Goal: Task Accomplishment & Management: Use online tool/utility

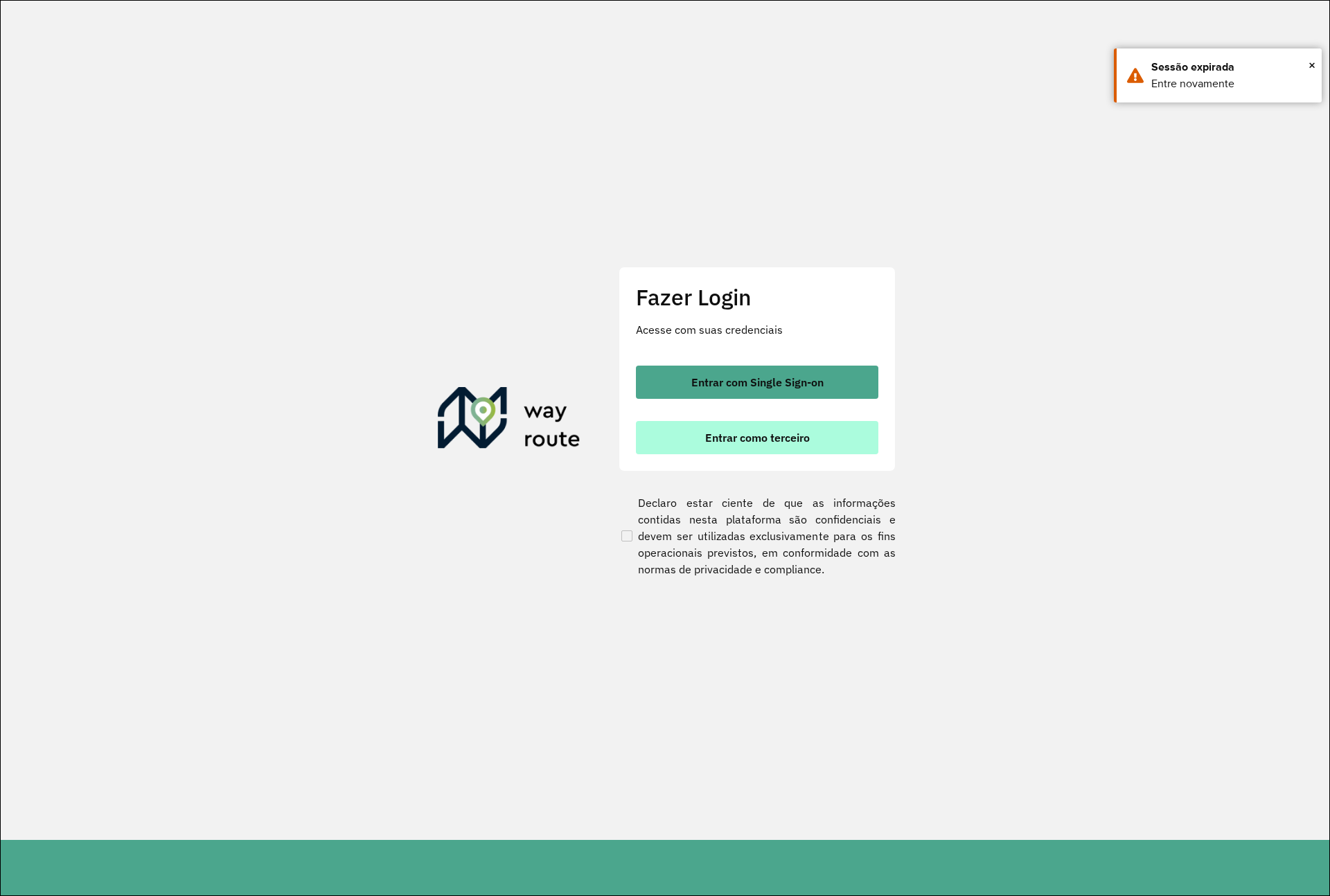
click at [758, 437] on span "Entrar como terceiro" at bounding box center [757, 437] width 104 height 11
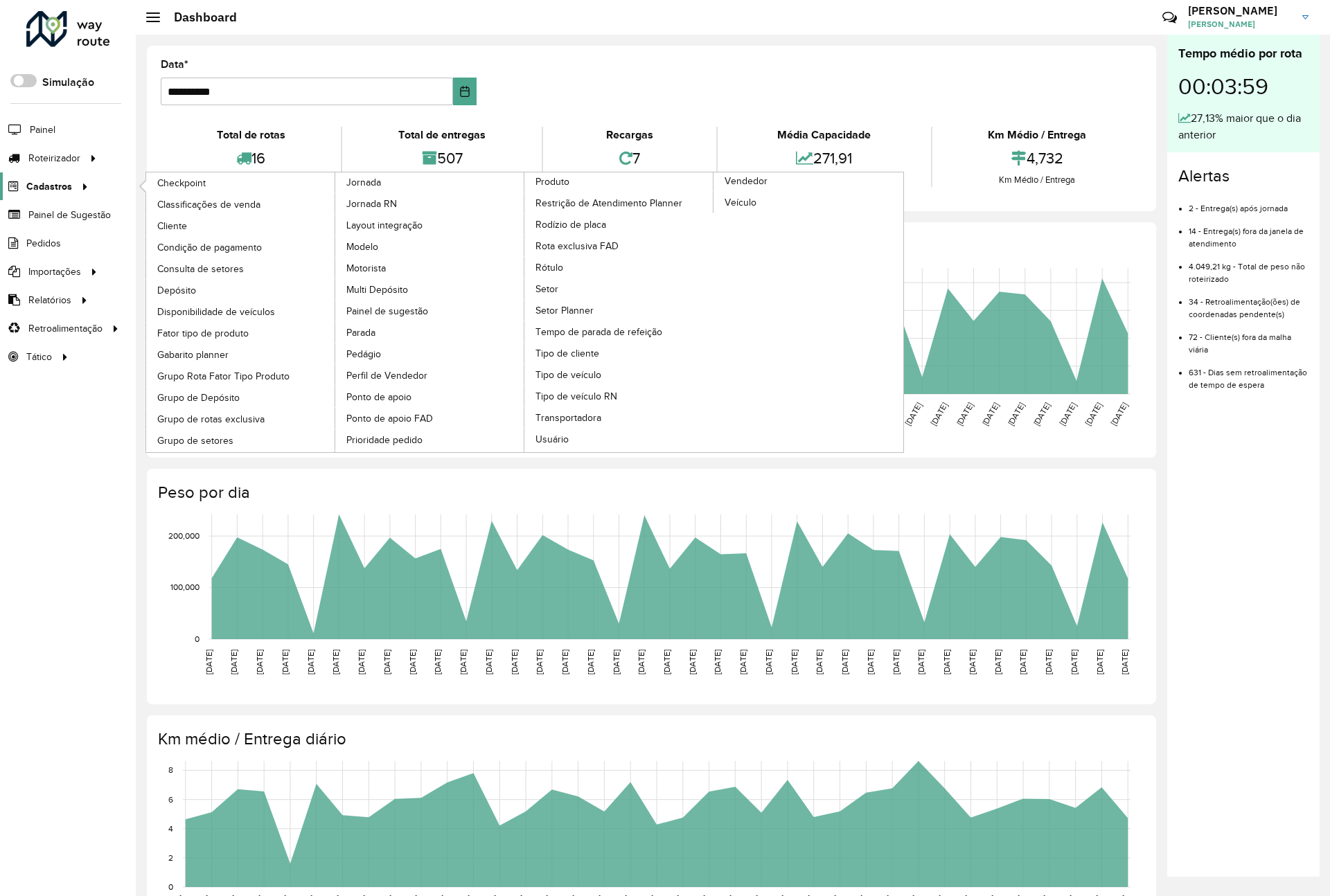
click at [43, 178] on link "Cadastros" at bounding box center [46, 187] width 93 height 28
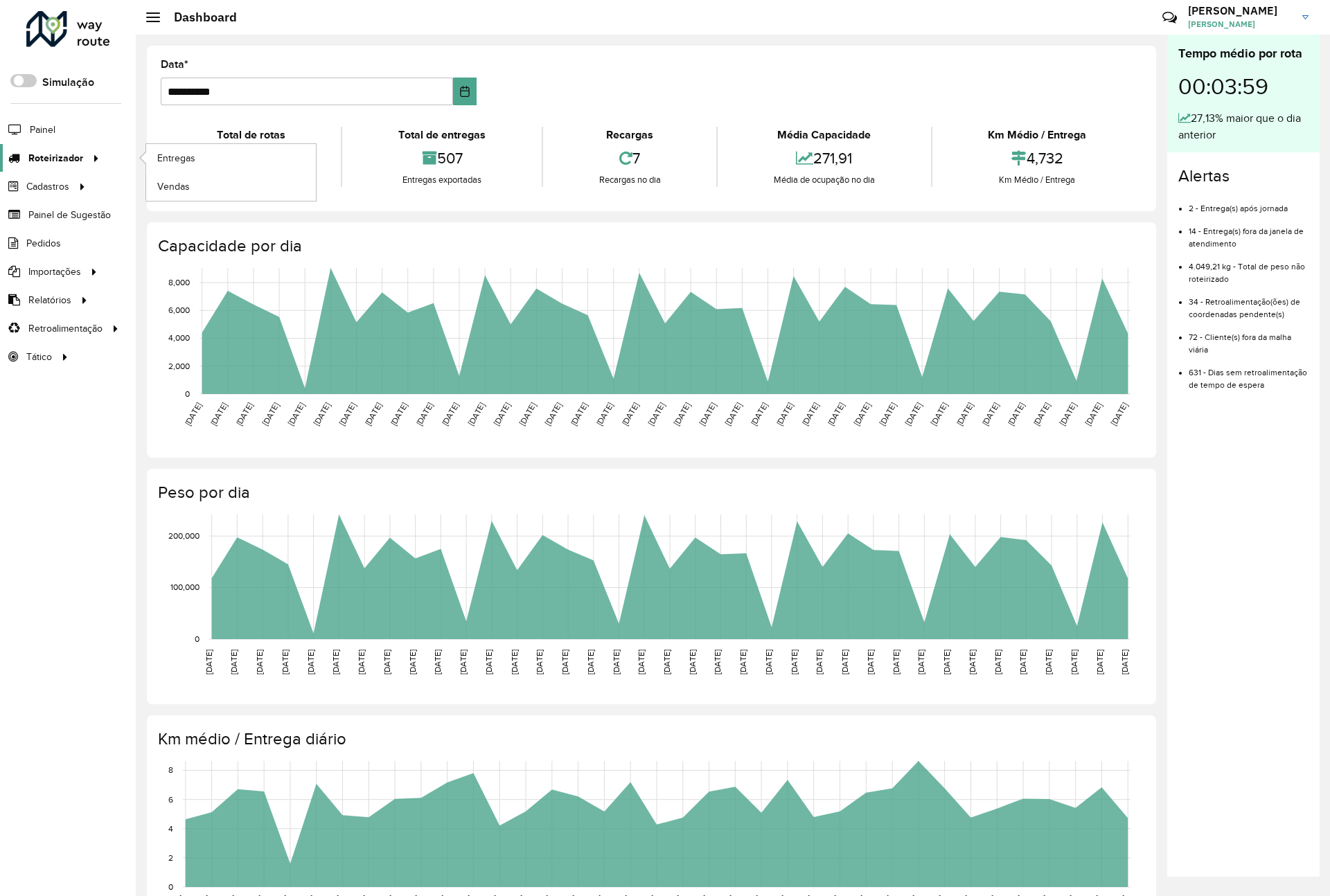
click at [75, 159] on span "Roteirizador" at bounding box center [55, 158] width 54 height 14
click at [176, 157] on span "Entregas" at bounding box center [176, 158] width 39 height 14
click at [39, 155] on span "Roteirizador" at bounding box center [55, 158] width 54 height 14
click at [169, 158] on span "Entregas" at bounding box center [176, 158] width 39 height 14
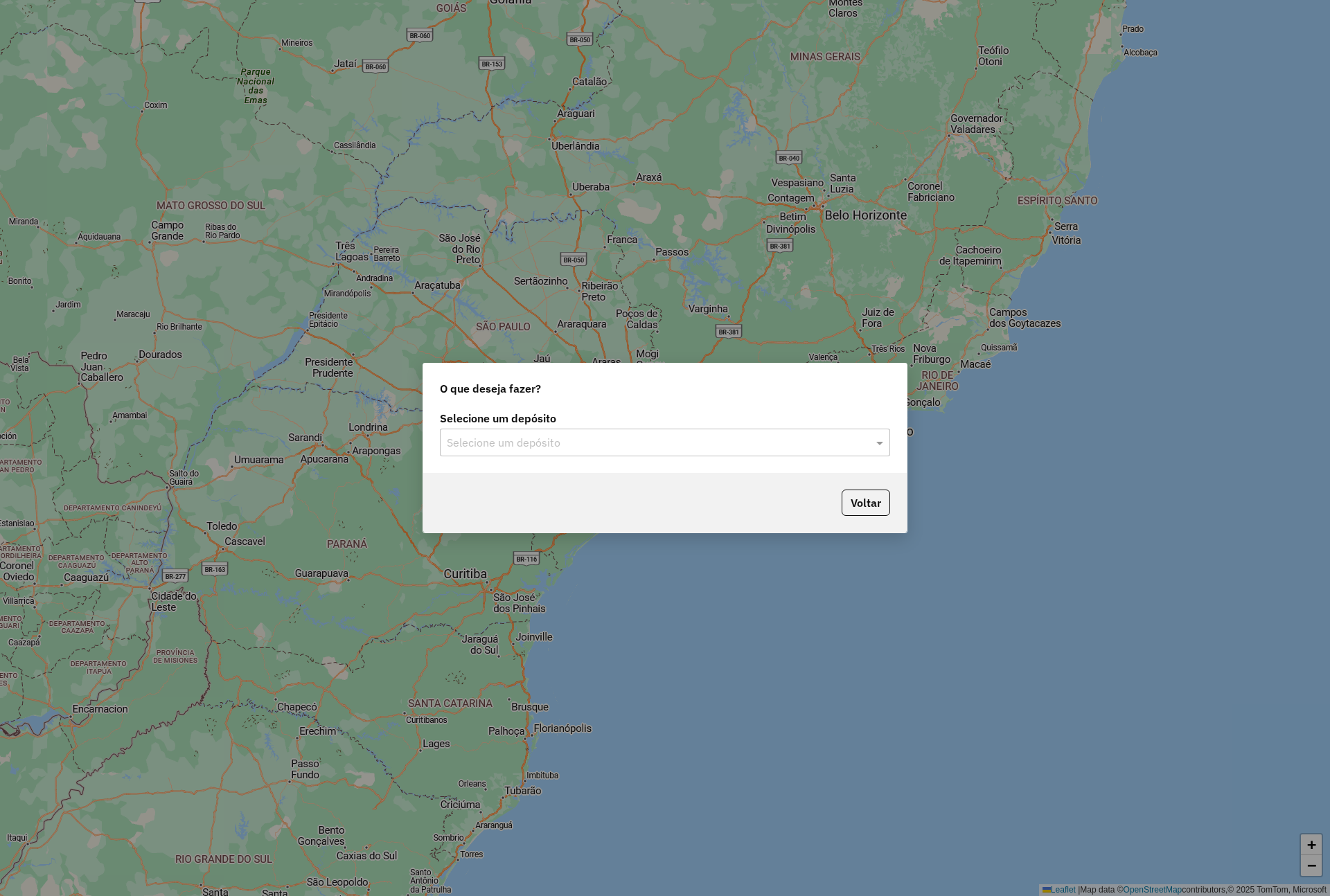
click at [553, 441] on input "text" at bounding box center [650, 443] width 408 height 17
click at [513, 480] on div "Via Bebidas" at bounding box center [665, 482] width 448 height 23
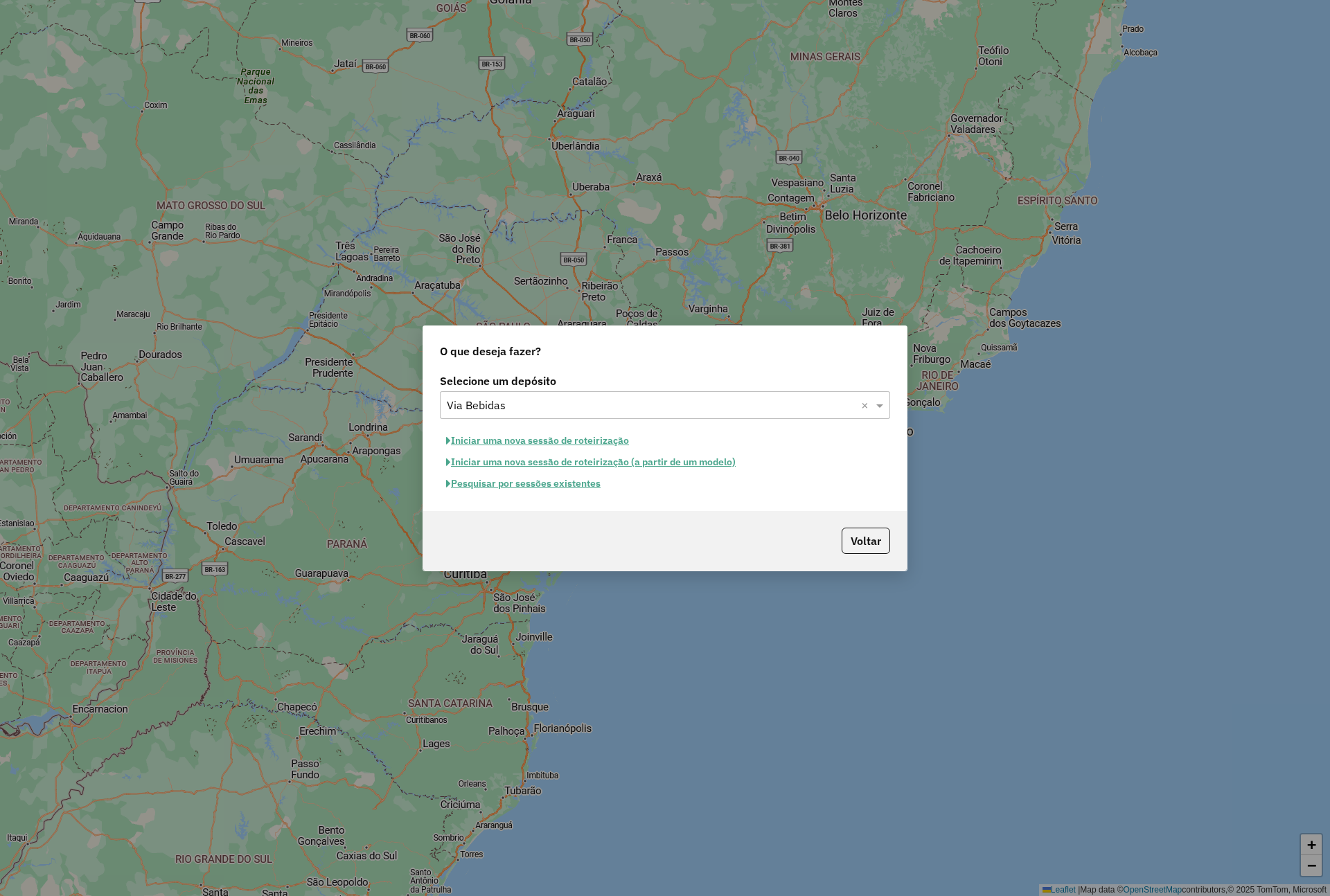
click at [546, 480] on button "Pesquisar por sessões existentes" at bounding box center [523, 483] width 167 height 22
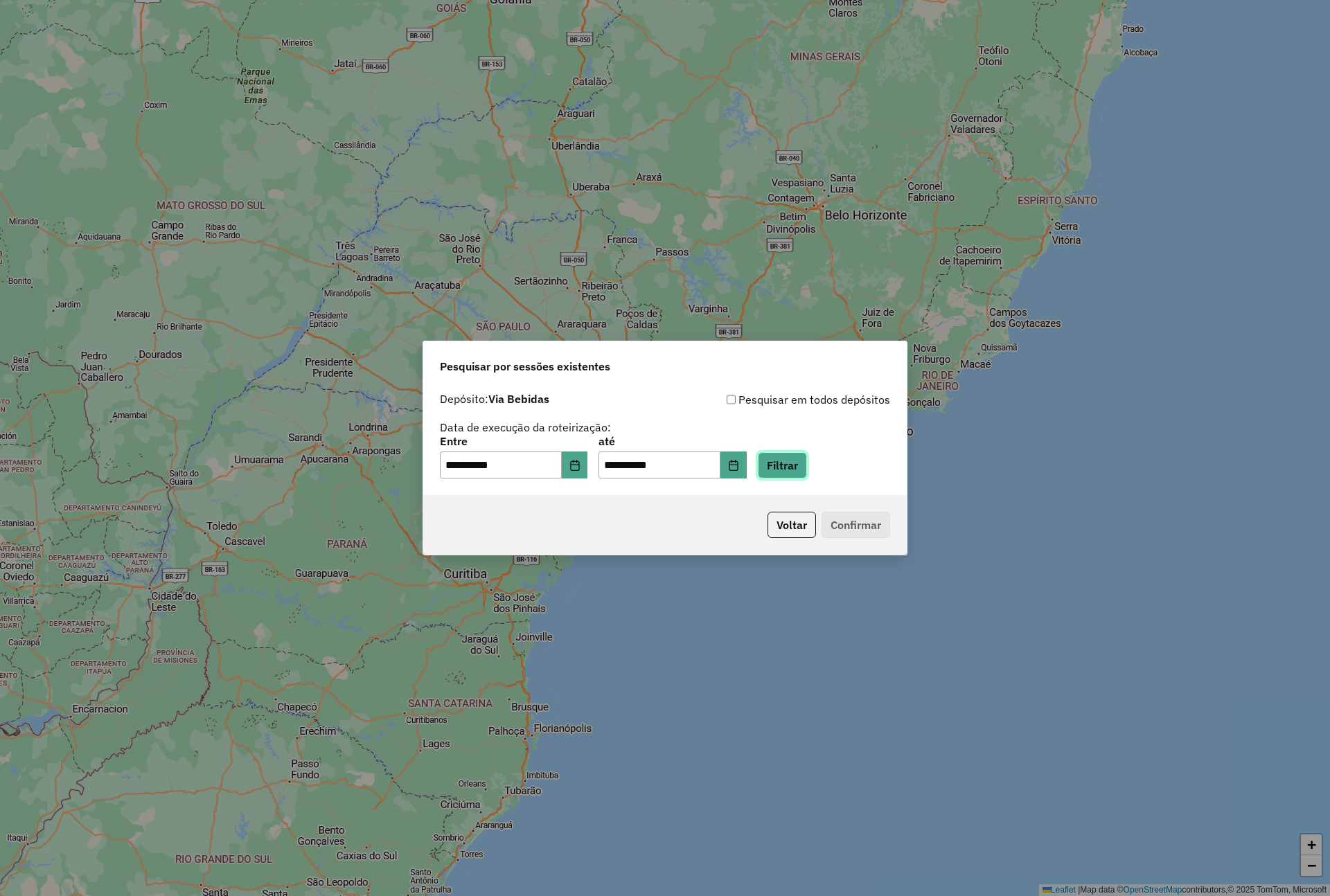
click at [796, 466] on button "Filtrar" at bounding box center [782, 465] width 49 height 26
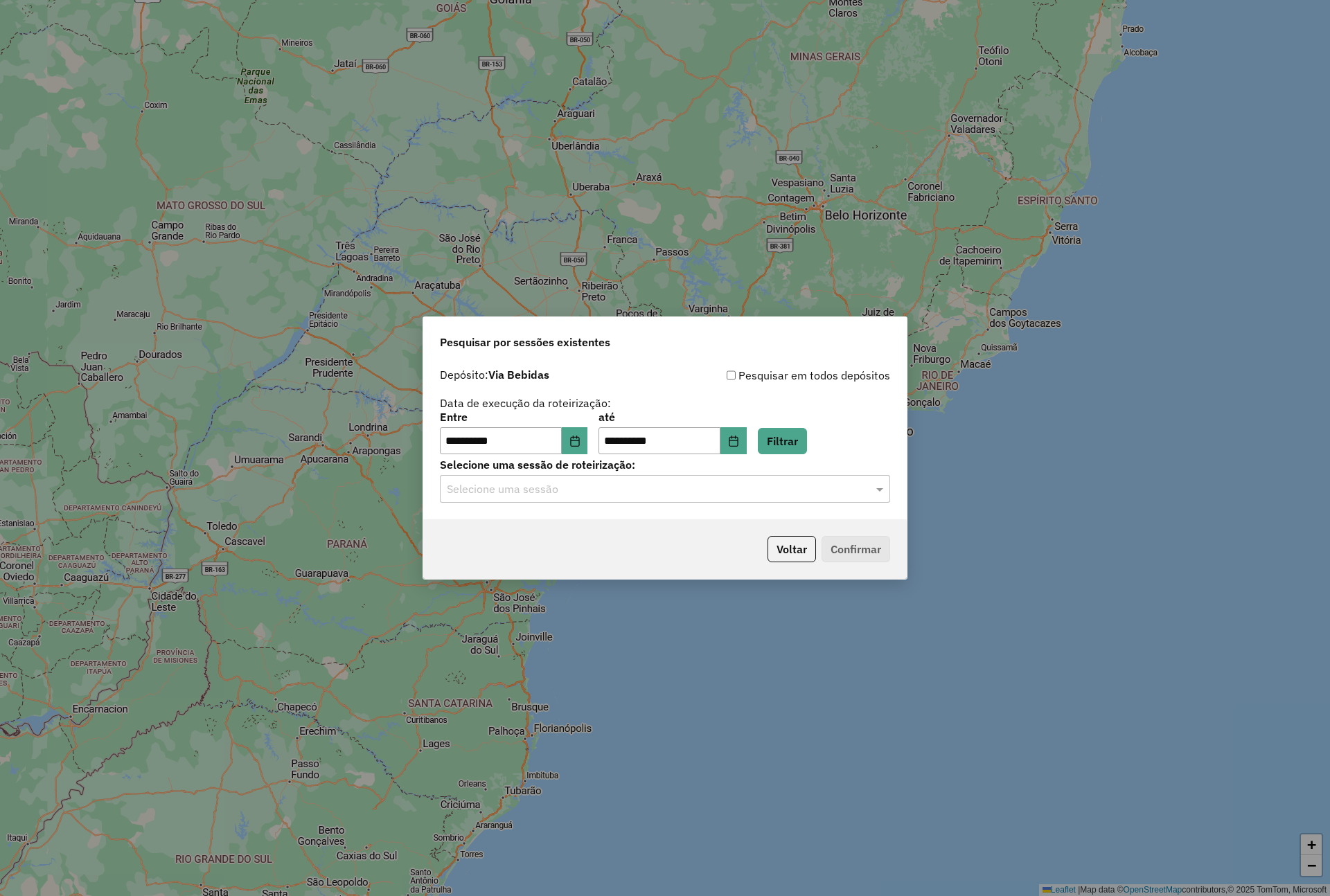
click at [598, 490] on input "text" at bounding box center [650, 490] width 408 height 17
drag, startPoint x: 493, startPoint y: 532, endPoint x: 578, endPoint y: 529, distance: 85.1
click at [493, 532] on span "978143 - [DATE] 18:32" at bounding box center [498, 529] width 104 height 12
click at [873, 551] on button "Confirmar" at bounding box center [855, 549] width 69 height 26
click at [796, 551] on button "Voltar" at bounding box center [791, 549] width 49 height 26
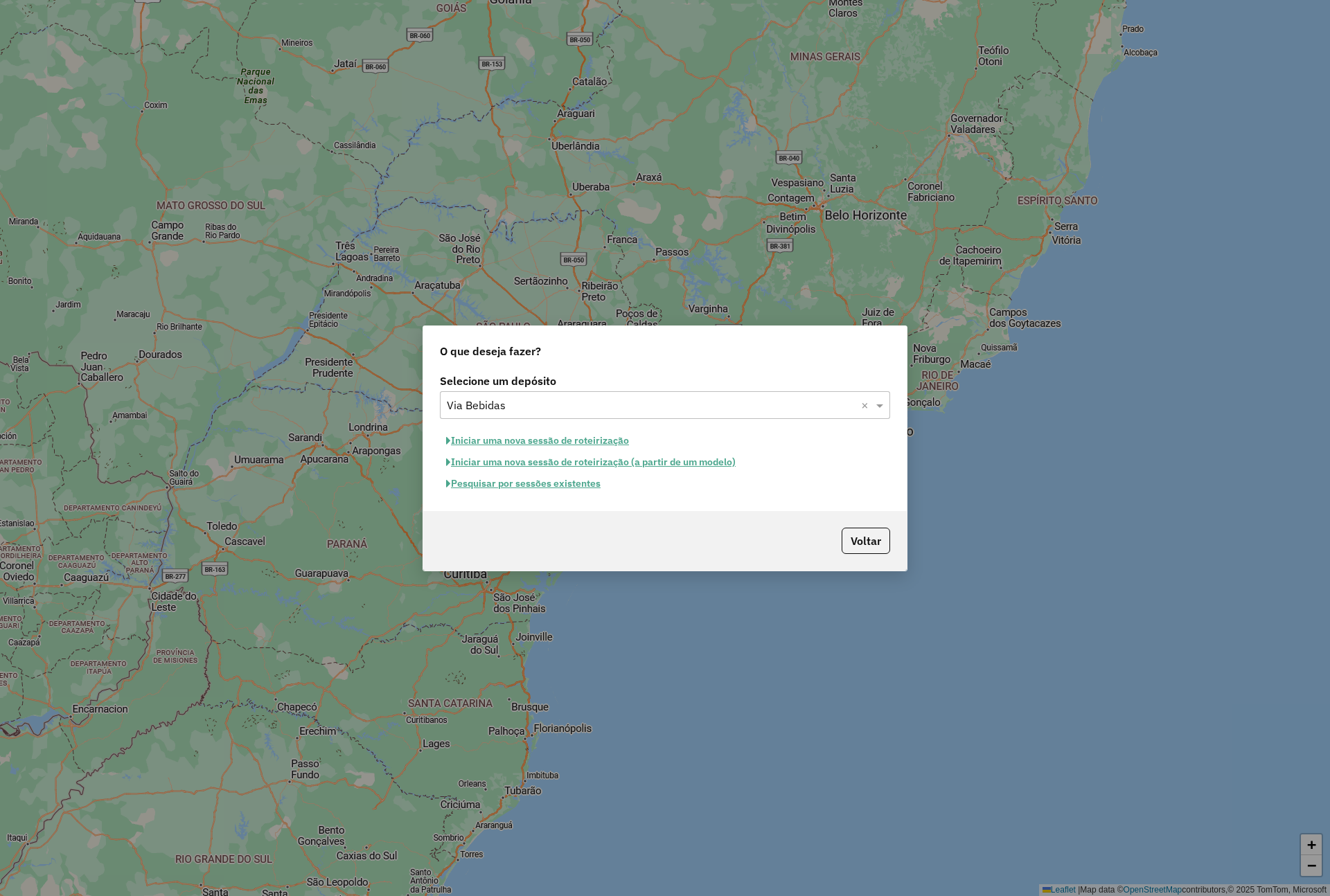
click at [538, 484] on button "Pesquisar por sessões existentes" at bounding box center [523, 483] width 167 height 22
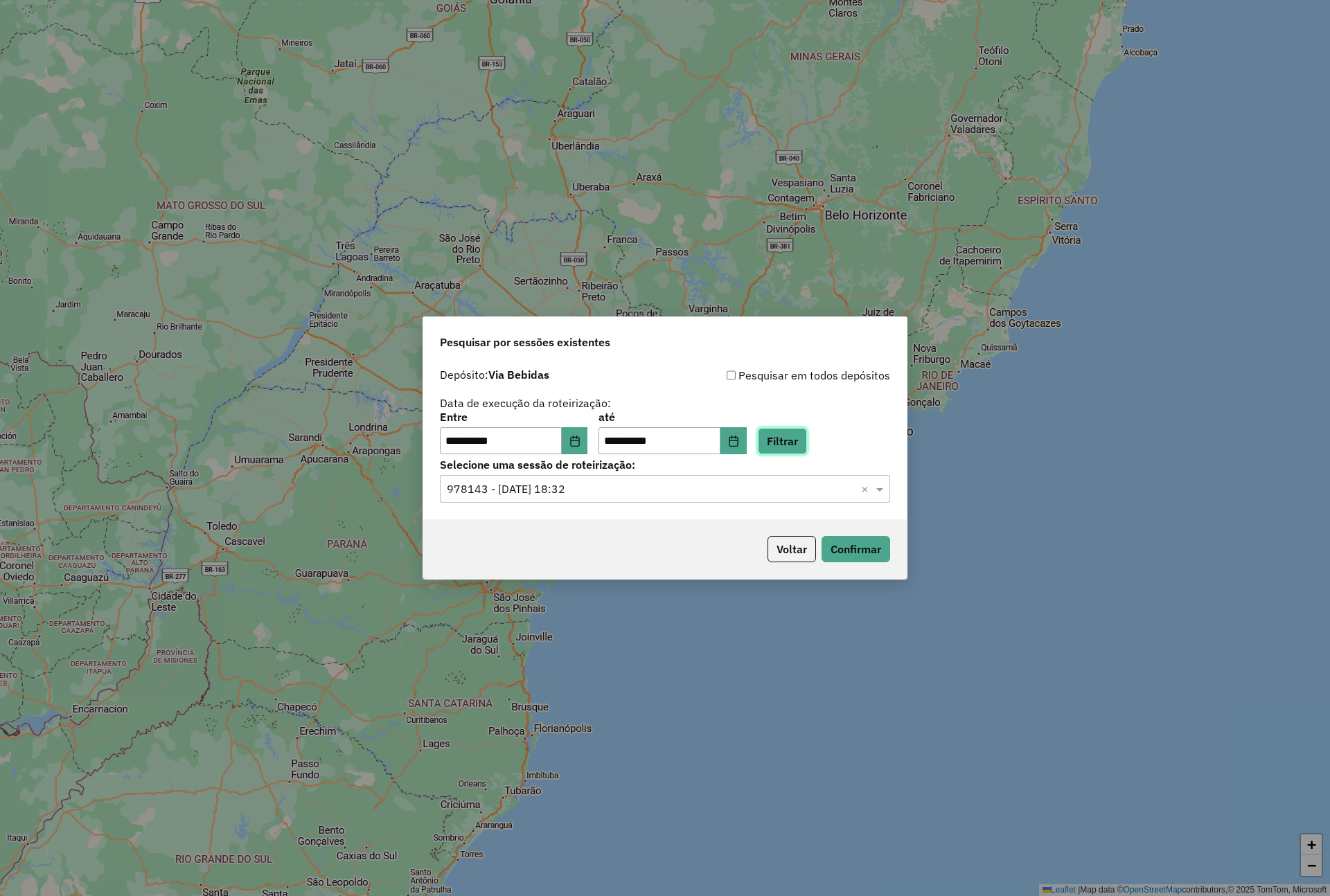
click at [801, 442] on button "Filtrar" at bounding box center [782, 441] width 49 height 26
click at [838, 542] on button "Confirmar" at bounding box center [855, 549] width 69 height 26
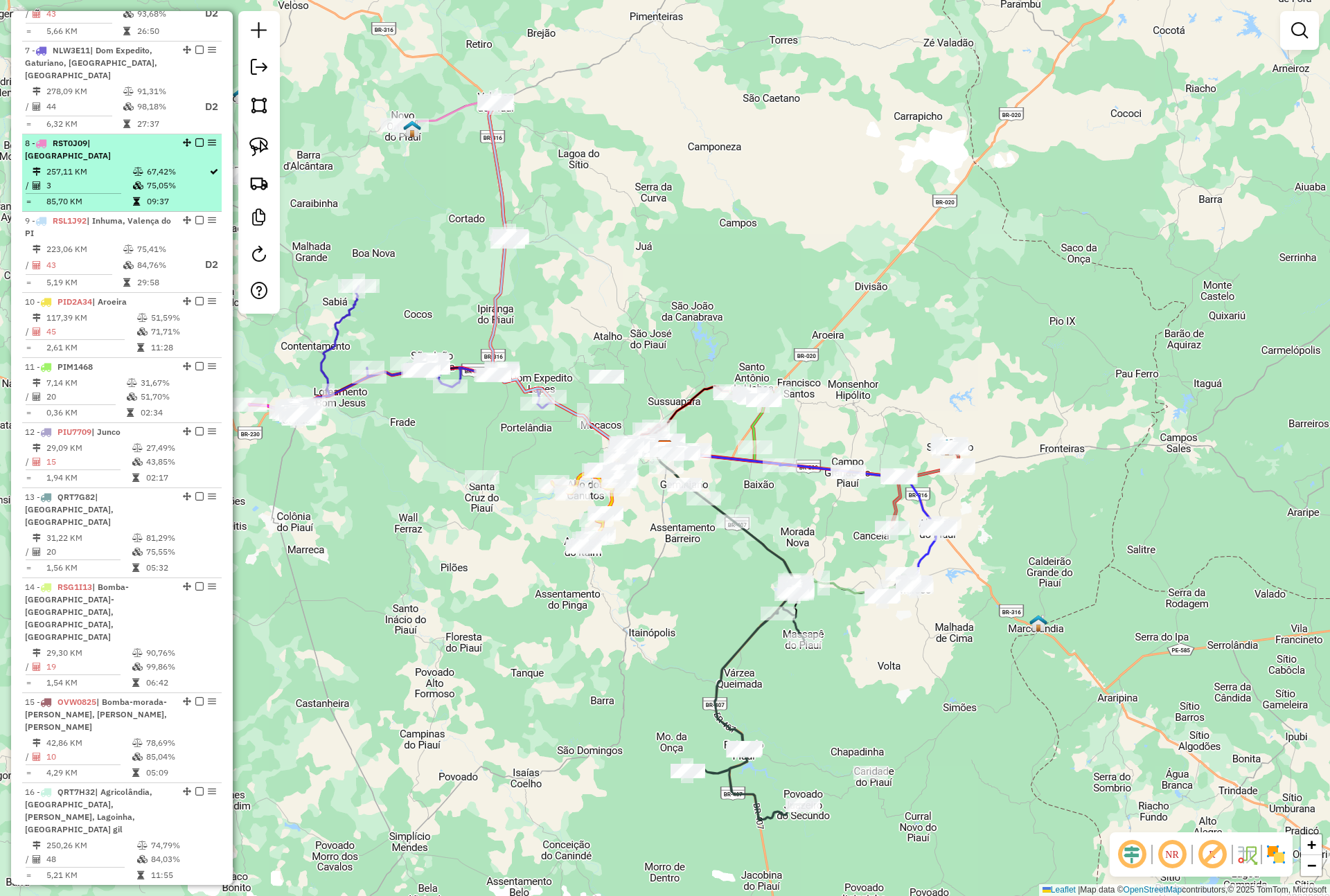
scroll to position [1162, 0]
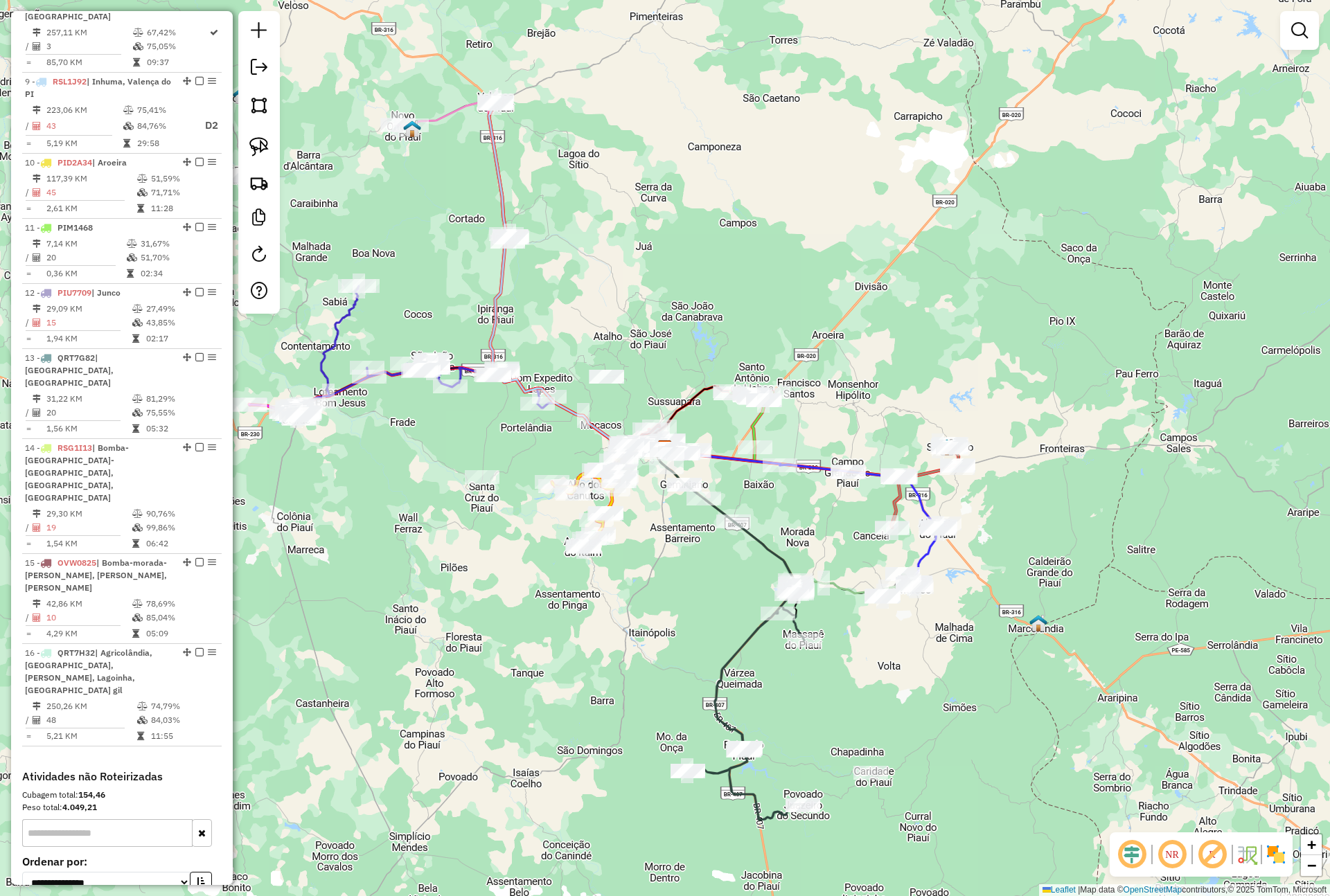
click at [198, 828] on icon "button" at bounding box center [202, 832] width 8 height 9
click at [196, 877] on icon "button" at bounding box center [201, 882] width 9 height 9
click at [176, 872] on select "**********" at bounding box center [106, 882] width 168 height 22
click at [198, 828] on icon "button" at bounding box center [202, 832] width 8 height 9
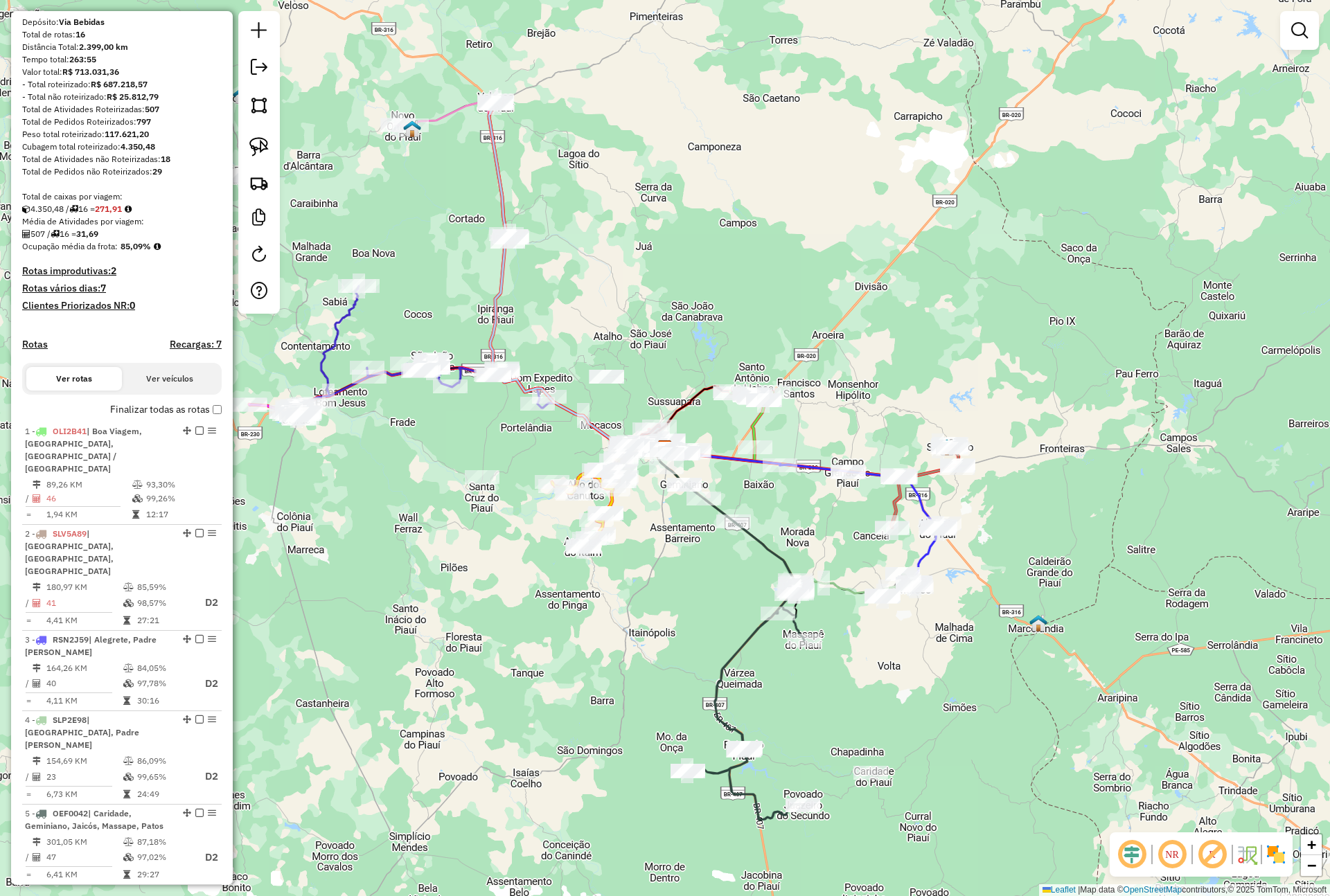
scroll to position [0, 0]
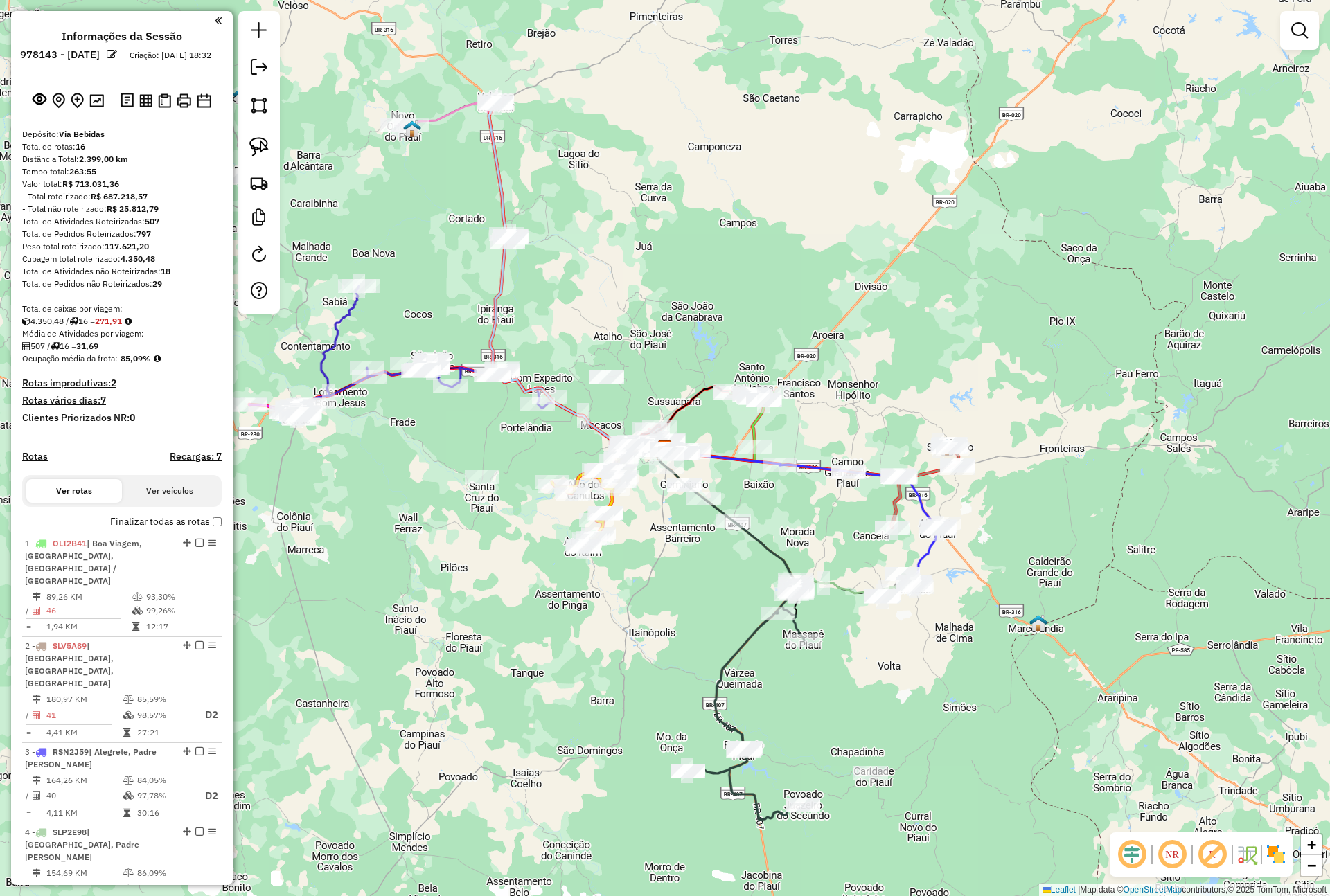
click at [184, 463] on h4 "Recargas: 7" at bounding box center [195, 456] width 52 height 12
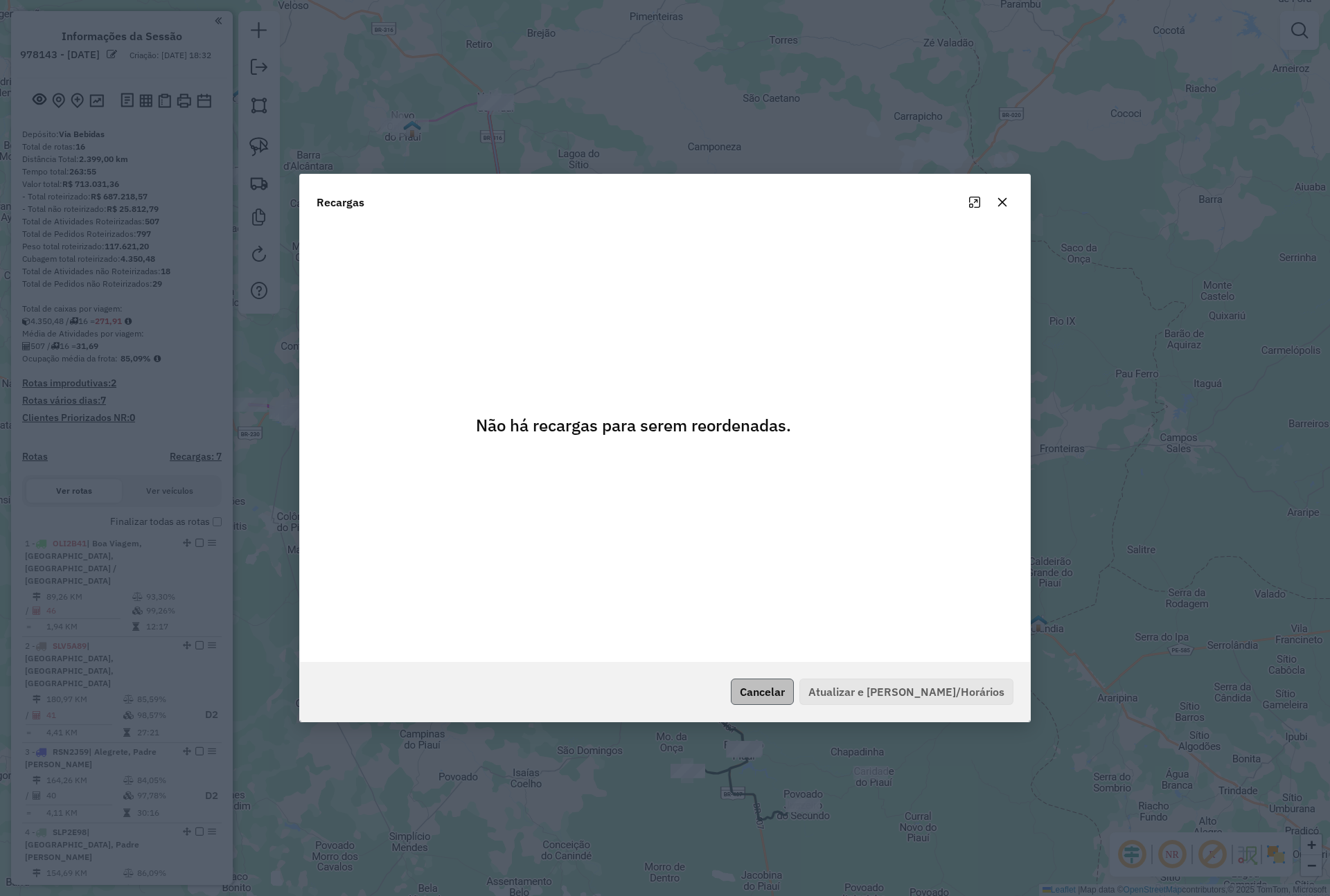
click at [792, 691] on button "Cancelar" at bounding box center [761, 691] width 63 height 26
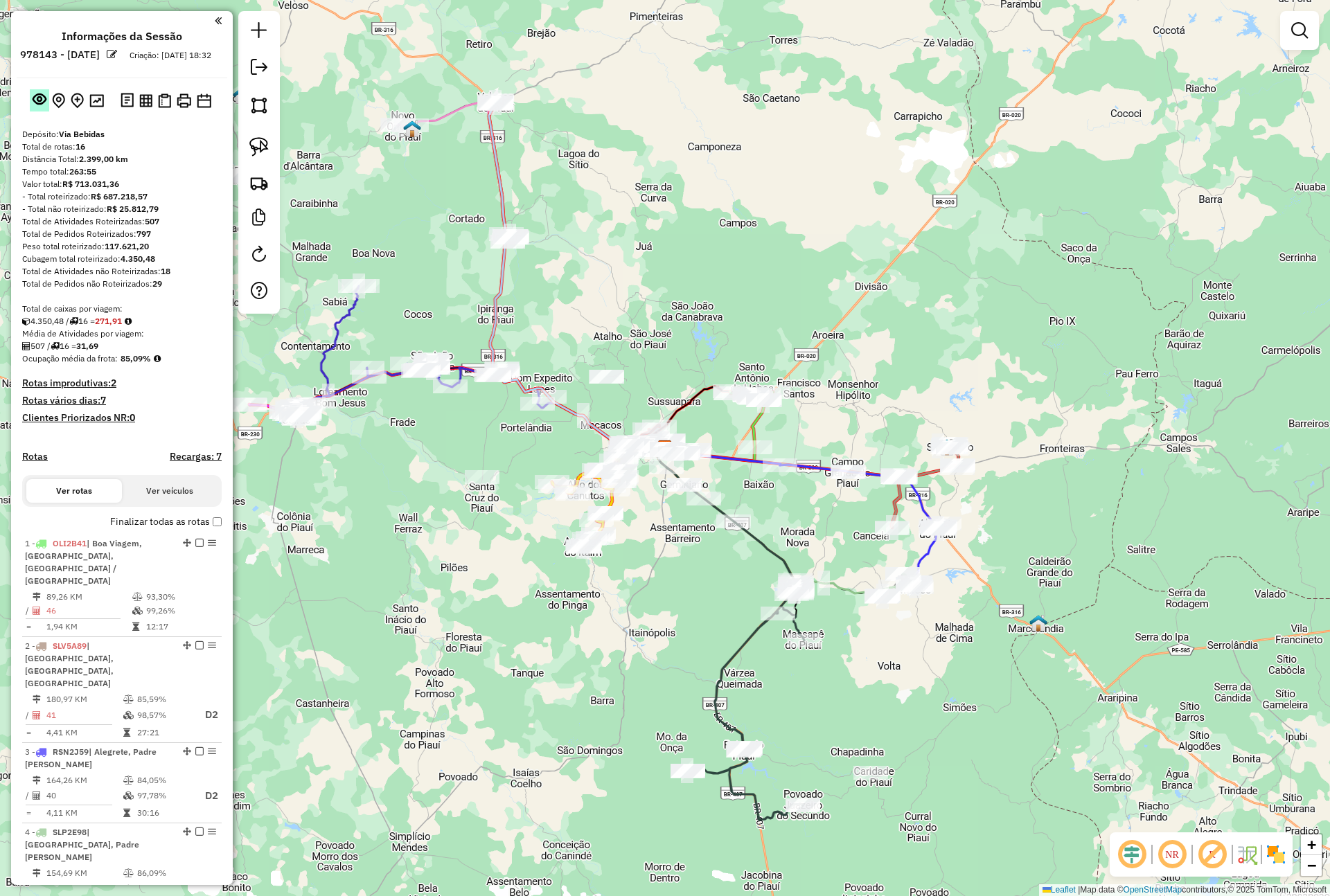
click at [38, 106] on em at bounding box center [39, 99] width 14 height 14
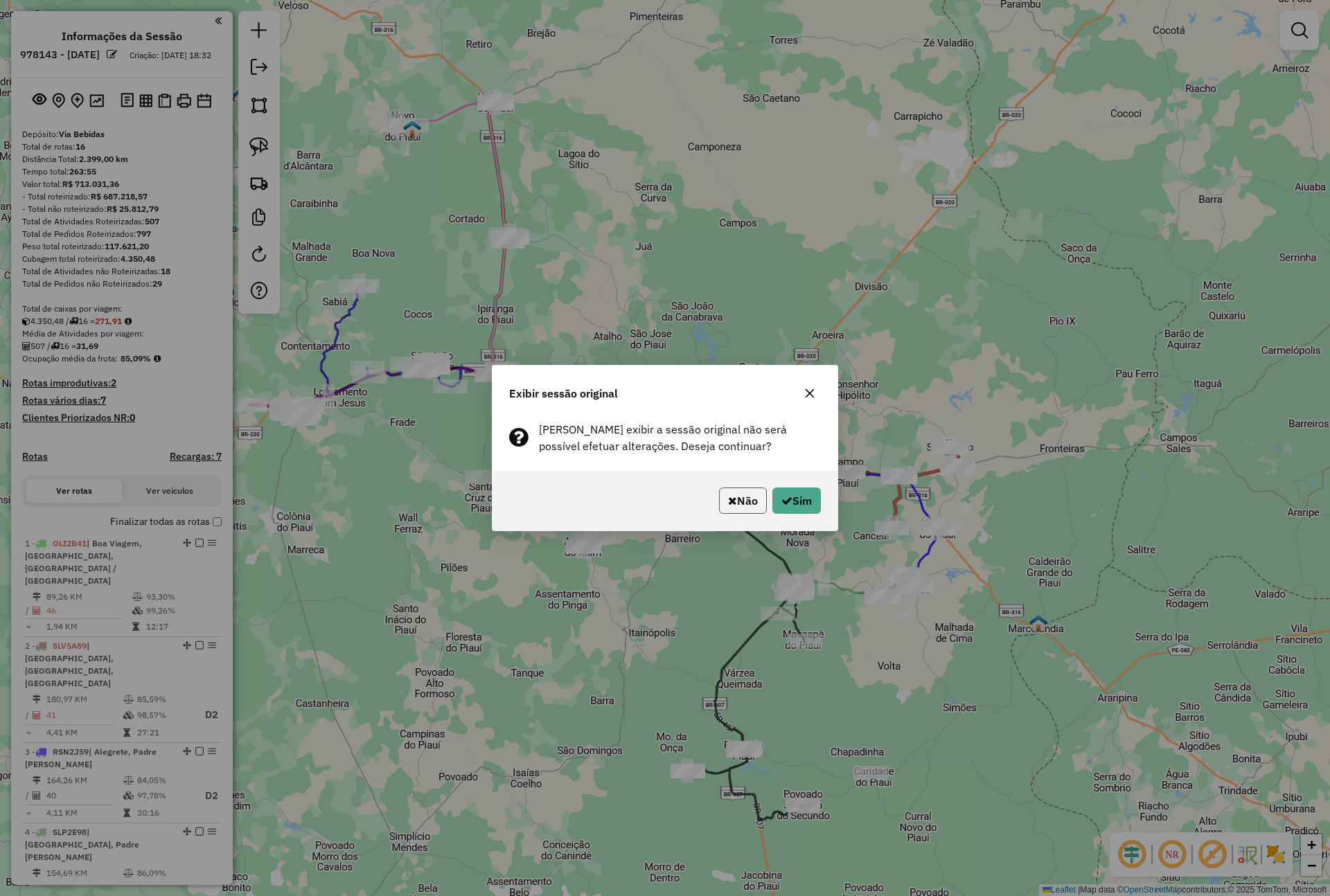
click at [732, 493] on button "Não" at bounding box center [742, 500] width 48 height 26
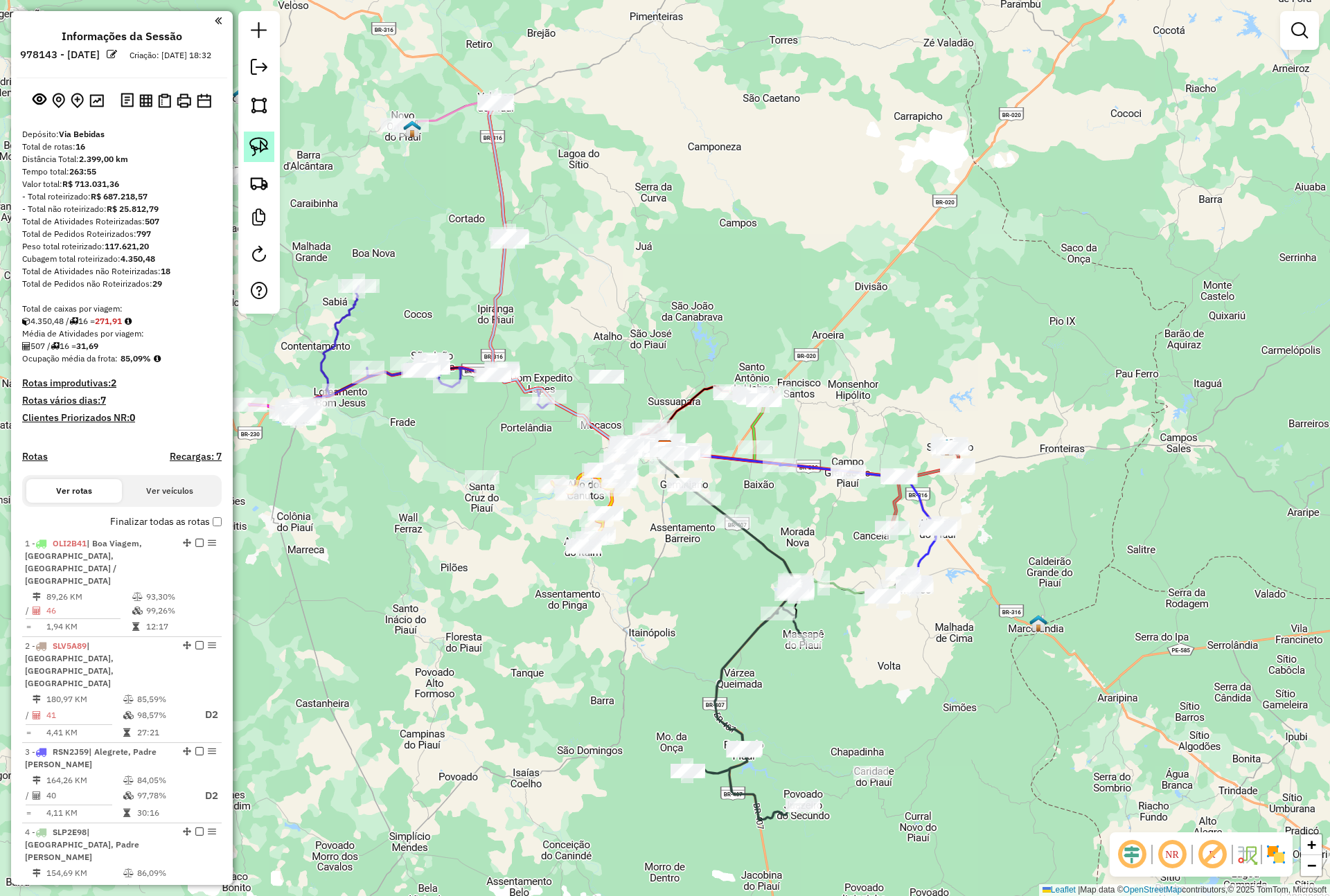
click at [258, 149] on img at bounding box center [259, 146] width 20 height 20
click at [58, 424] on h4 "Clientes Priorizados NR: 0" at bounding box center [122, 418] width 199 height 12
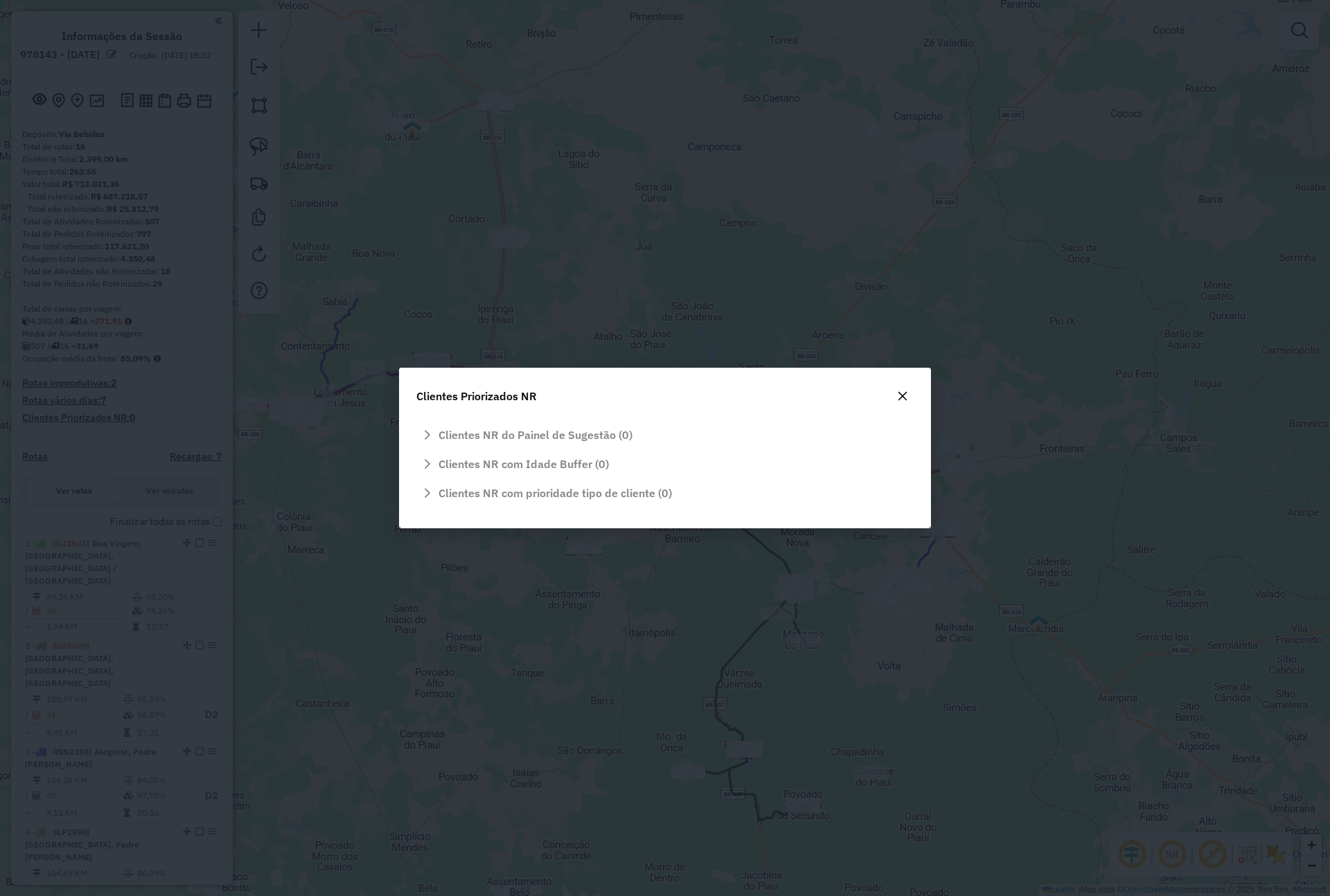
click at [898, 395] on icon "button" at bounding box center [902, 396] width 11 height 11
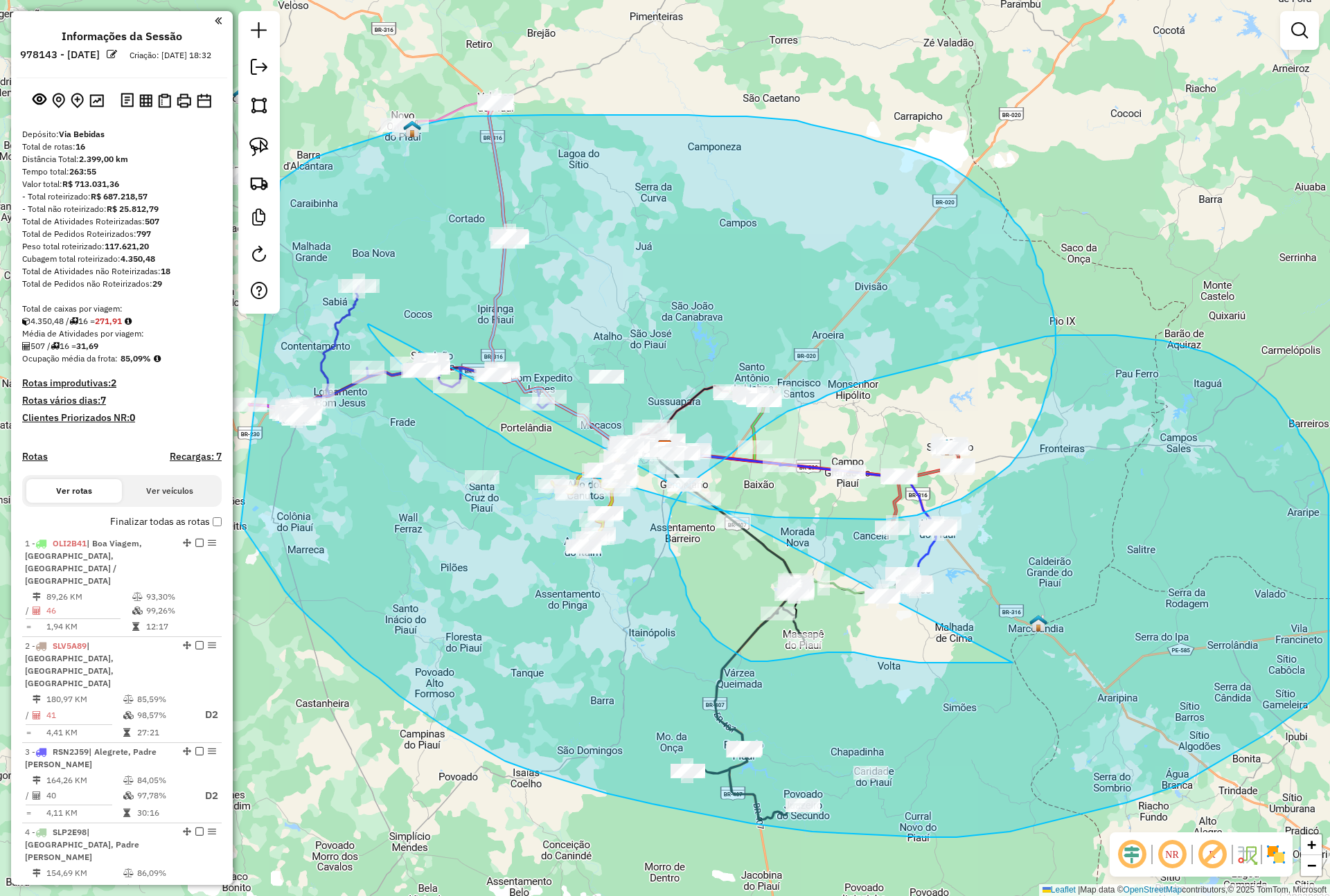
drag, startPoint x: 368, startPoint y: 324, endPoint x: 1018, endPoint y: 661, distance: 732.2
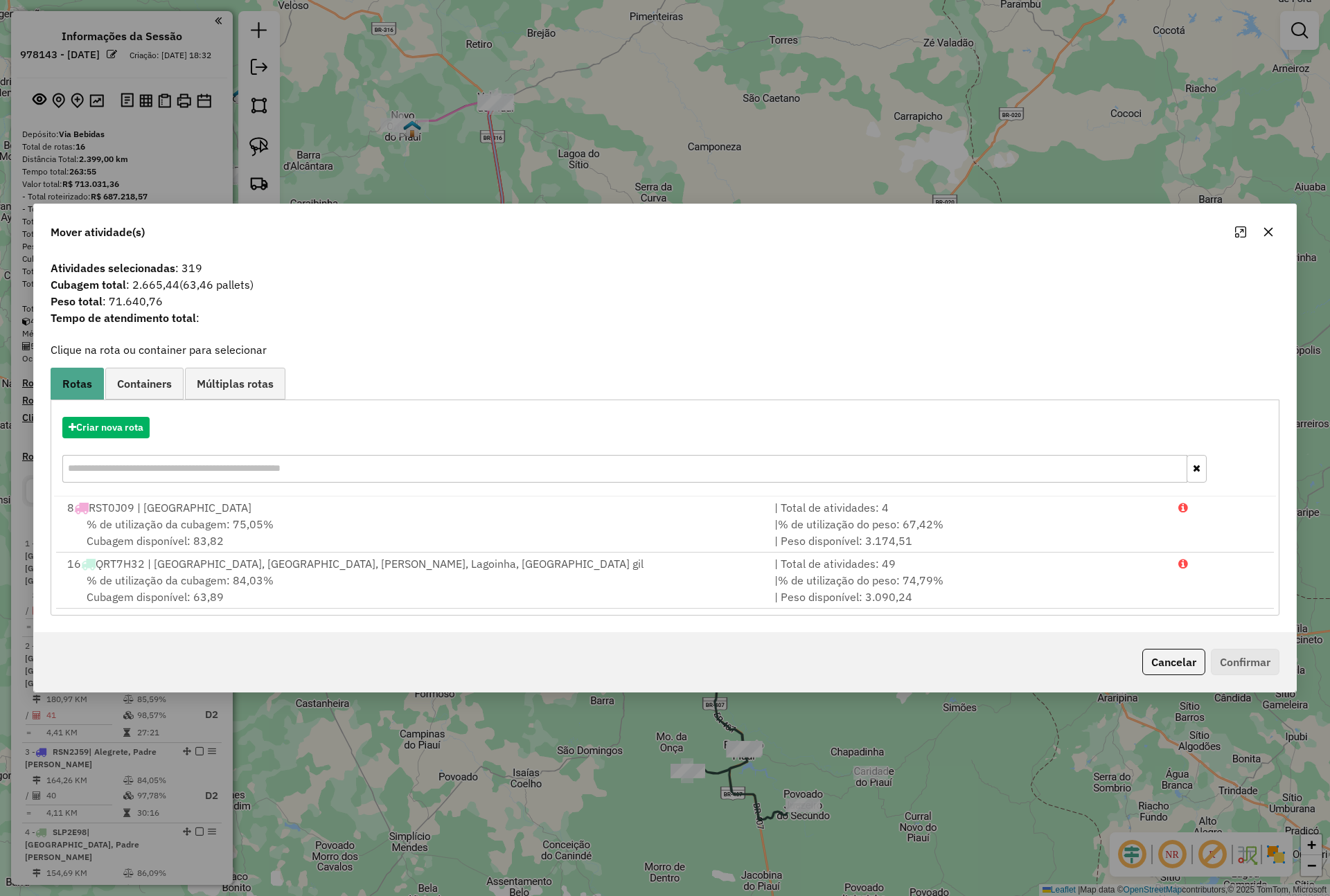
click at [1276, 235] on button "button" at bounding box center [1268, 232] width 23 height 23
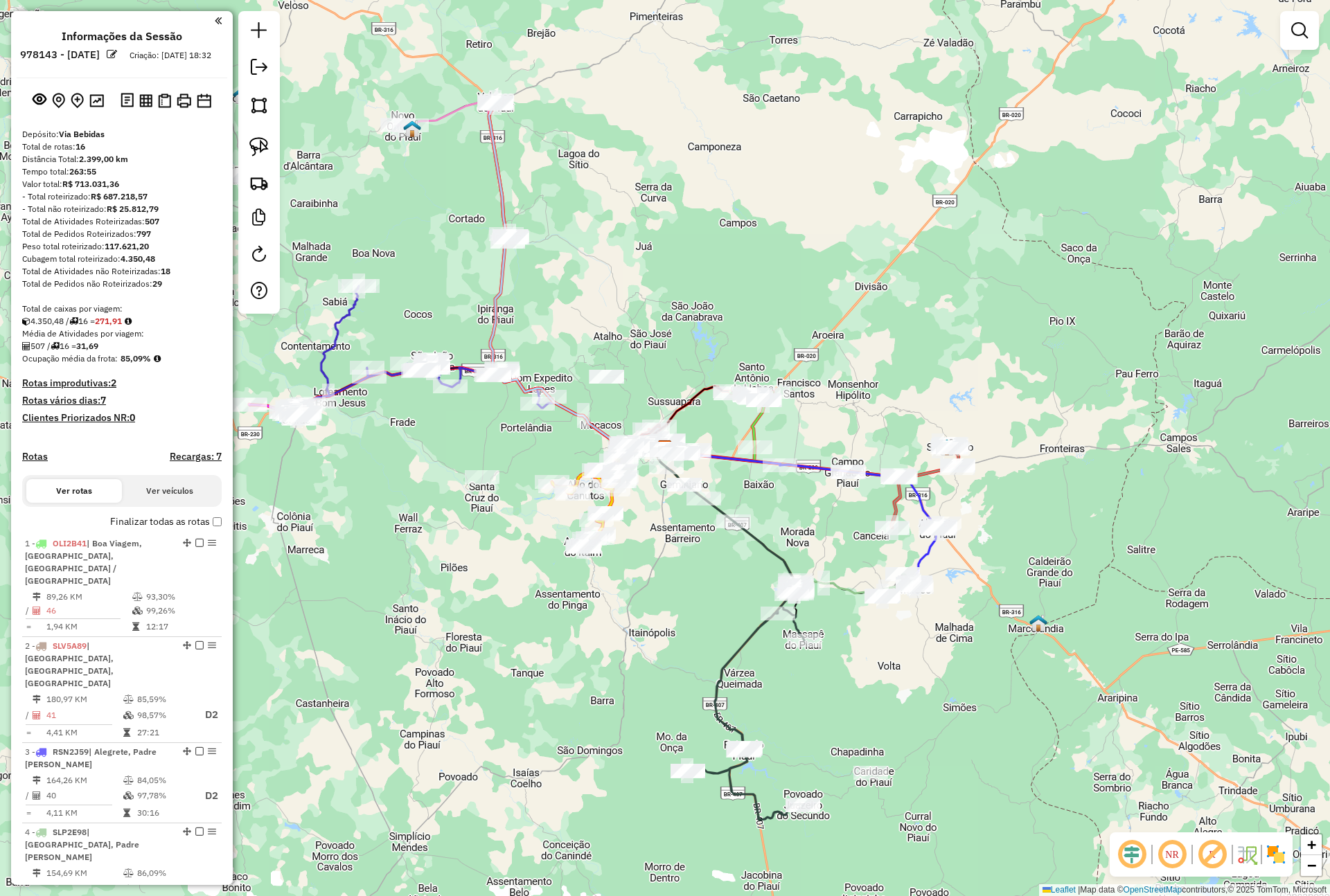
click at [75, 501] on button "Ver rotas" at bounding box center [74, 491] width 96 height 23
click at [75, 500] on button "Ver rotas" at bounding box center [74, 491] width 96 height 23
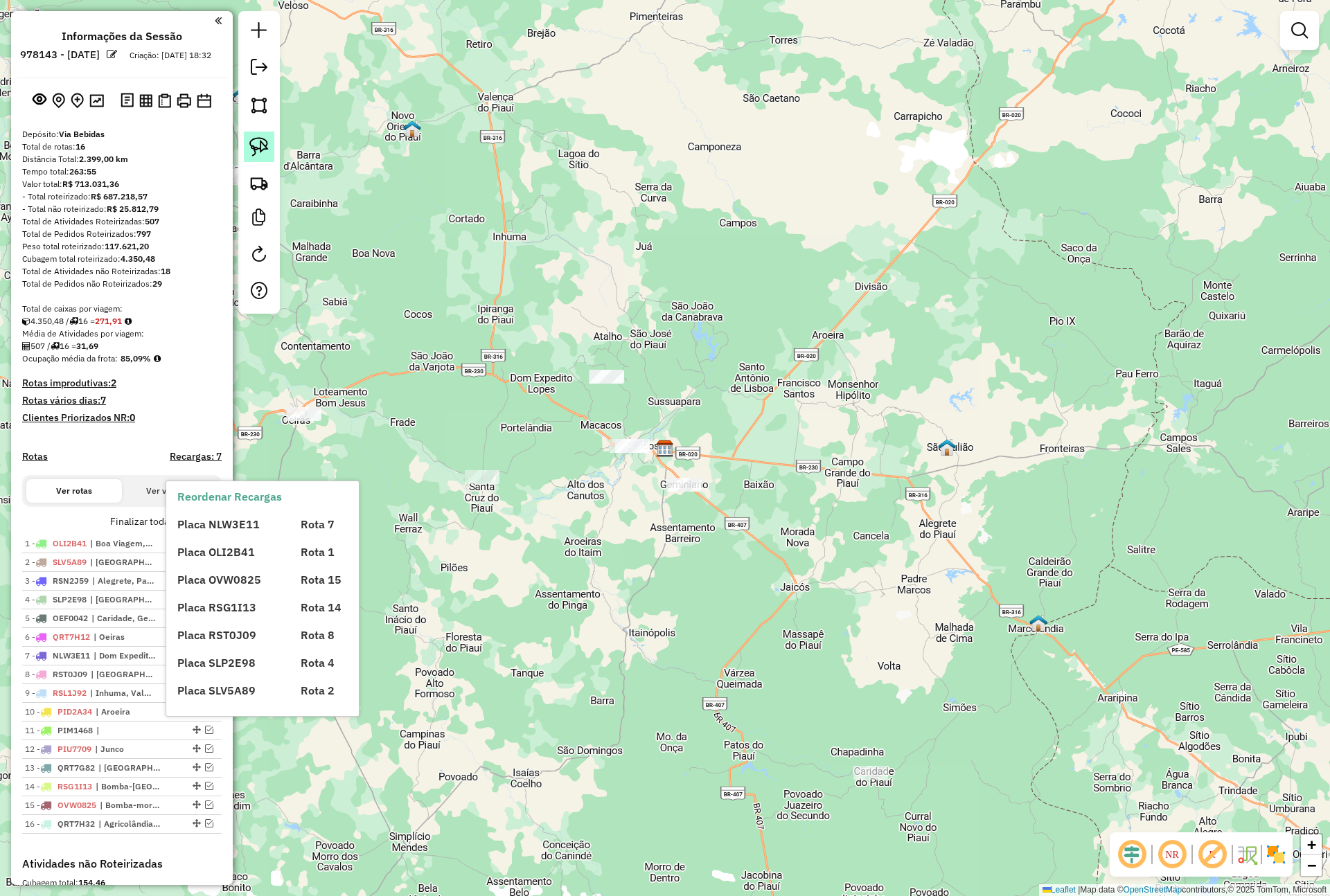
click at [263, 149] on img at bounding box center [259, 146] width 20 height 20
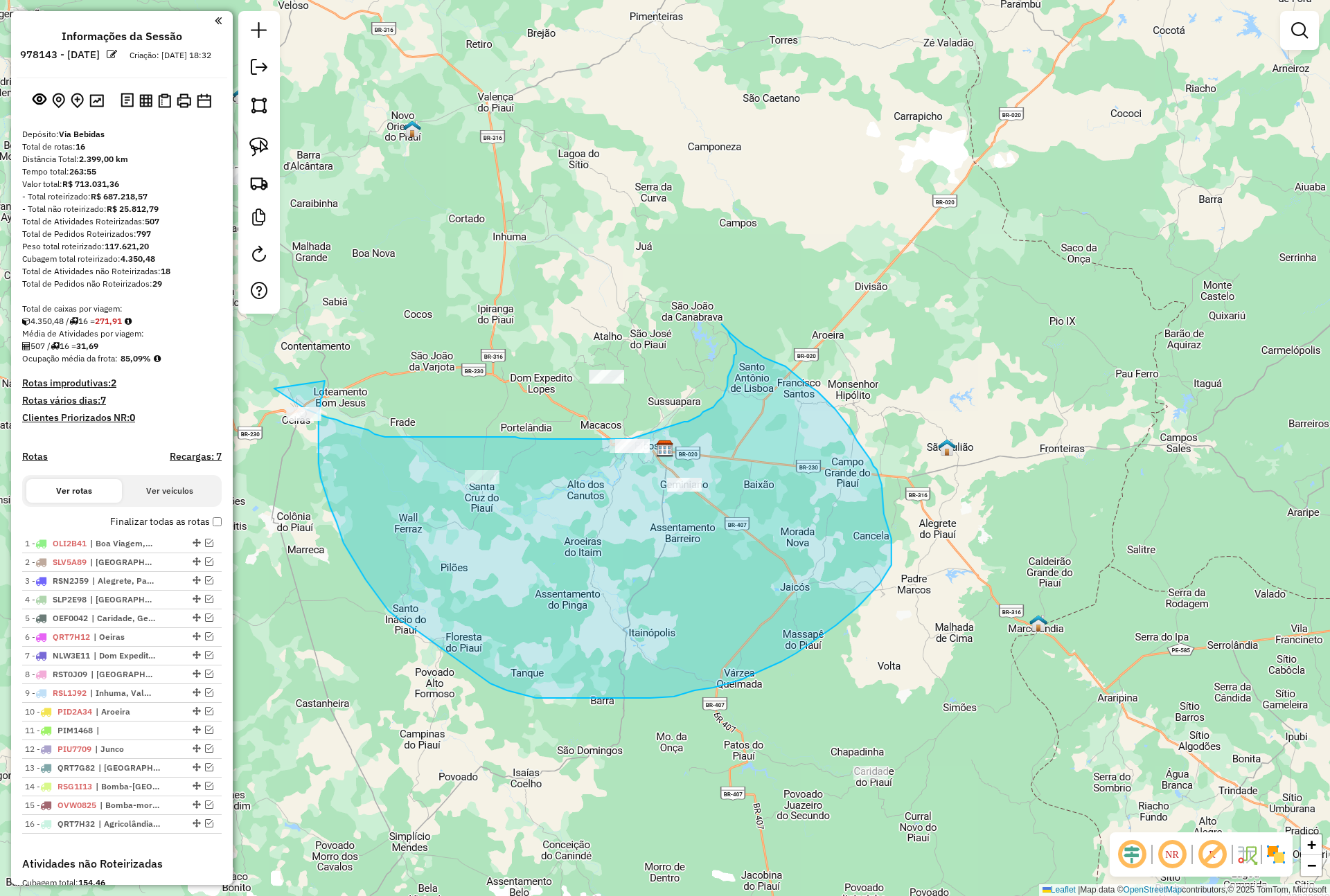
drag, startPoint x: 274, startPoint y: 388, endPoint x: 325, endPoint y: 381, distance: 51.5
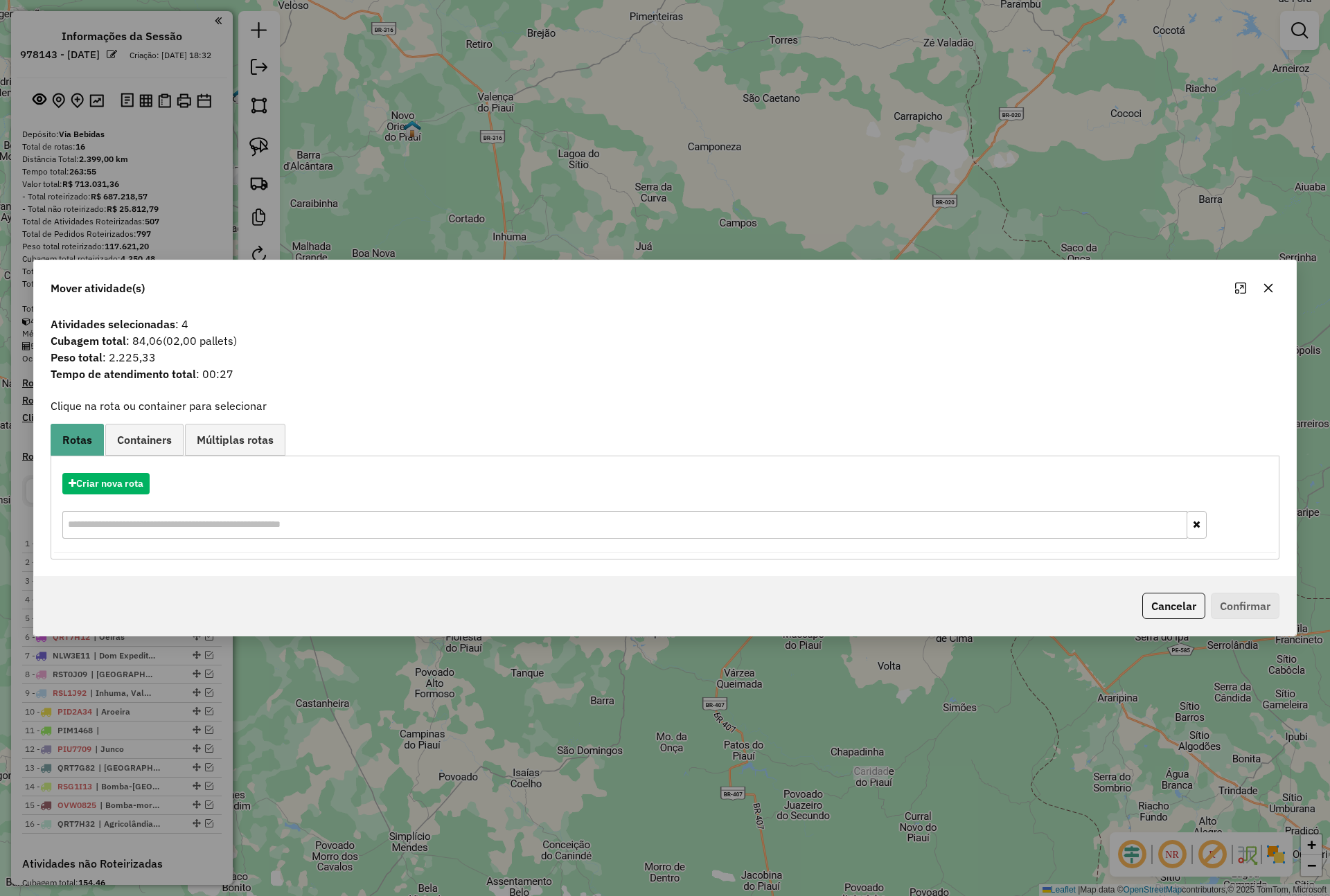
click at [1274, 285] on button "button" at bounding box center [1268, 288] width 23 height 23
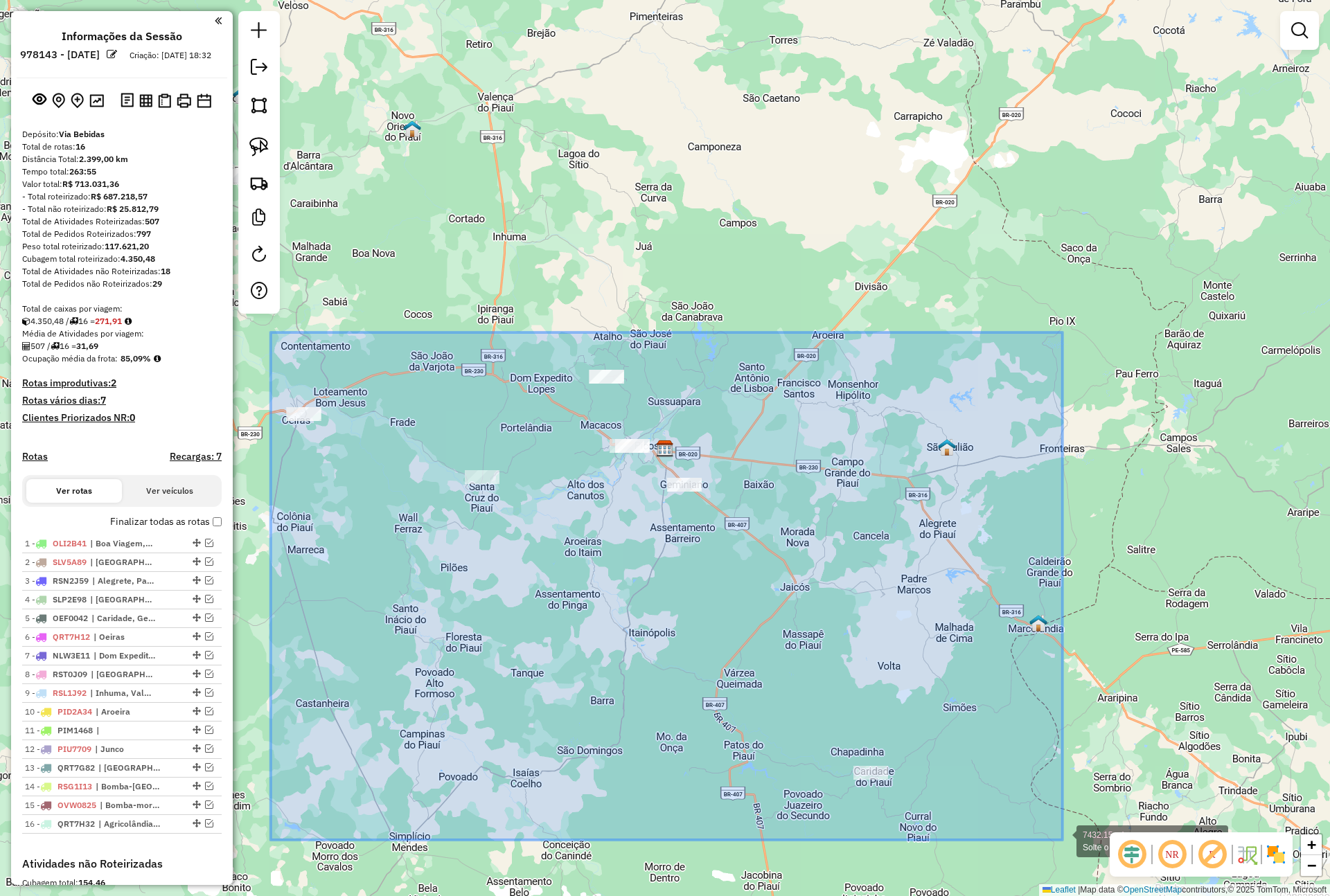
drag, startPoint x: 270, startPoint y: 332, endPoint x: 1062, endPoint y: 840, distance: 940.9
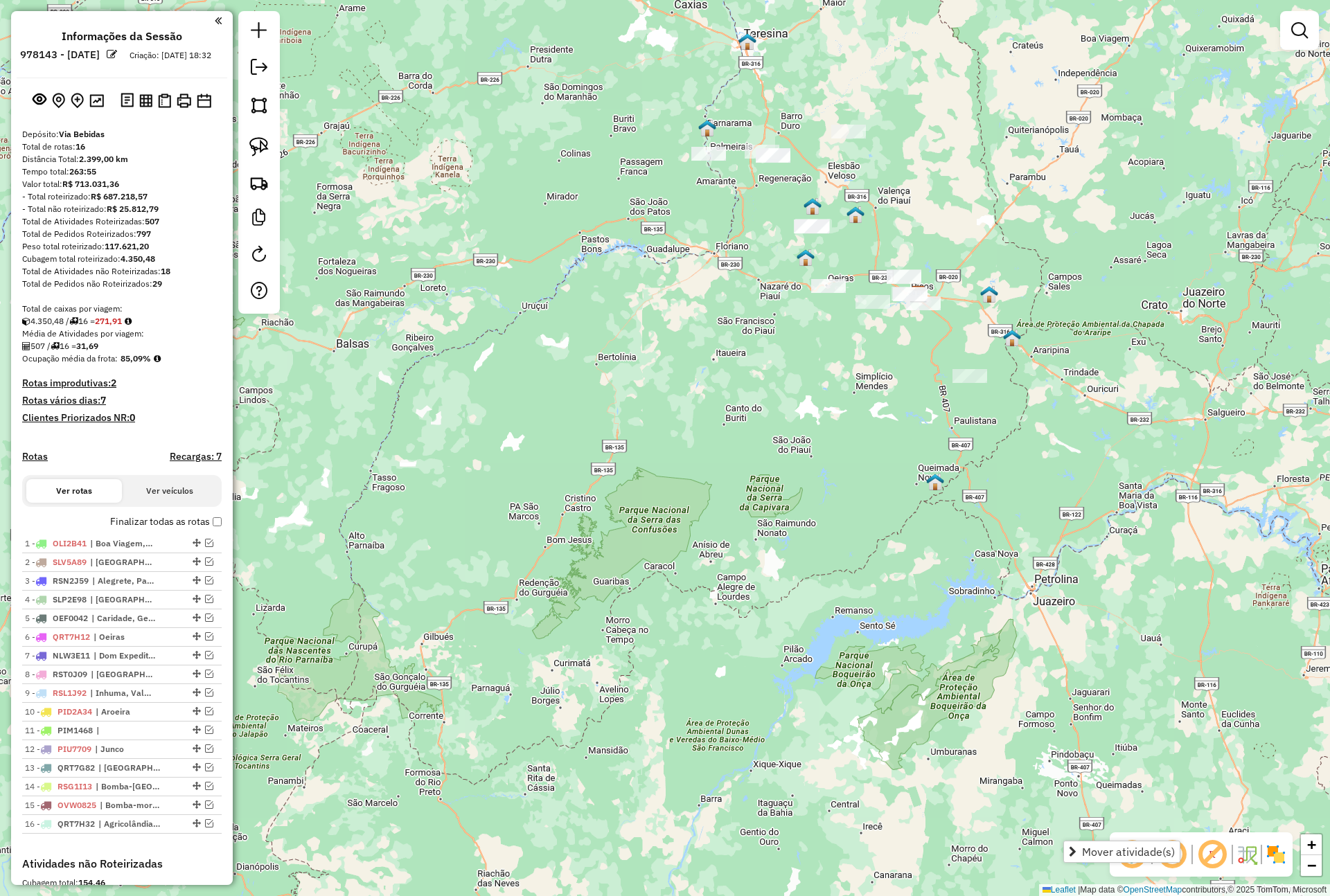
drag, startPoint x: 663, startPoint y: 82, endPoint x: 675, endPoint y: 104, distance: 25.1
click at [675, 104] on div "Janela de atendimento Grade de atendimento Capacidade Transportadoras Veículos …" at bounding box center [665, 448] width 1330 height 896
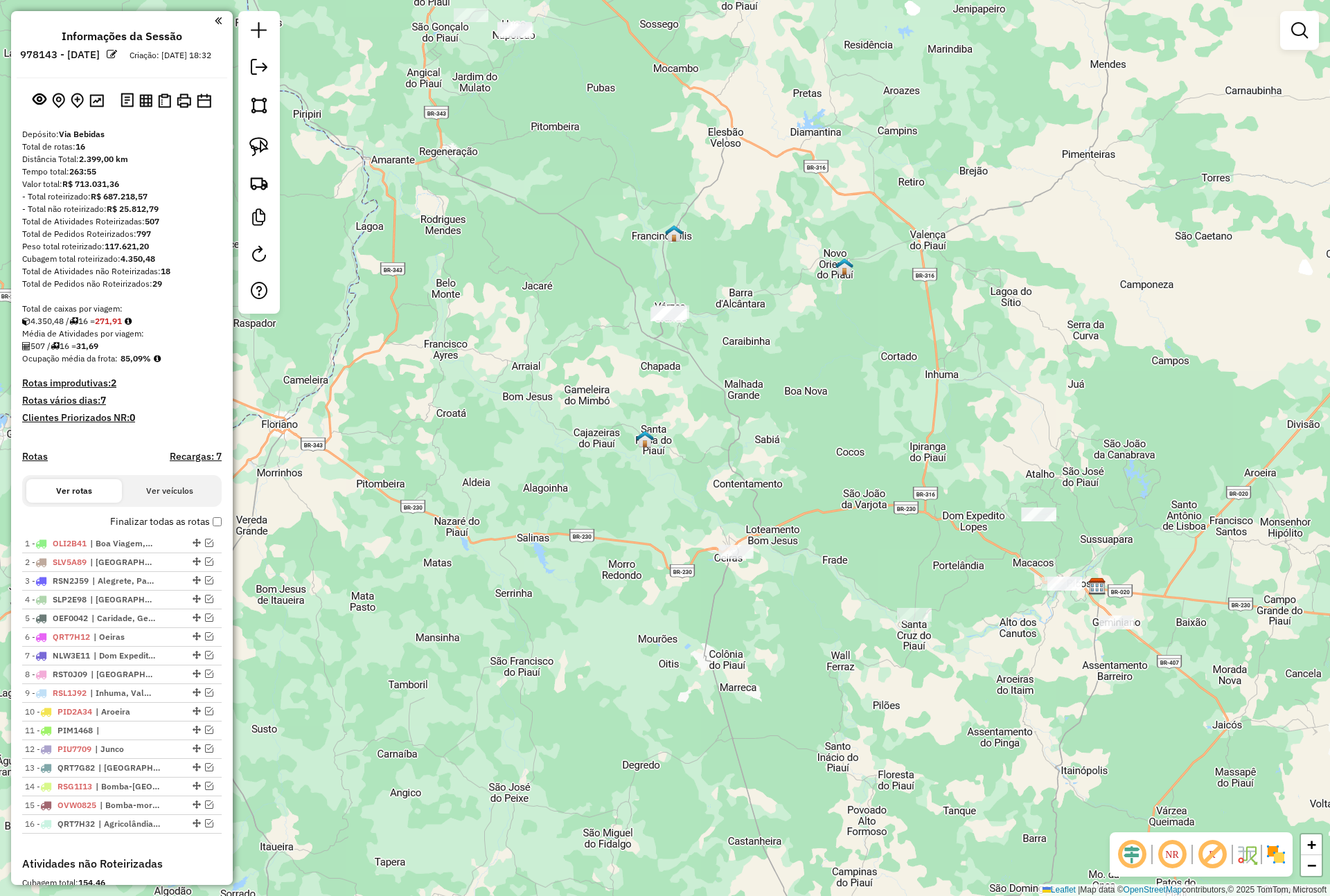
drag, startPoint x: 894, startPoint y: 315, endPoint x: 408, endPoint y: 142, distance: 515.9
click at [408, 142] on div "Janela de atendimento Grade de atendimento Capacidade Transportadoras Veículos …" at bounding box center [665, 448] width 1330 height 896
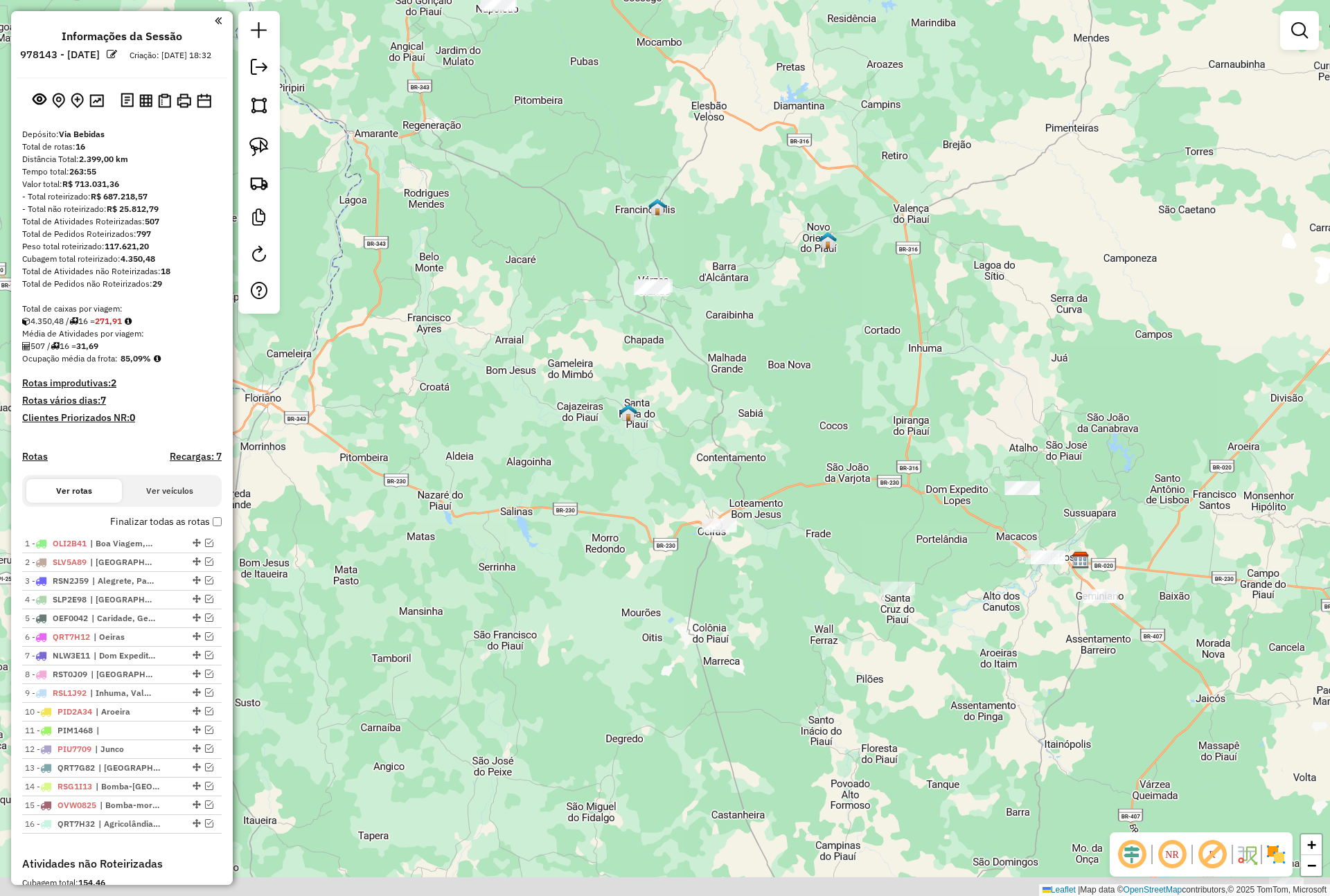
drag, startPoint x: 645, startPoint y: 303, endPoint x: 626, endPoint y: 276, distance: 33.0
click at [626, 276] on div "Janela de atendimento Grade de atendimento Capacidade Transportadoras Veículos …" at bounding box center [665, 448] width 1330 height 896
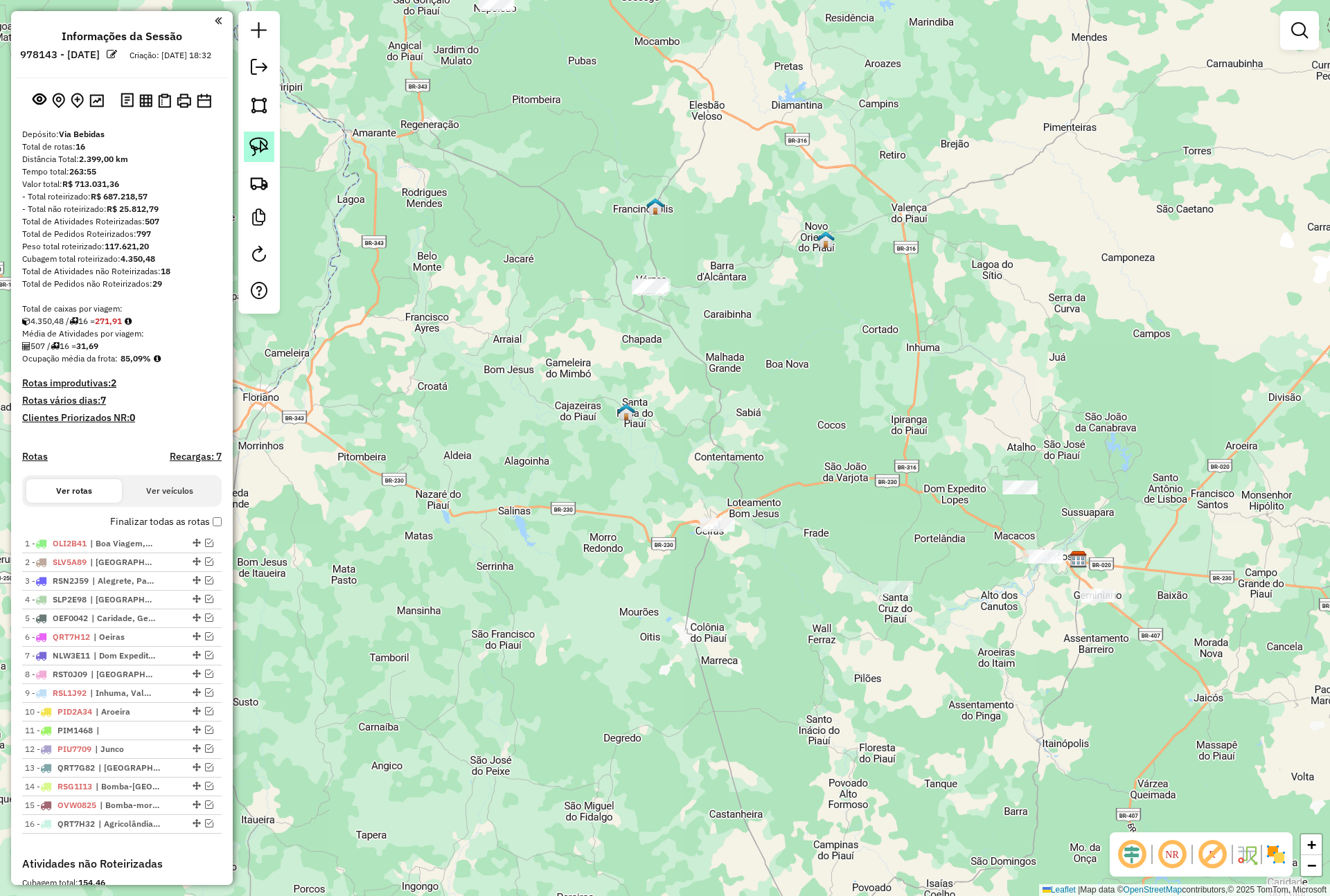
click at [255, 147] on img at bounding box center [259, 146] width 20 height 20
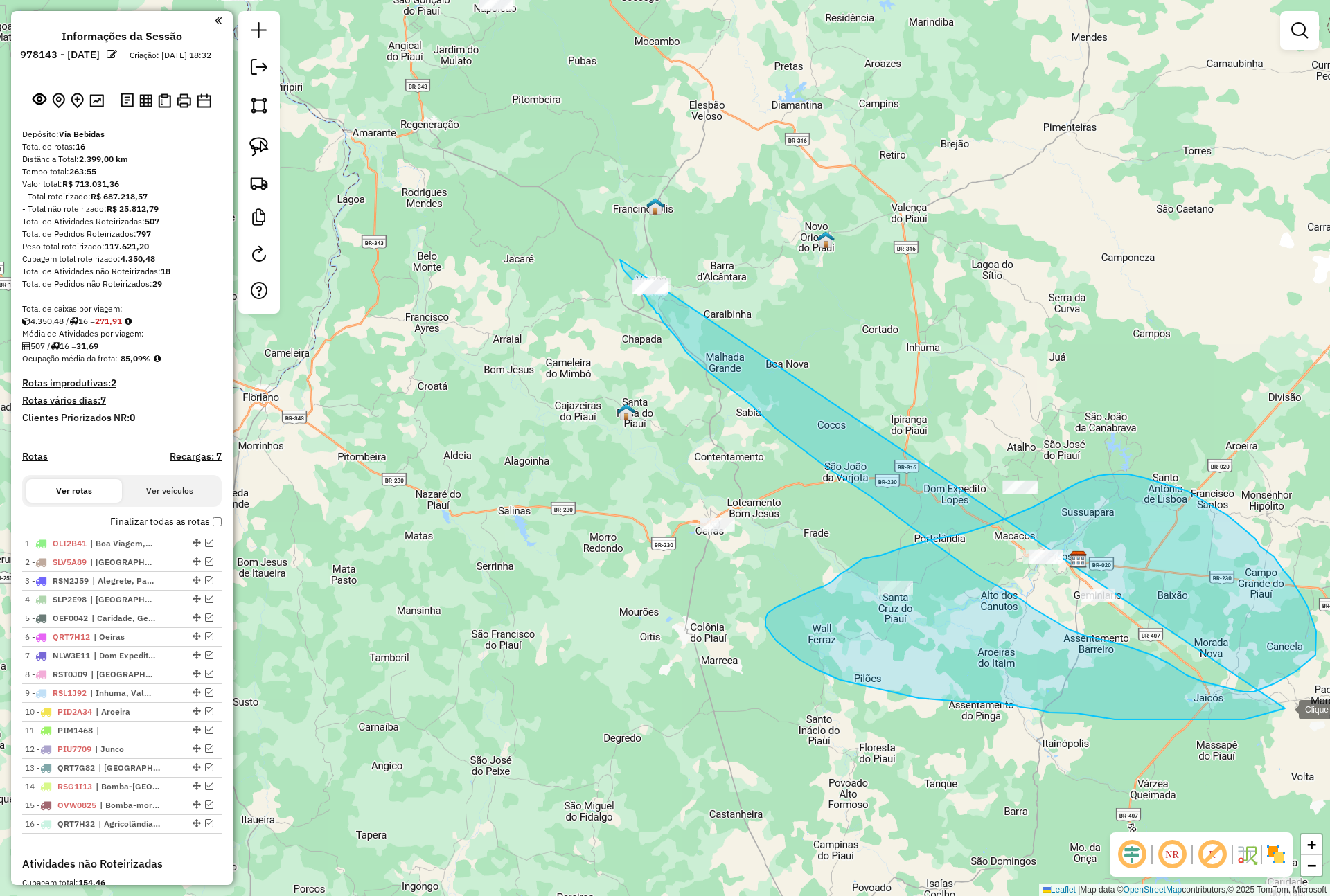
drag, startPoint x: 619, startPoint y: 260, endPoint x: 1327, endPoint y: 667, distance: 816.6
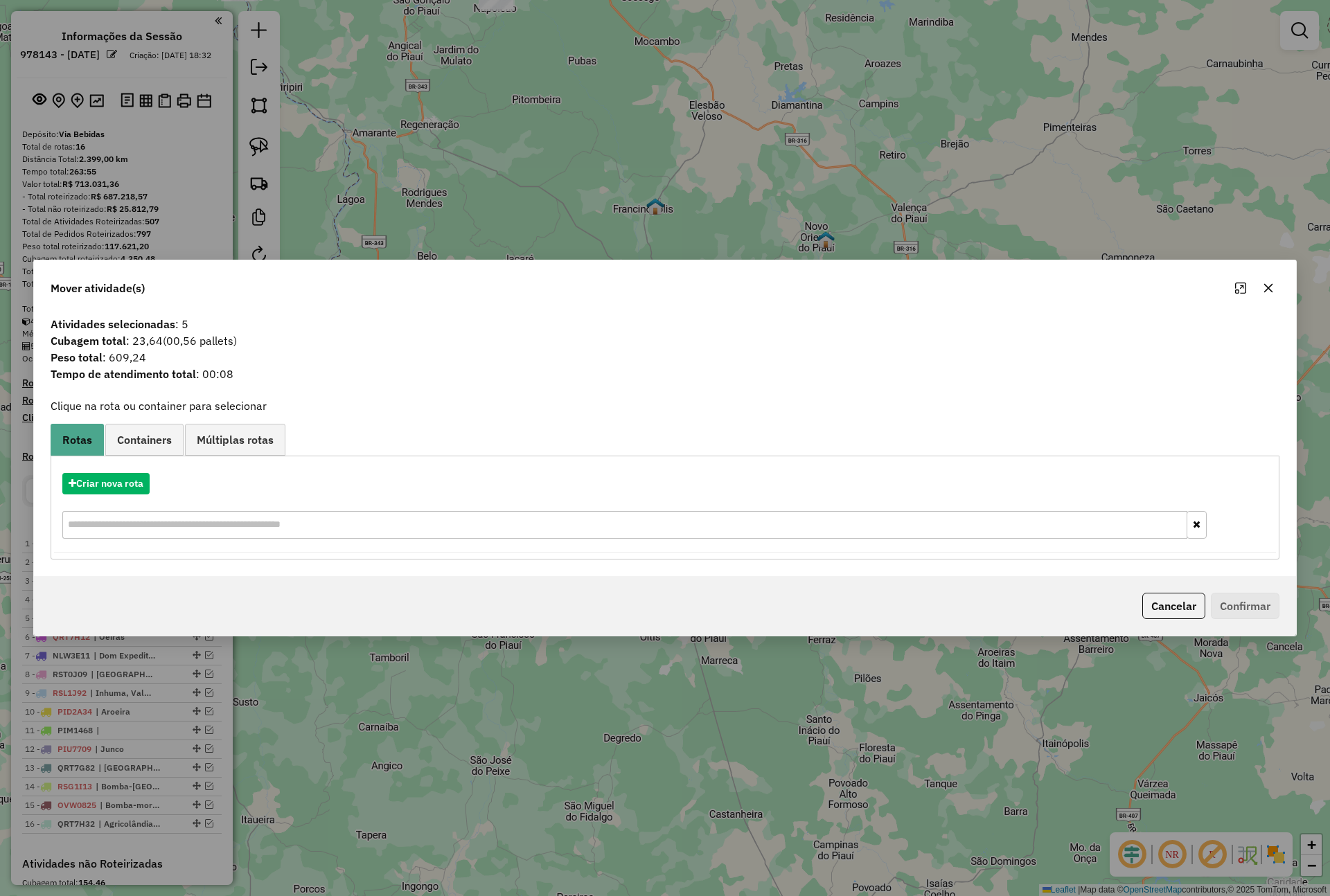
drag, startPoint x: 1169, startPoint y: 600, endPoint x: 1183, endPoint y: 599, distance: 14.0
click at [1170, 606] on button "Cancelar" at bounding box center [1173, 606] width 63 height 26
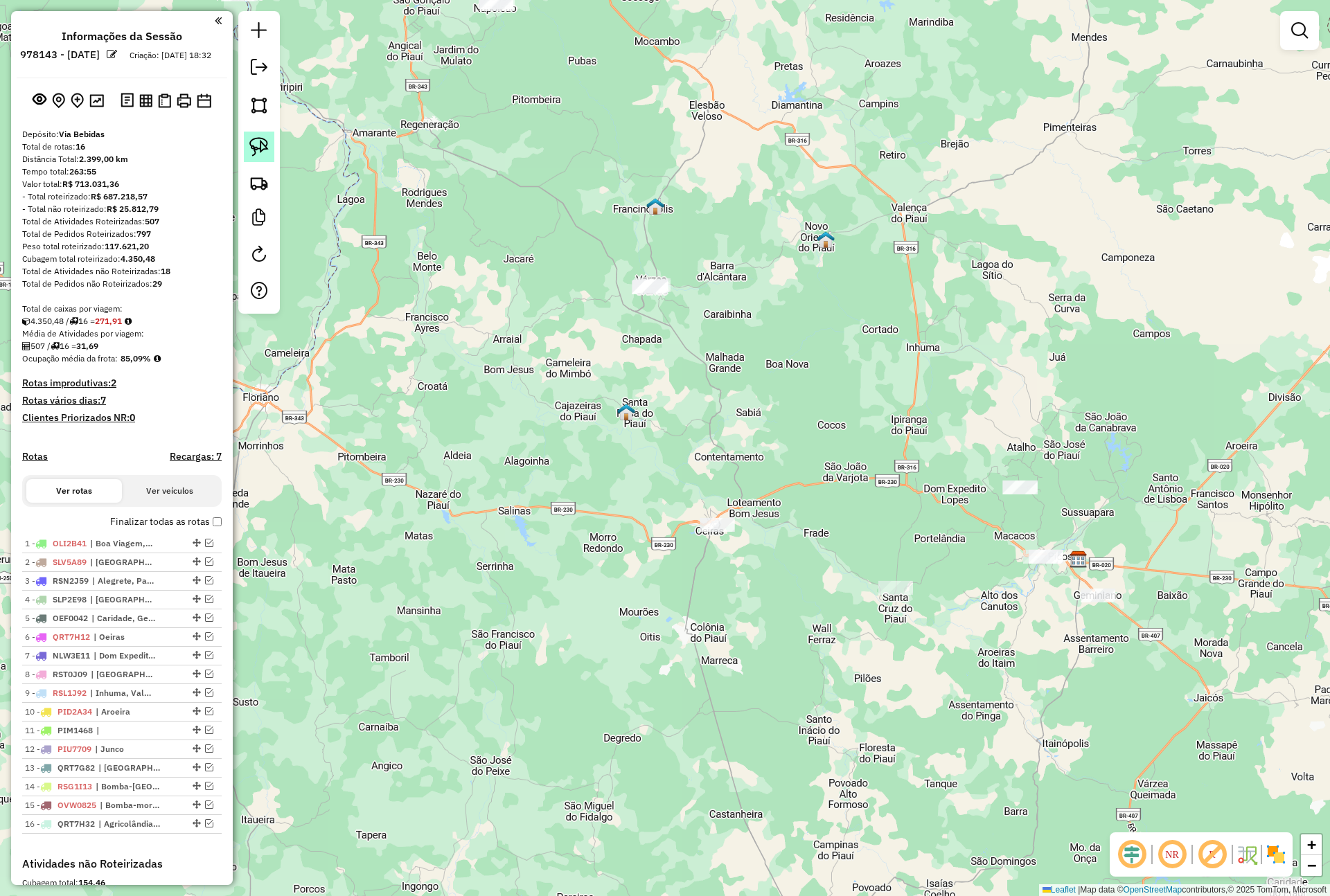
click at [265, 150] on img at bounding box center [259, 146] width 20 height 20
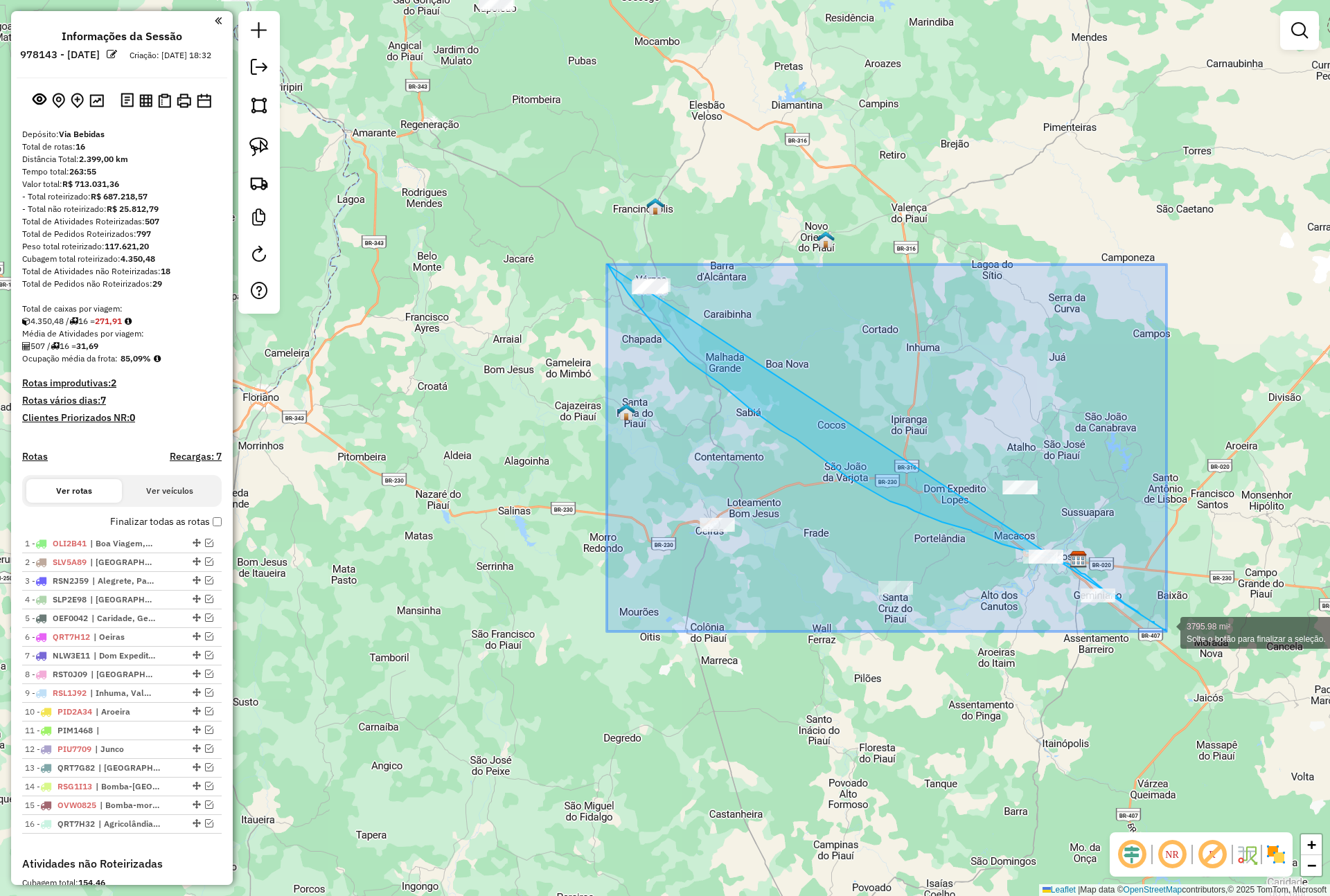
drag, startPoint x: 606, startPoint y: 265, endPoint x: 1166, endPoint y: 631, distance: 669.0
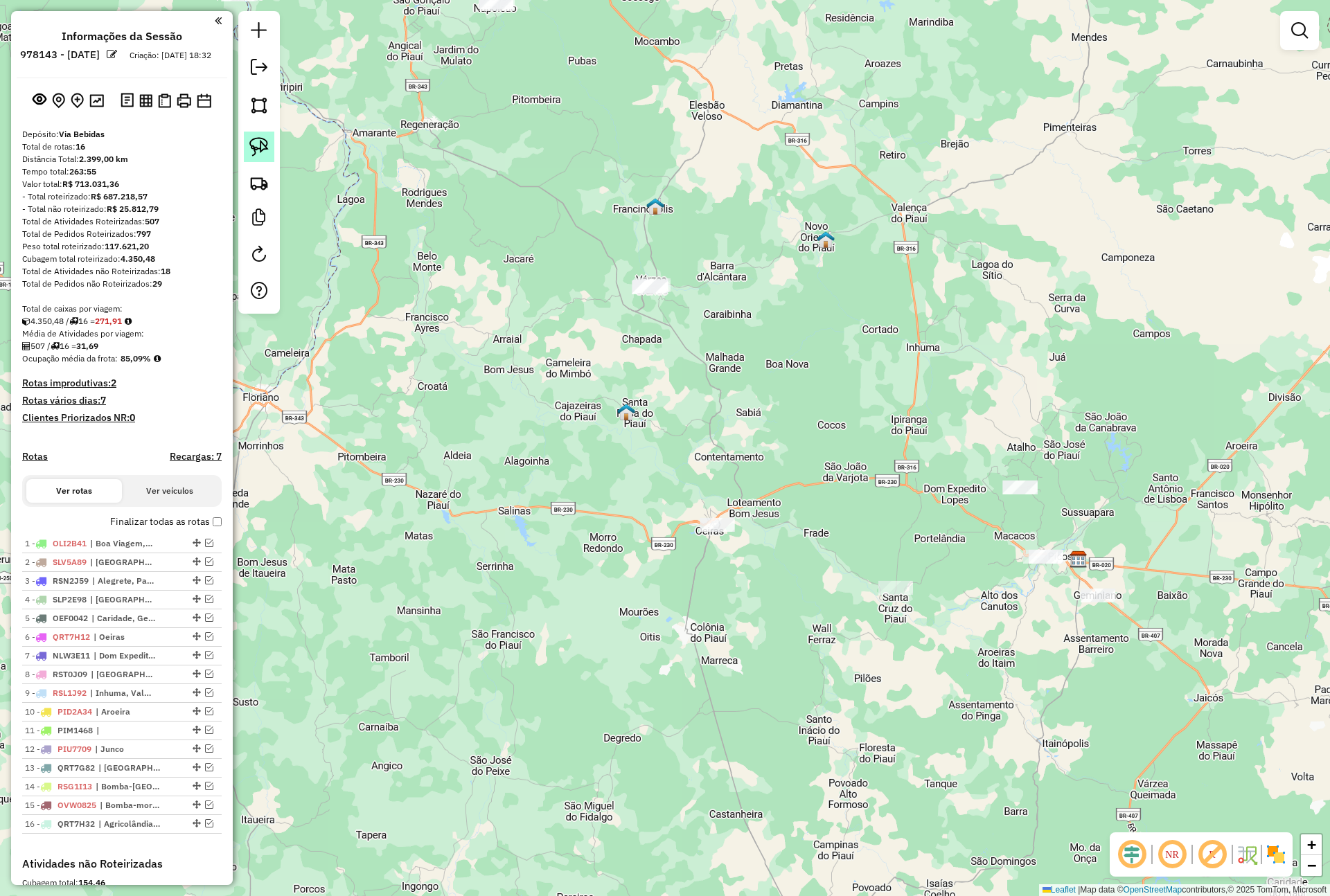
click at [247, 150] on link at bounding box center [259, 146] width 30 height 30
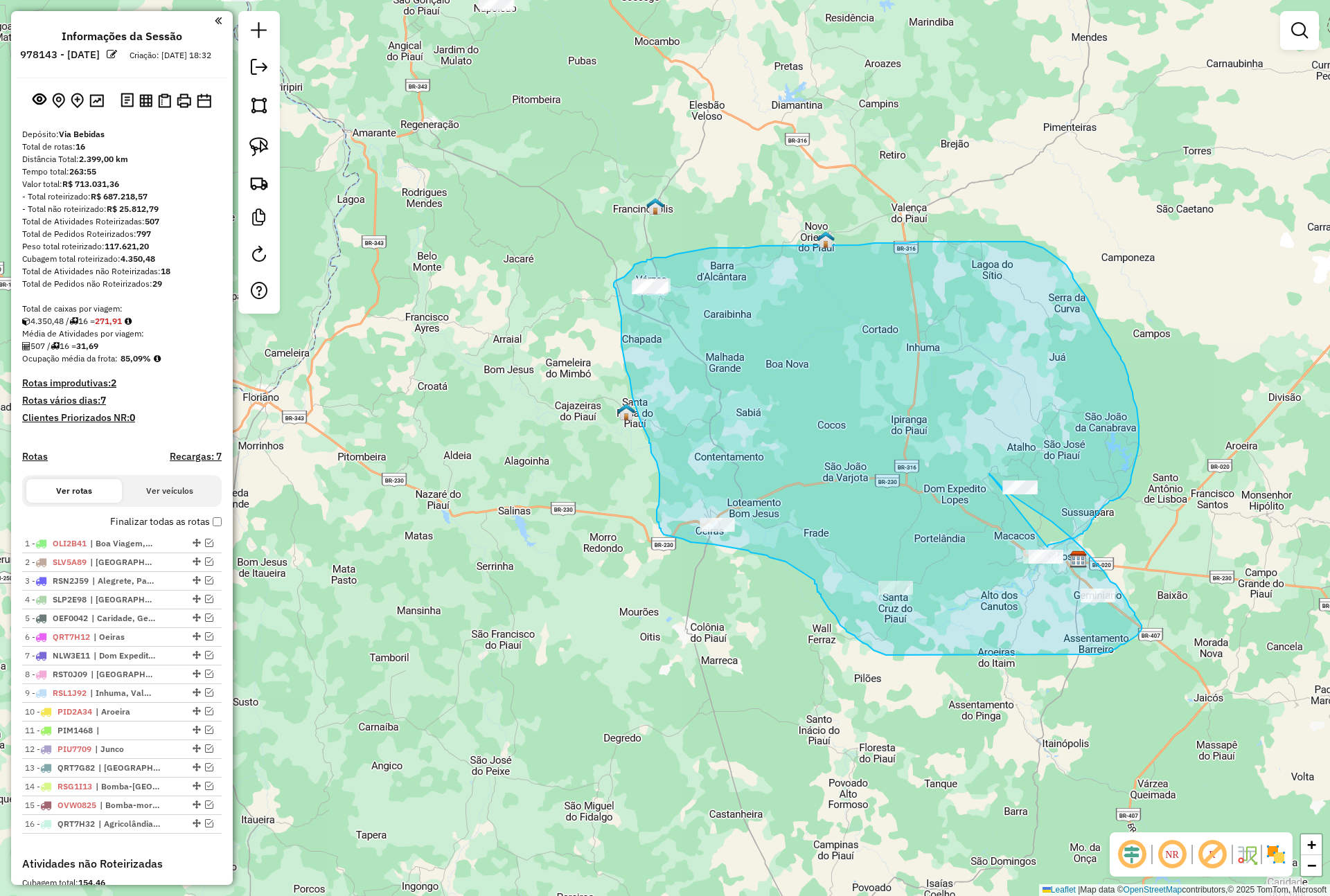
drag, startPoint x: 989, startPoint y: 474, endPoint x: 1047, endPoint y: 547, distance: 93.2
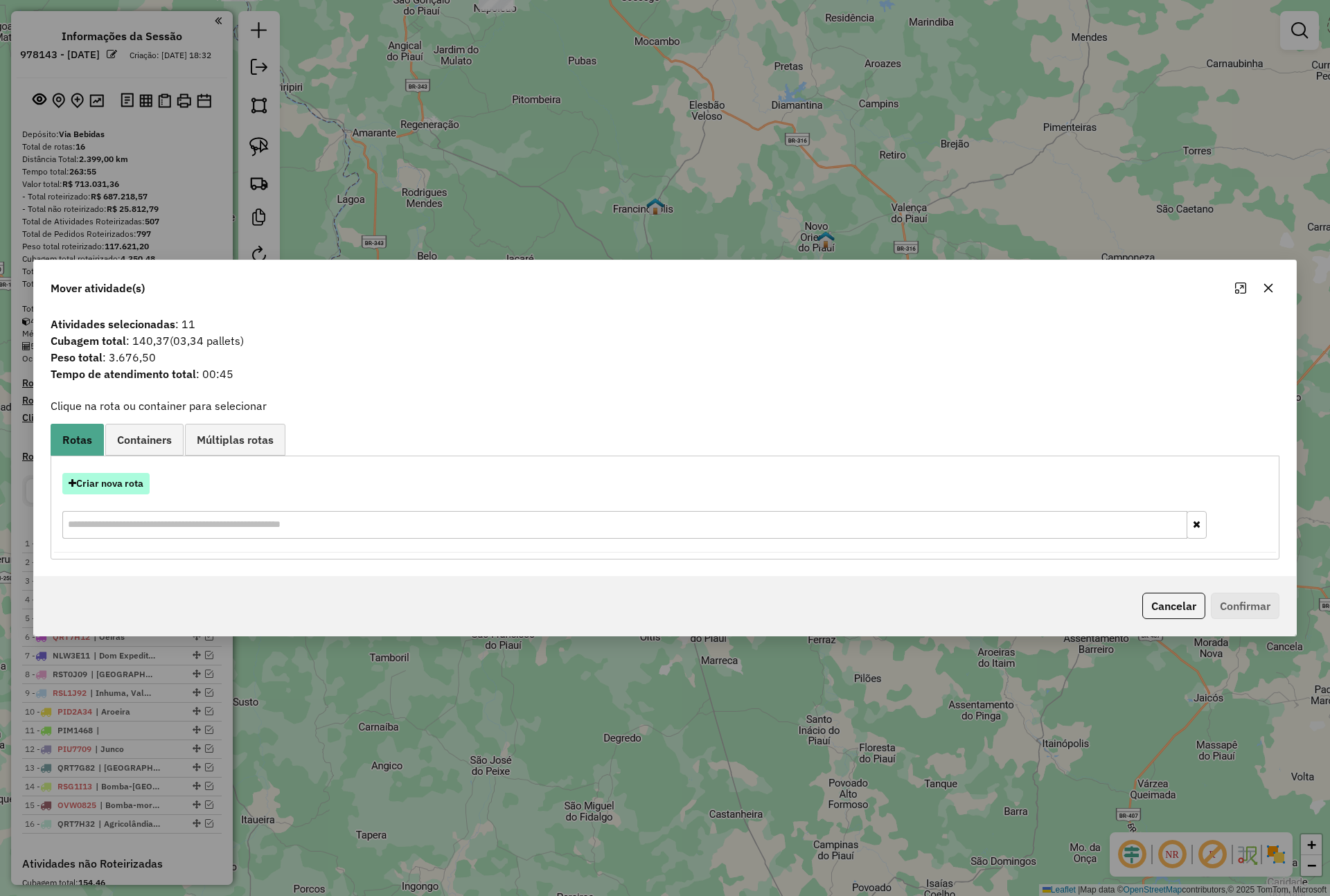
click at [116, 482] on button "Criar nova rota" at bounding box center [105, 483] width 87 height 22
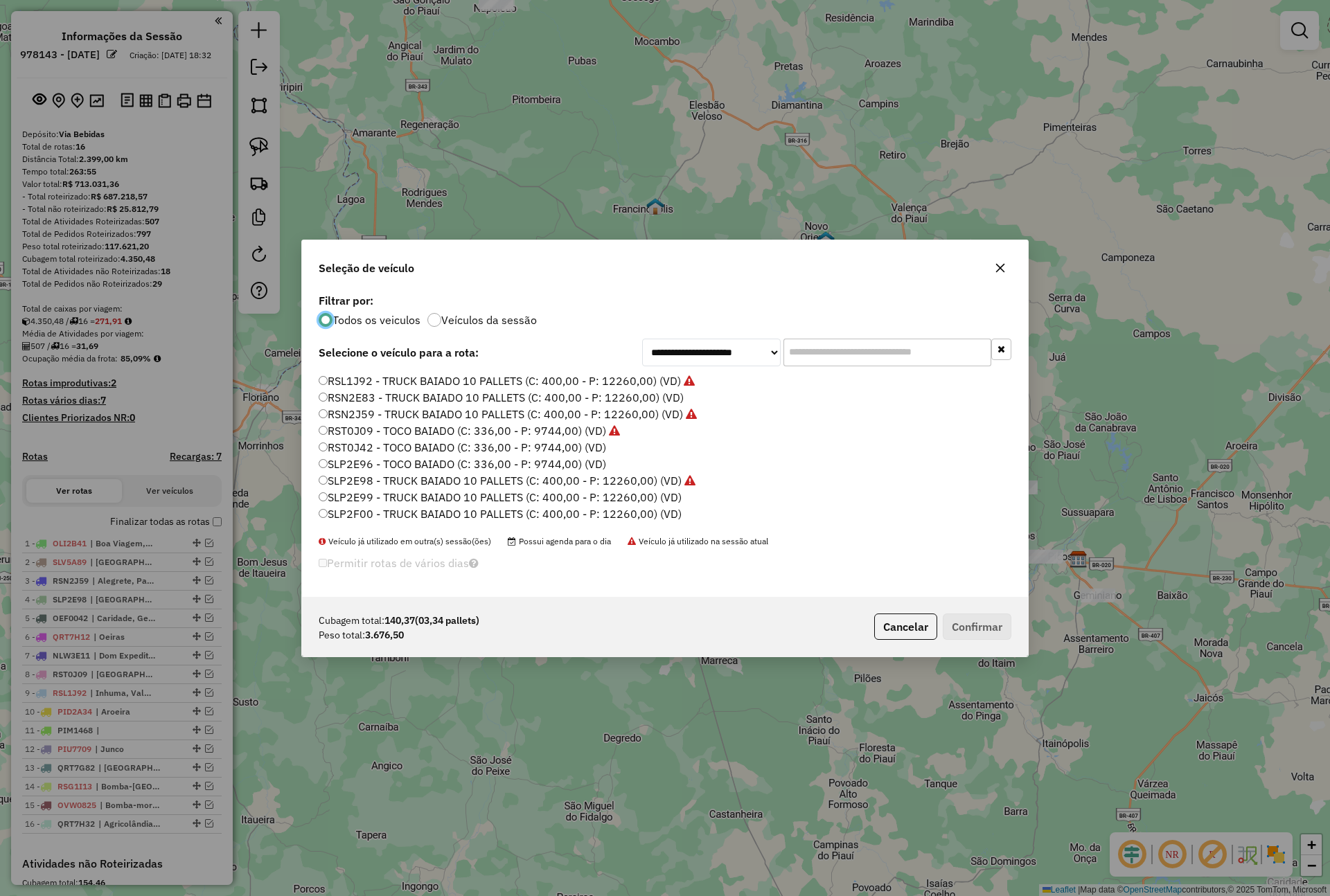
scroll to position [1458, 0]
click at [693, 359] on select "**********" at bounding box center [711, 353] width 139 height 28
click at [642, 339] on select "**********" at bounding box center [711, 353] width 139 height 28
click at [868, 357] on input "text" at bounding box center [886, 353] width 207 height 28
click at [715, 356] on select "**********" at bounding box center [711, 353] width 139 height 28
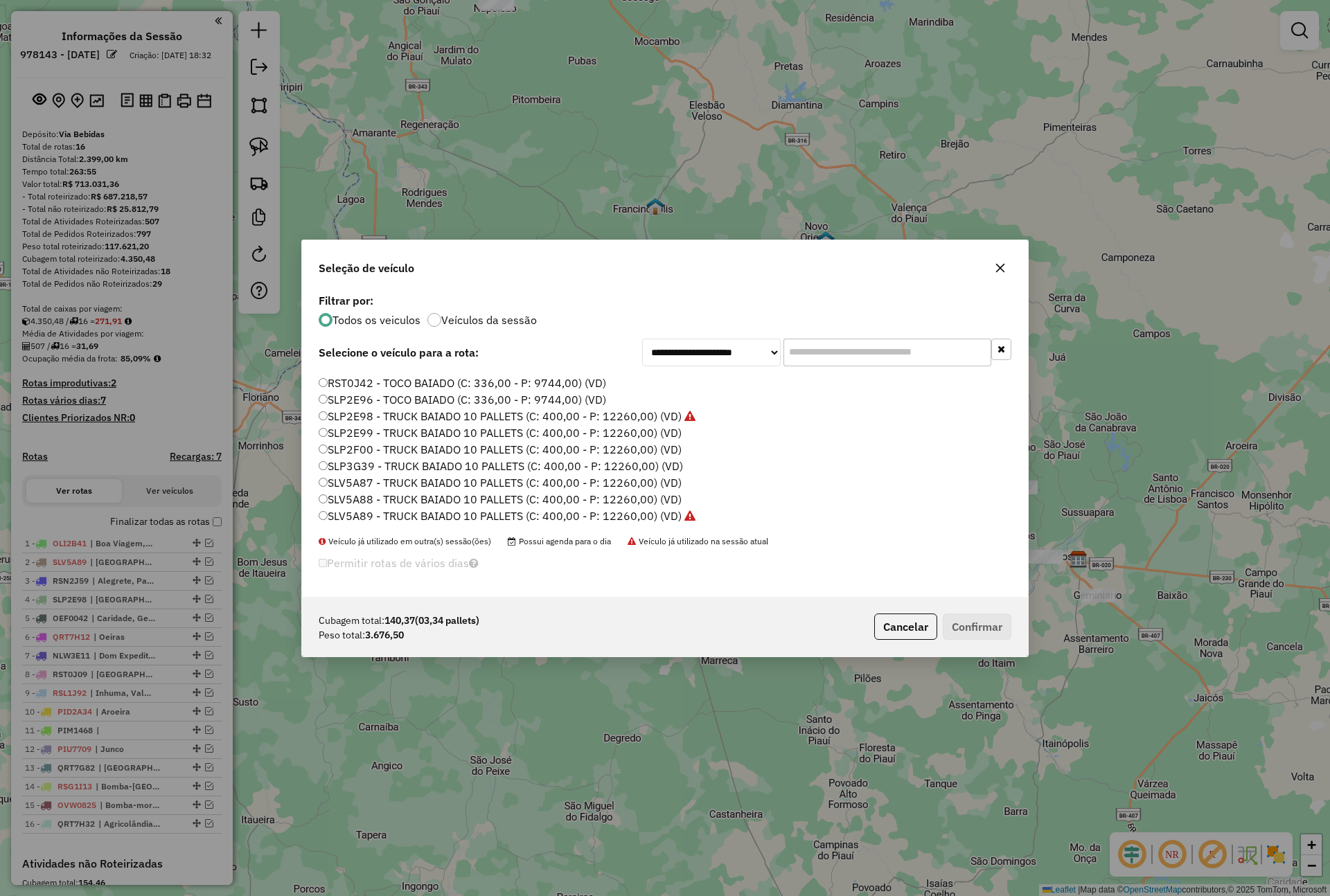
click at [899, 505] on li "SLV5A88 - TRUCK BAIADO 10 PALLETS (C: 400,00 - P: 12260,00) (VD)" at bounding box center [665, 500] width 693 height 17
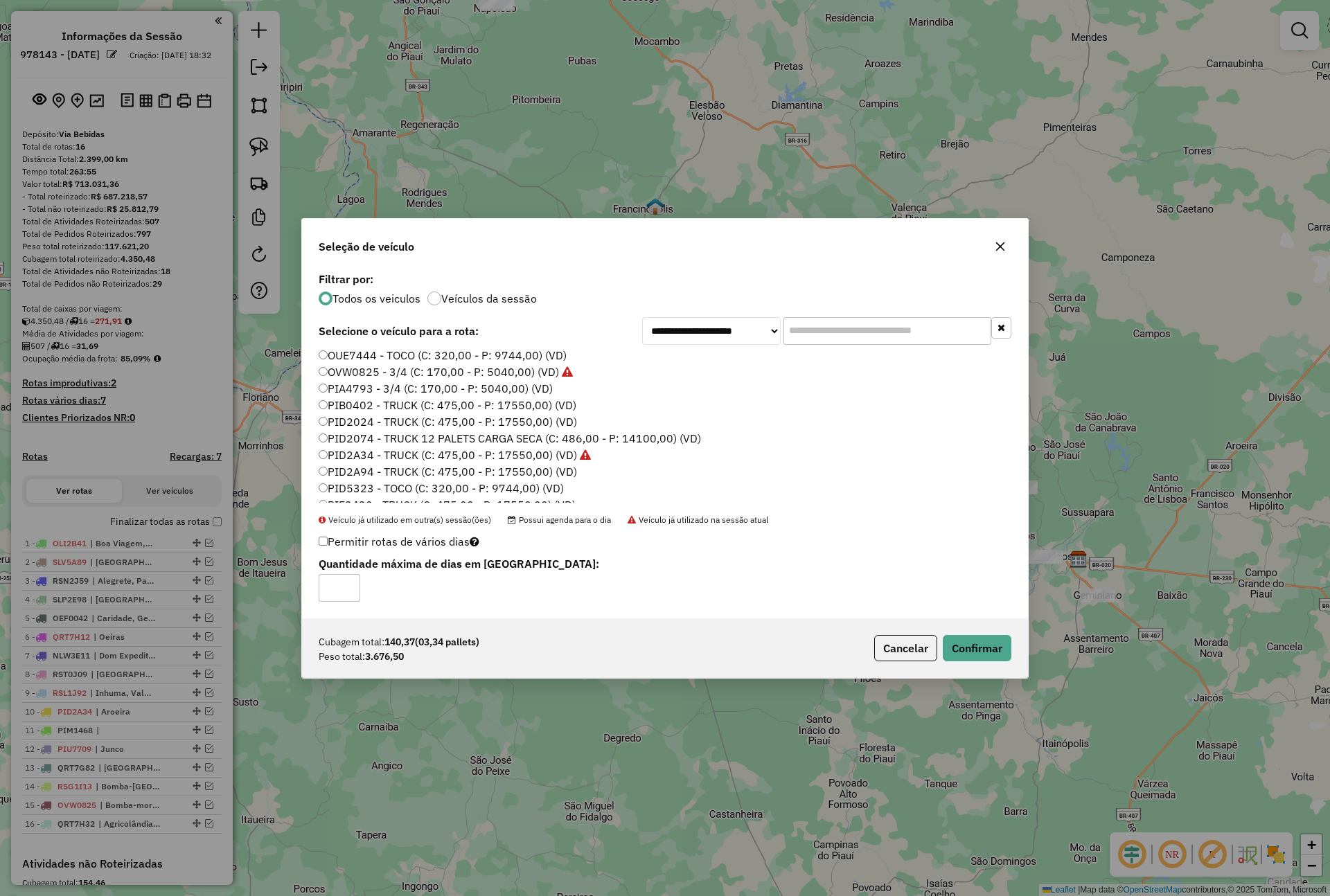
scroll to position [830, 0]
drag, startPoint x: 986, startPoint y: 642, endPoint x: 986, endPoint y: 615, distance: 27.0
click at [986, 640] on button "Confirmar" at bounding box center [976, 648] width 69 height 26
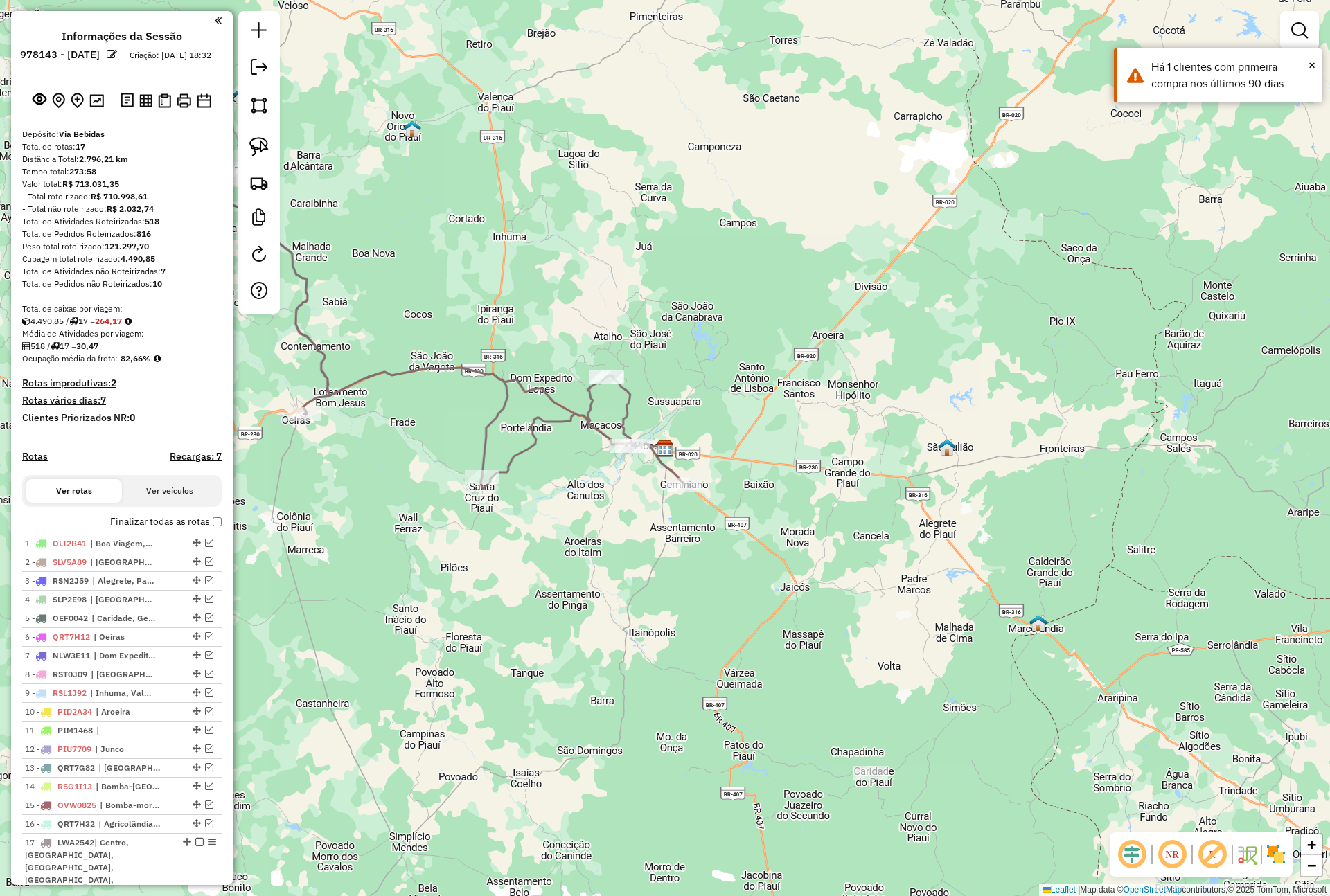
click at [448, 418] on div "Janela de atendimento Grade de atendimento Capacidade Transportadoras Veículos …" at bounding box center [665, 448] width 1330 height 896
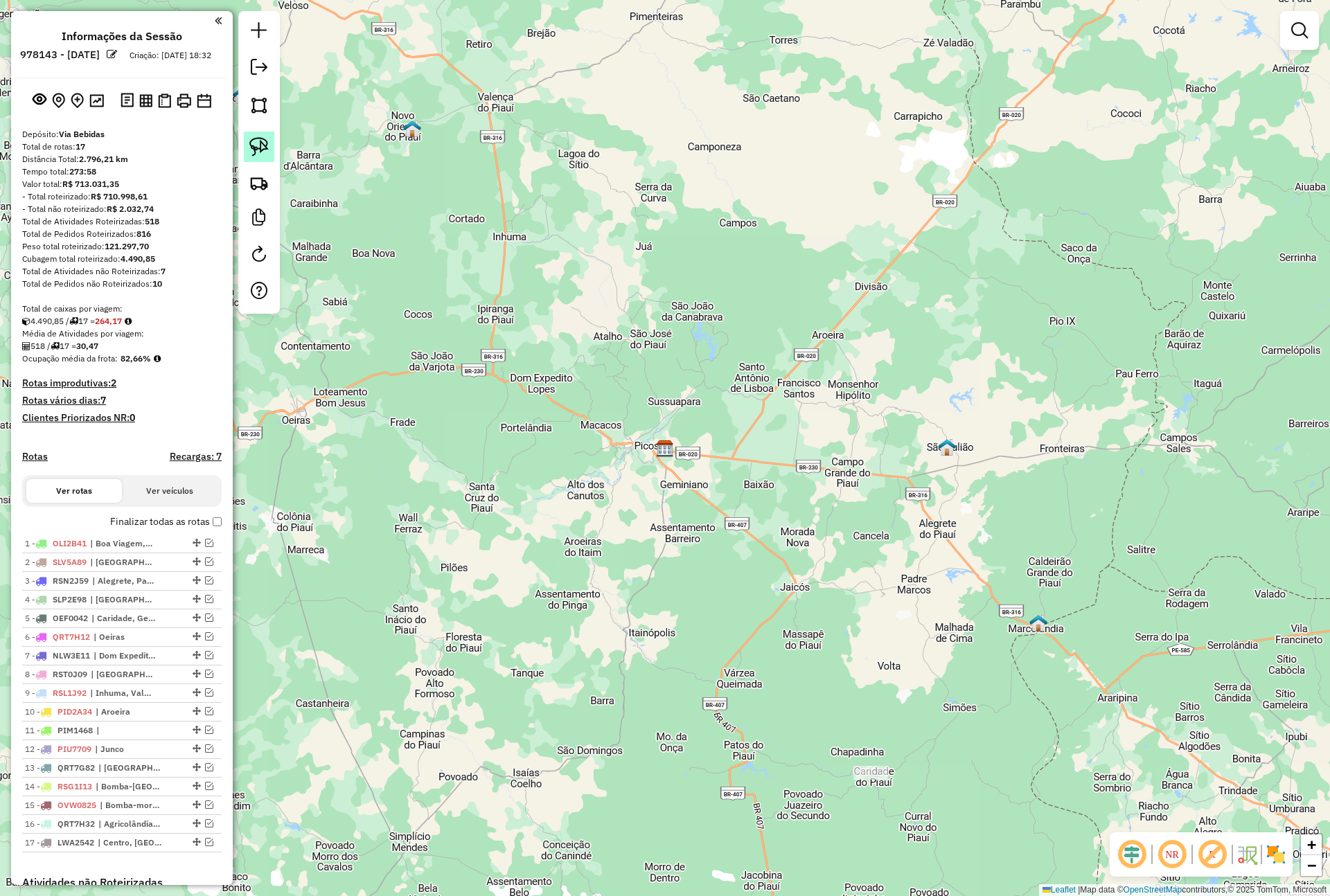
click at [250, 157] on img at bounding box center [259, 146] width 20 height 20
drag, startPoint x: 645, startPoint y: 571, endPoint x: 512, endPoint y: 304, distance: 298.3
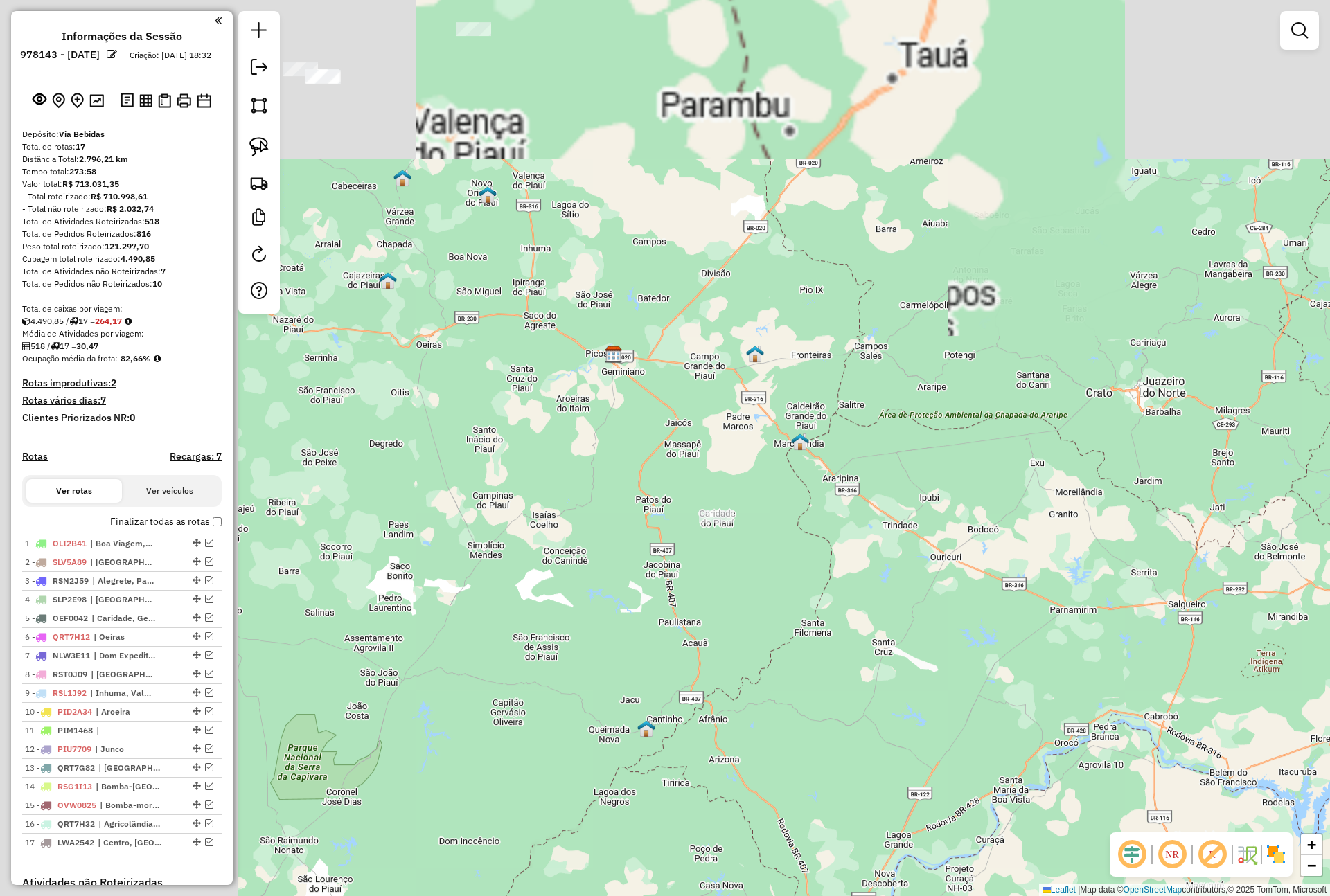
drag, startPoint x: 419, startPoint y: 371, endPoint x: 869, endPoint y: 645, distance: 526.9
click at [869, 645] on div "Janela de atendimento Grade de atendimento Capacidade Transportadoras Veículos …" at bounding box center [665, 448] width 1330 height 896
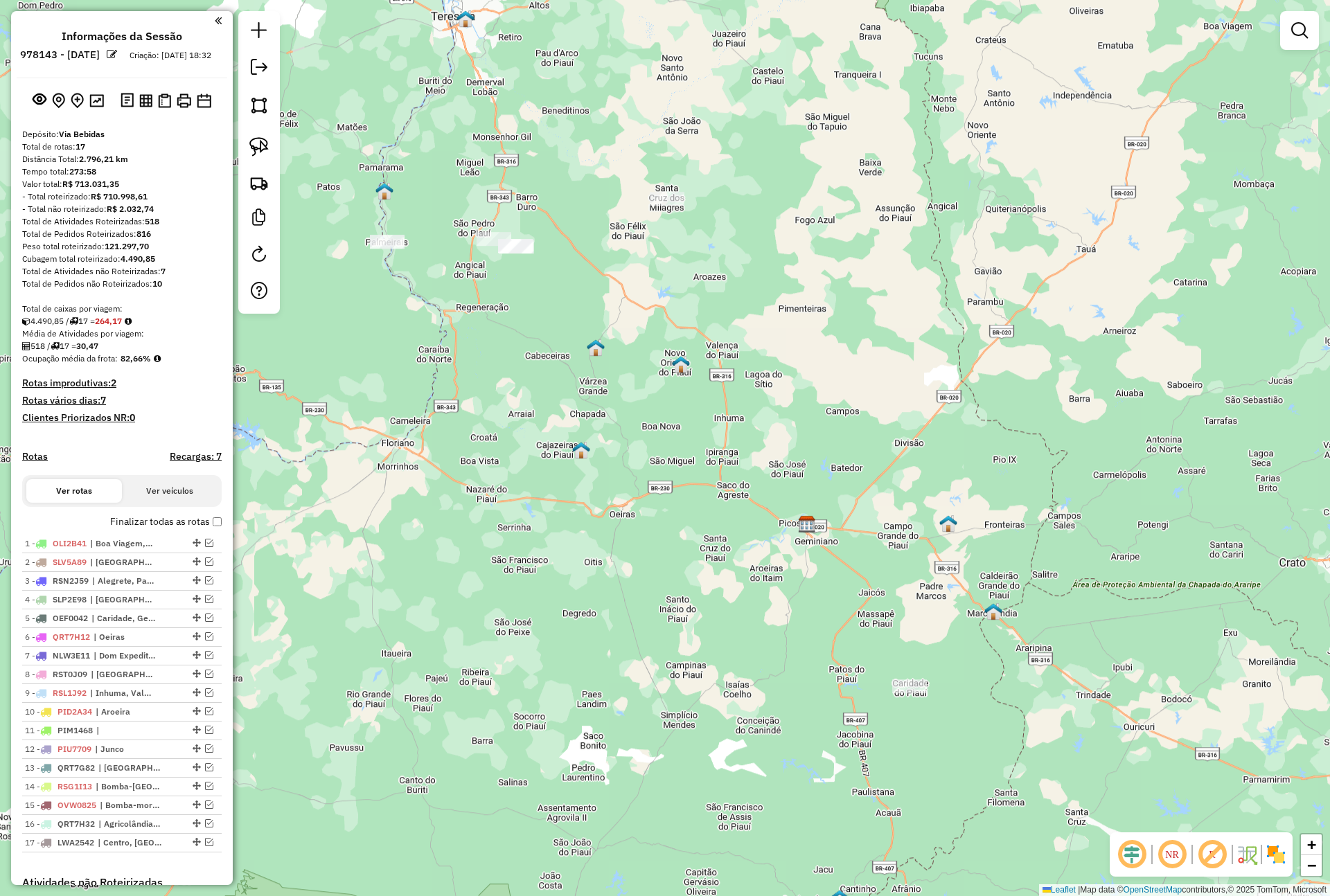
drag, startPoint x: 656, startPoint y: 524, endPoint x: 835, endPoint y: 812, distance: 339.1
click at [839, 820] on div "Janela de atendimento Grade de atendimento Capacidade Transportadoras Veículos …" at bounding box center [665, 448] width 1330 height 896
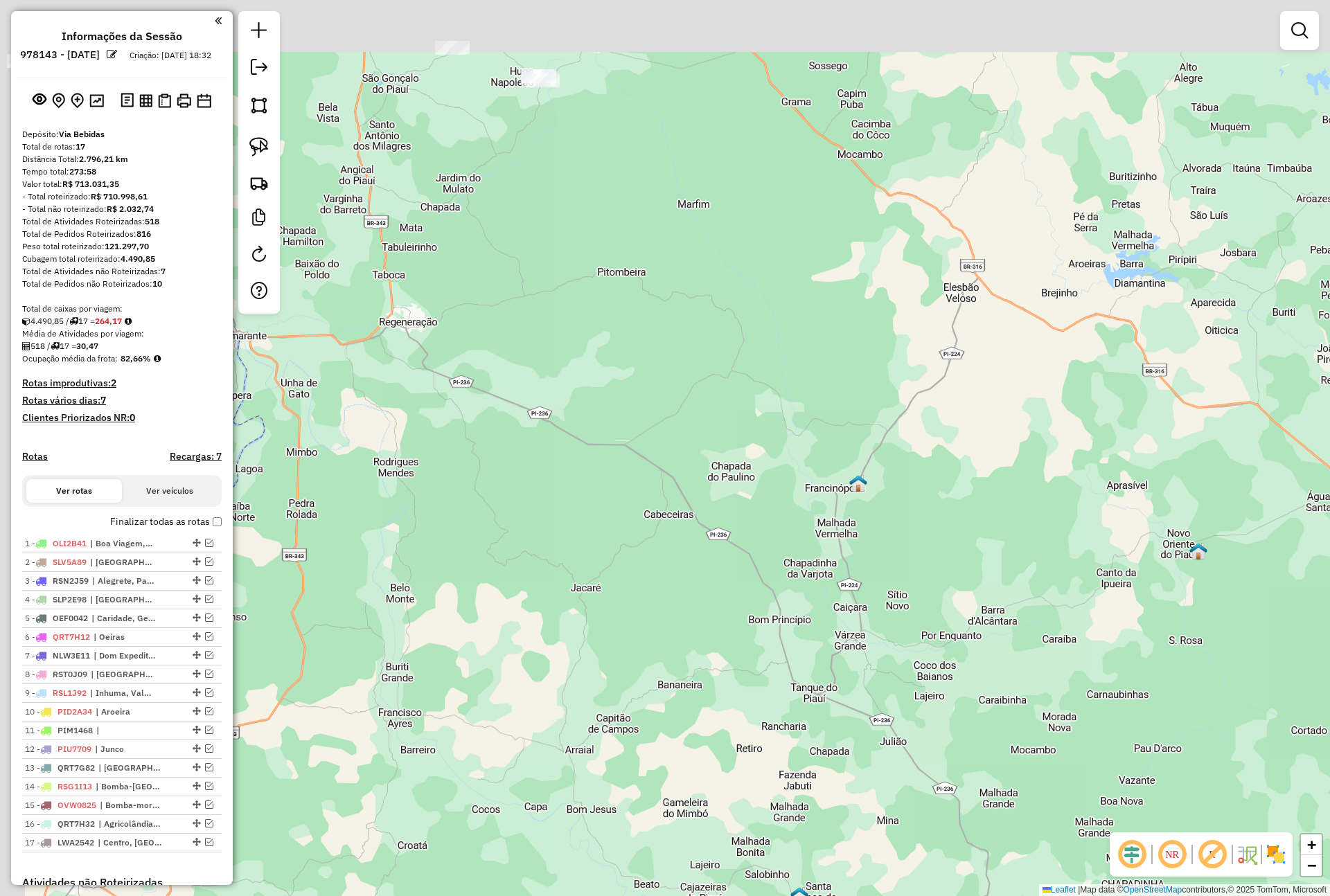
drag, startPoint x: 650, startPoint y: 593, endPoint x: 772, endPoint y: 705, distance: 165.6
click at [772, 705] on div "Janela de atendimento Grade de atendimento Capacidade Transportadoras Veículos …" at bounding box center [665, 448] width 1330 height 896
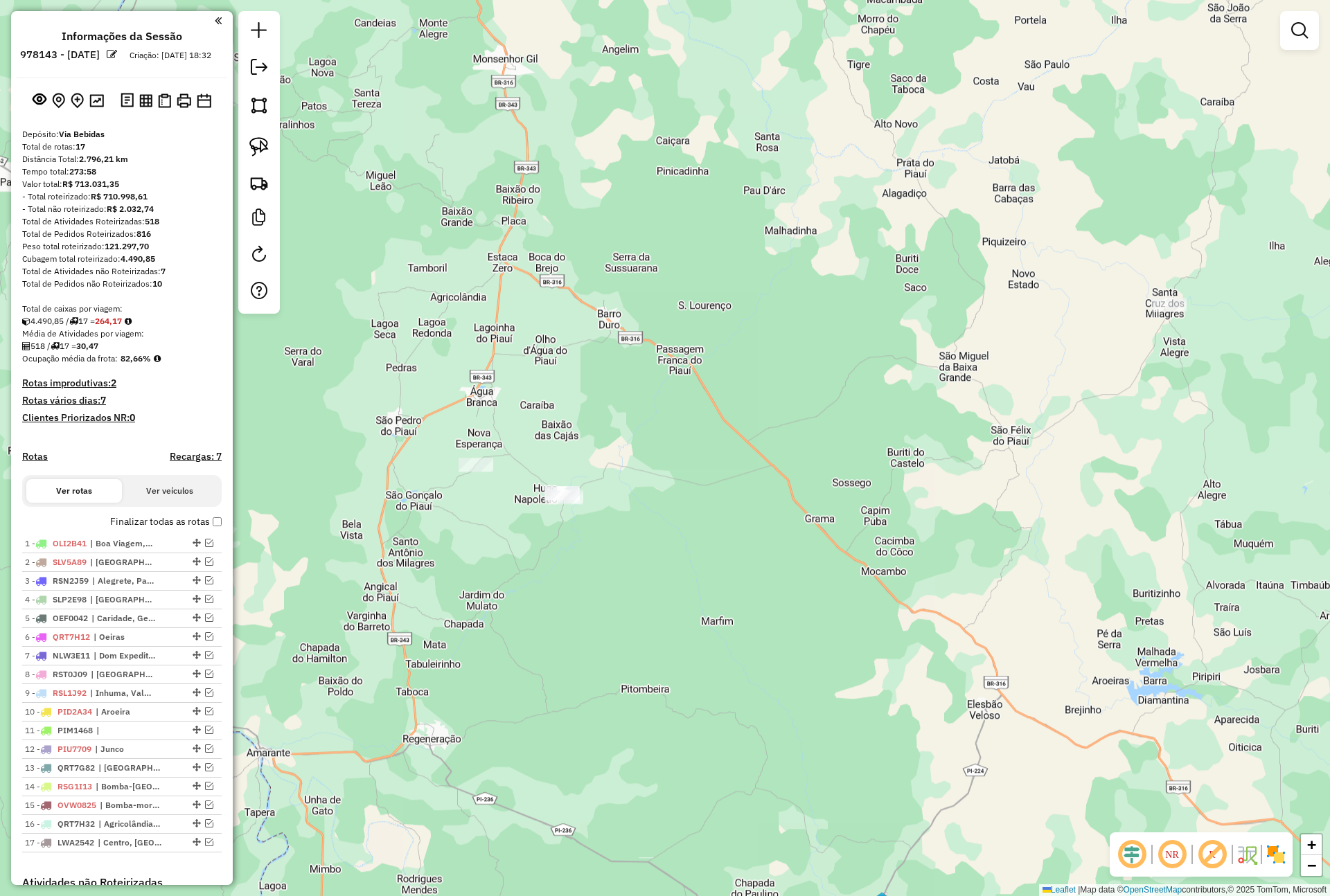
drag, startPoint x: 738, startPoint y: 399, endPoint x: 748, endPoint y: 809, distance: 410.1
click at [748, 809] on div "Janela de atendimento Grade de atendimento Capacidade Transportadoras Veículos …" at bounding box center [665, 448] width 1330 height 896
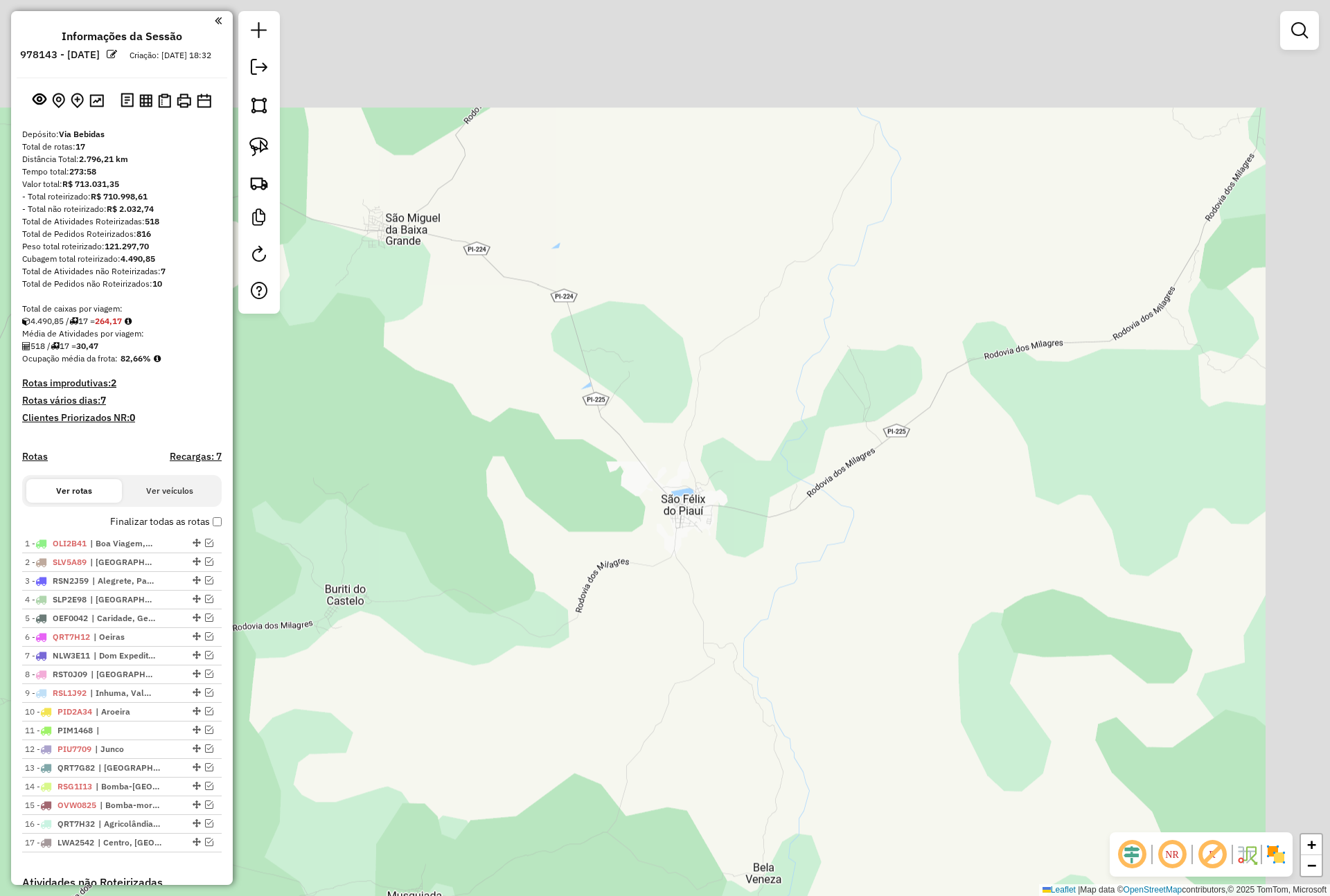
drag, startPoint x: 1129, startPoint y: 313, endPoint x: 955, endPoint y: 493, distance: 250.4
click at [955, 493] on div "Janela de atendimento Grade de atendimento Capacidade Transportadoras Veículos …" at bounding box center [665, 448] width 1330 height 896
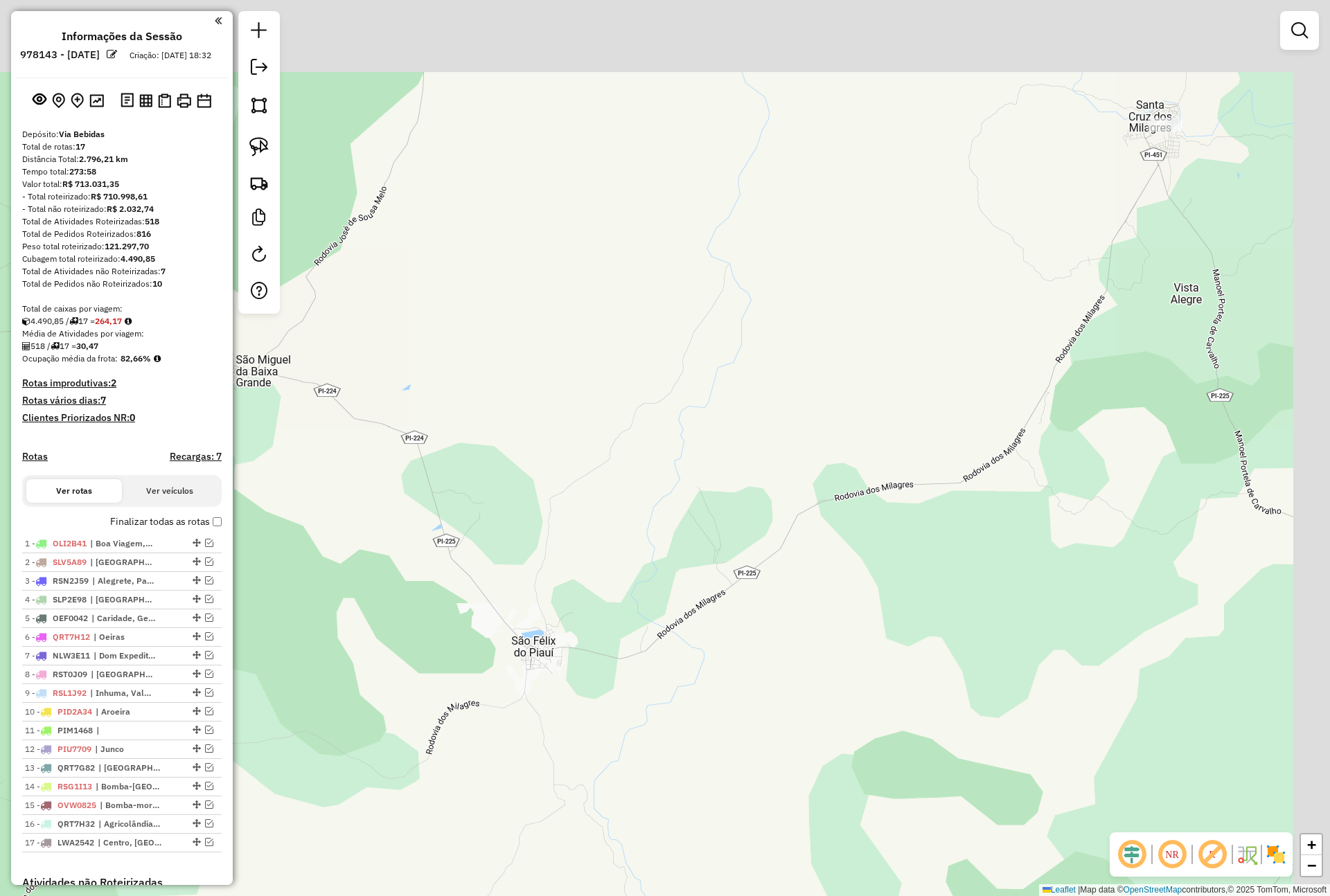
drag, startPoint x: 1092, startPoint y: 286, endPoint x: 864, endPoint y: 573, distance: 366.5
click at [864, 578] on div "Janela de atendimento Grade de atendimento Capacidade Transportadoras Veículos …" at bounding box center [665, 448] width 1330 height 896
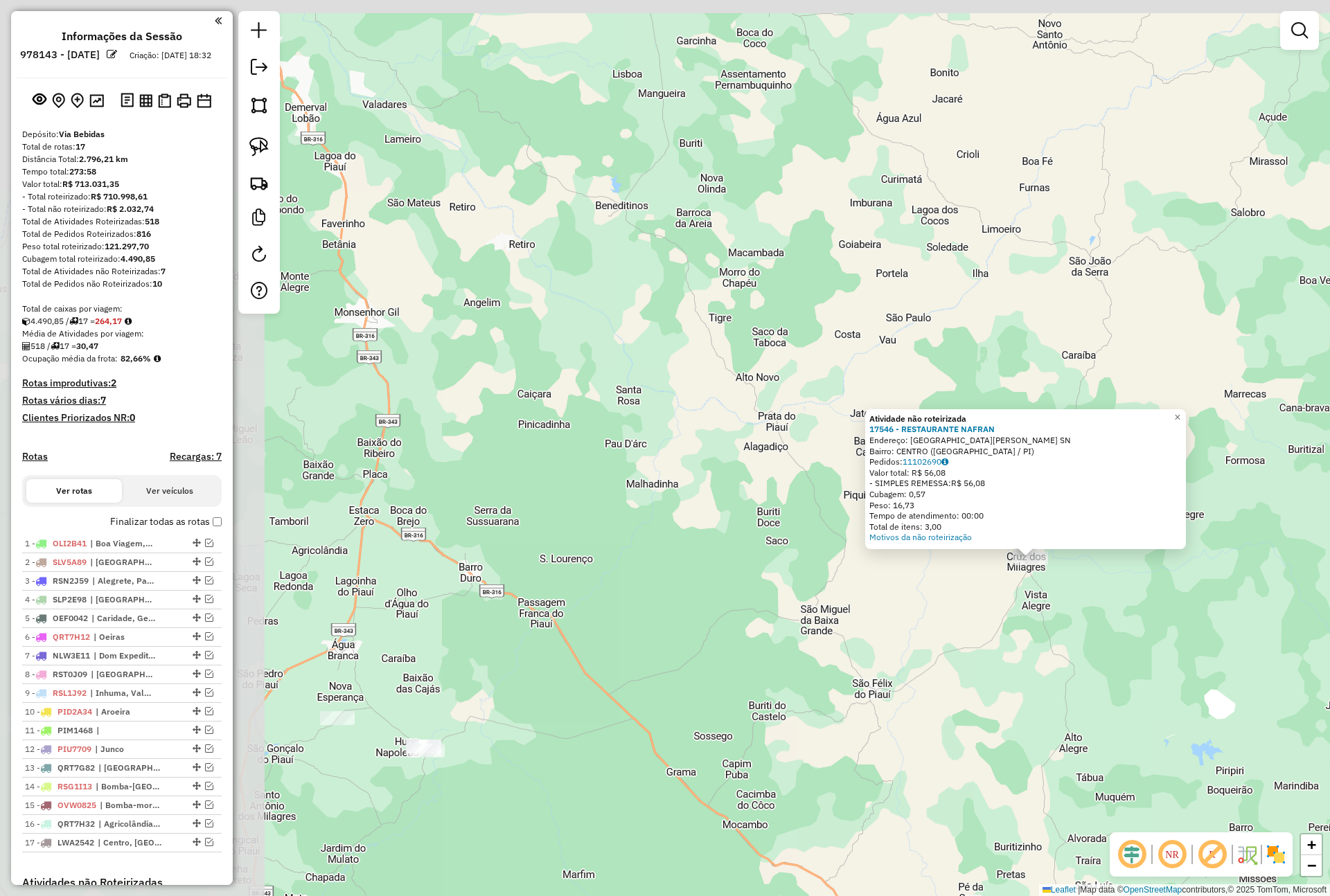
drag, startPoint x: 495, startPoint y: 548, endPoint x: 1000, endPoint y: 628, distance: 511.3
click at [1000, 628] on div "Atividade não roteirizada 17546 - RESTAURANTE NAFRAN Endereço: Avenida Antonio …" at bounding box center [665, 448] width 1330 height 896
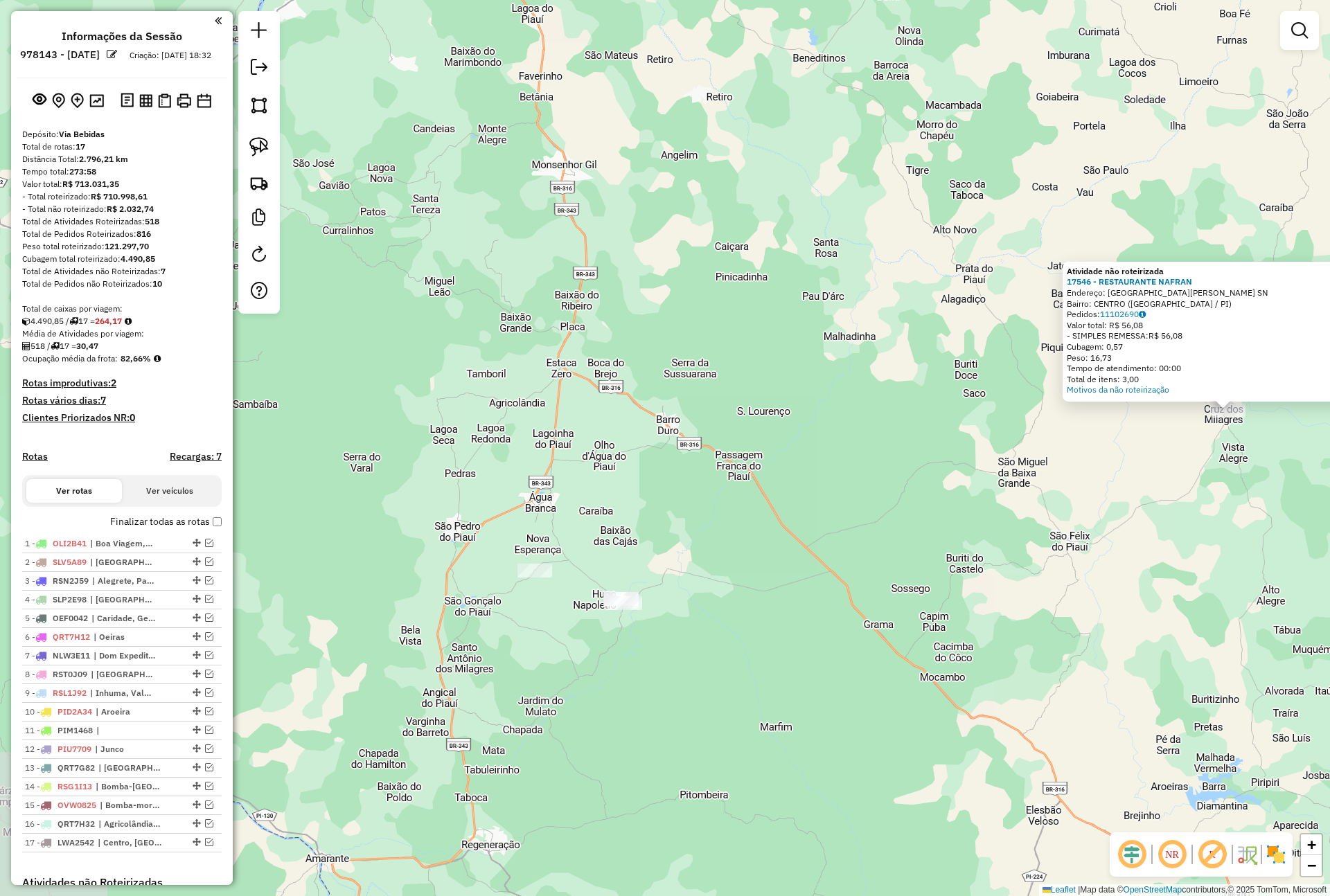
drag, startPoint x: 661, startPoint y: 772, endPoint x: 780, endPoint y: 588, distance: 219.1
click at [780, 588] on div "Atividade não roteirizada 17546 - RESTAURANTE NAFRAN Endereço: Avenida Antonio …" at bounding box center [665, 448] width 1330 height 896
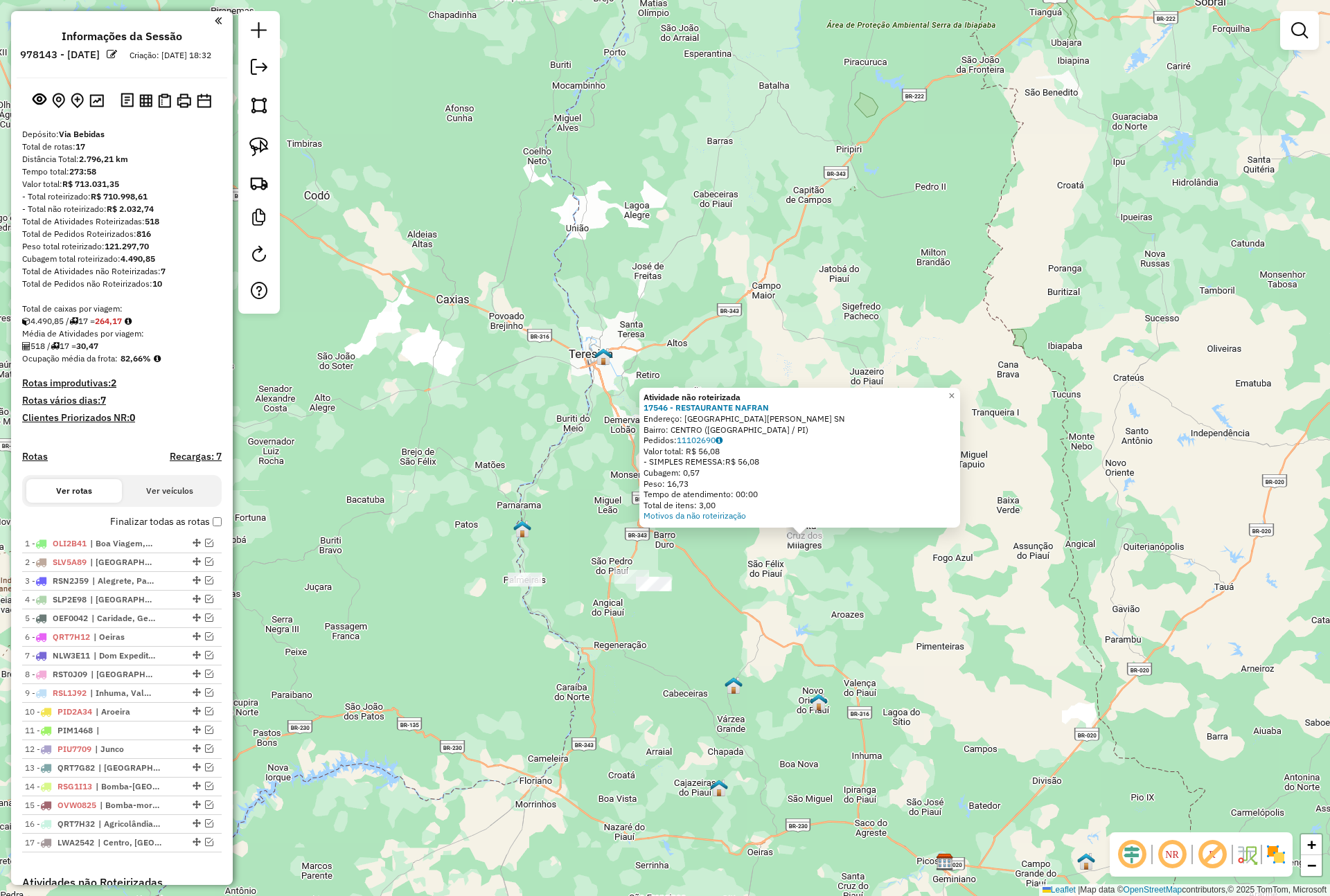
click at [733, 648] on div "Atividade não roteirizada 17546 - RESTAURANTE NAFRAN Endereço: Avenida Antonio …" at bounding box center [665, 448] width 1330 height 896
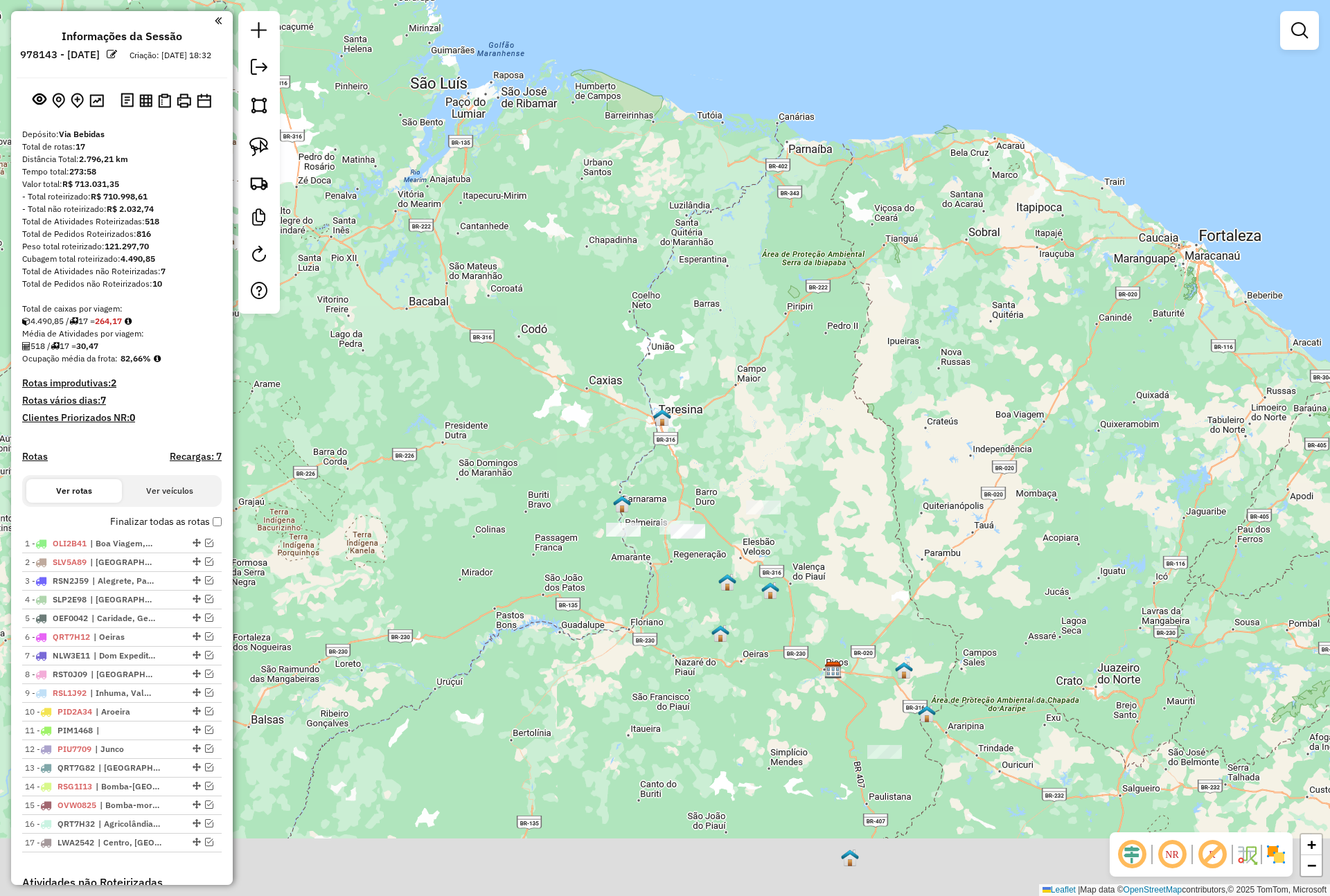
drag, startPoint x: 757, startPoint y: 692, endPoint x: 732, endPoint y: 582, distance: 112.8
click at [732, 584] on div "Janela de atendimento Grade de atendimento Capacidade Transportadoras Veículos …" at bounding box center [665, 448] width 1330 height 896
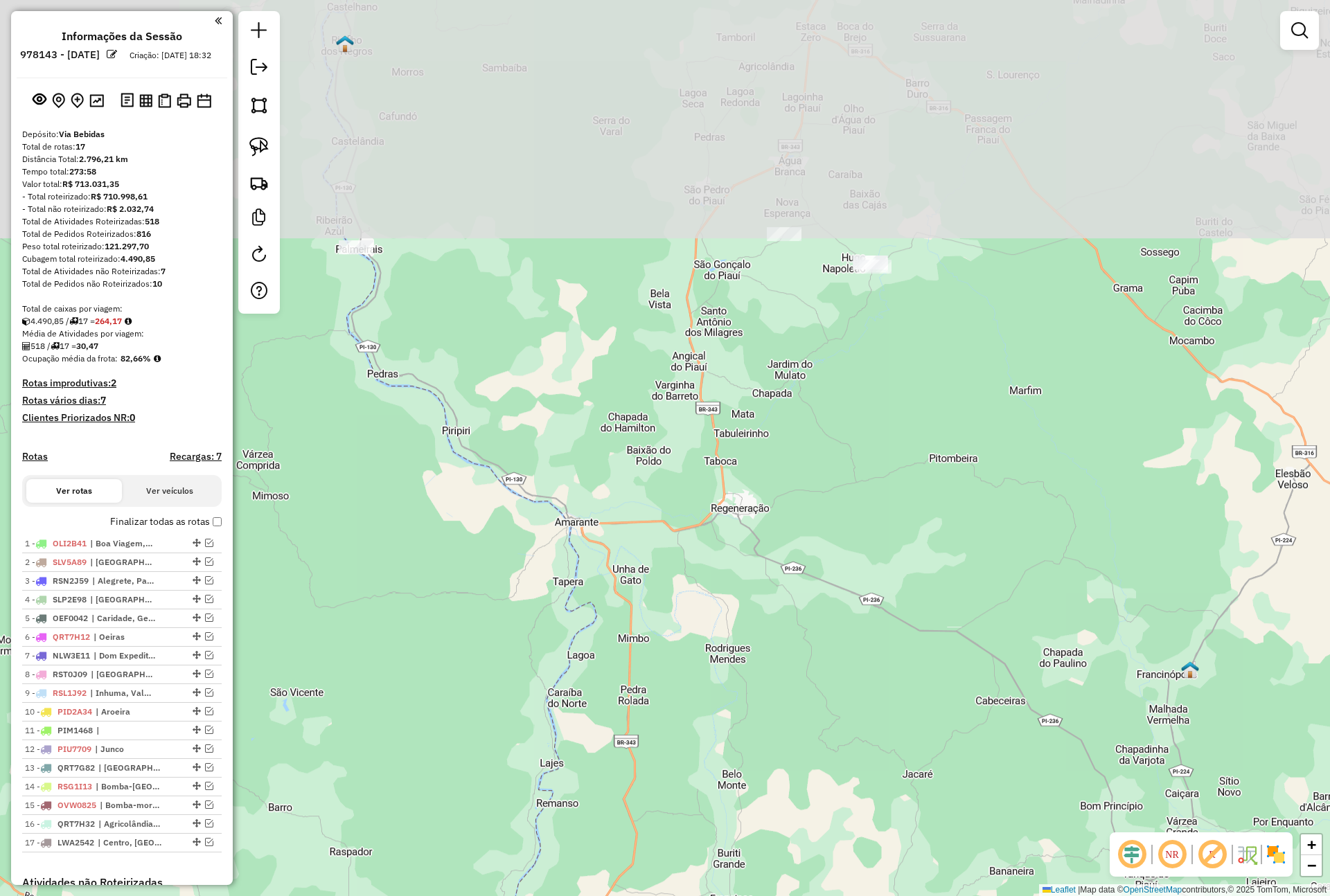
drag, startPoint x: 741, startPoint y: 388, endPoint x: 654, endPoint y: 652, distance: 278.0
click at [656, 650] on div "Janela de atendimento Grade de atendimento Capacidade Transportadoras Veículos …" at bounding box center [665, 448] width 1330 height 896
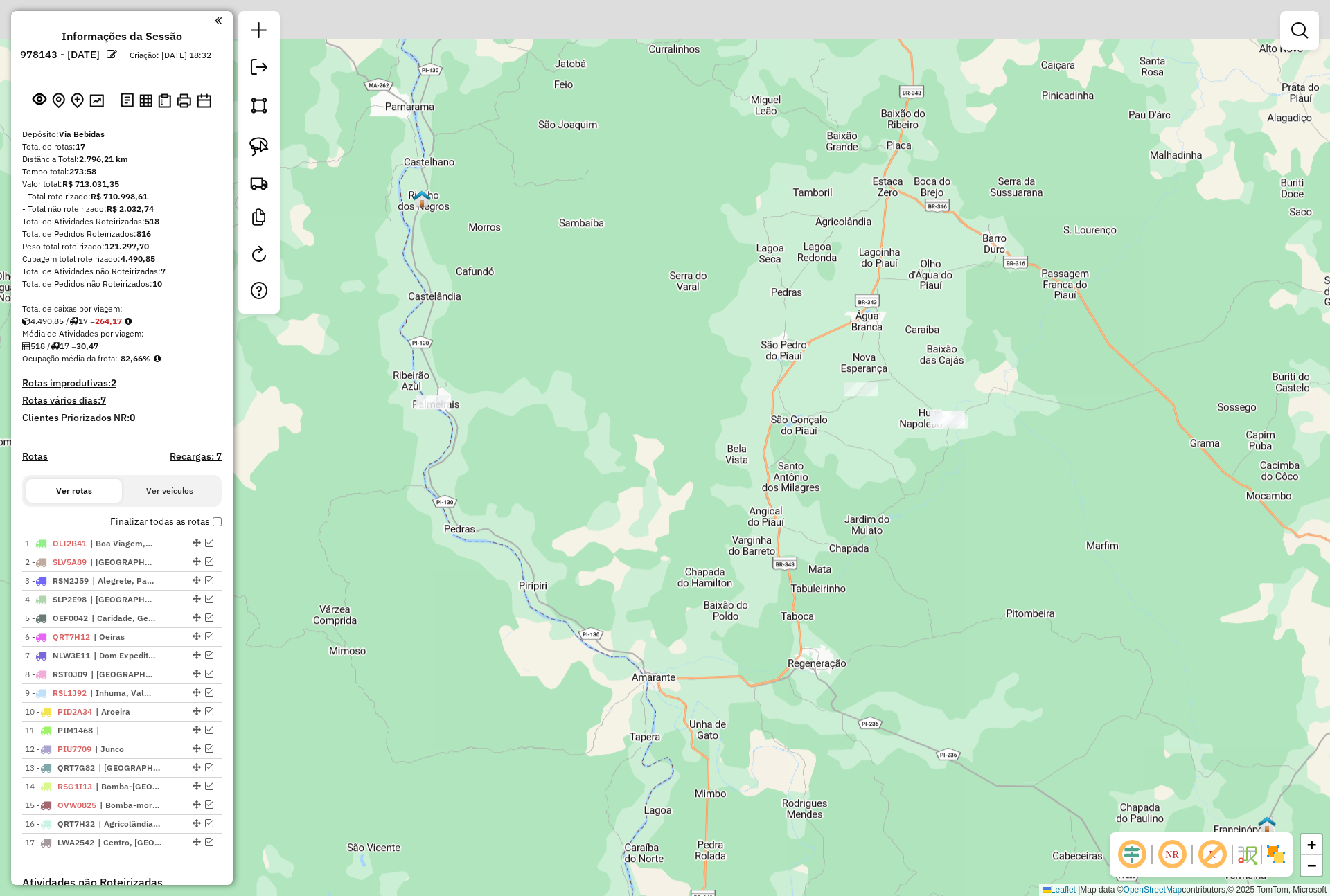
drag, startPoint x: 656, startPoint y: 466, endPoint x: 751, endPoint y: 604, distance: 167.5
click at [751, 604] on div "Janela de atendimento Grade de atendimento Capacidade Transportadoras Veículos …" at bounding box center [665, 448] width 1330 height 896
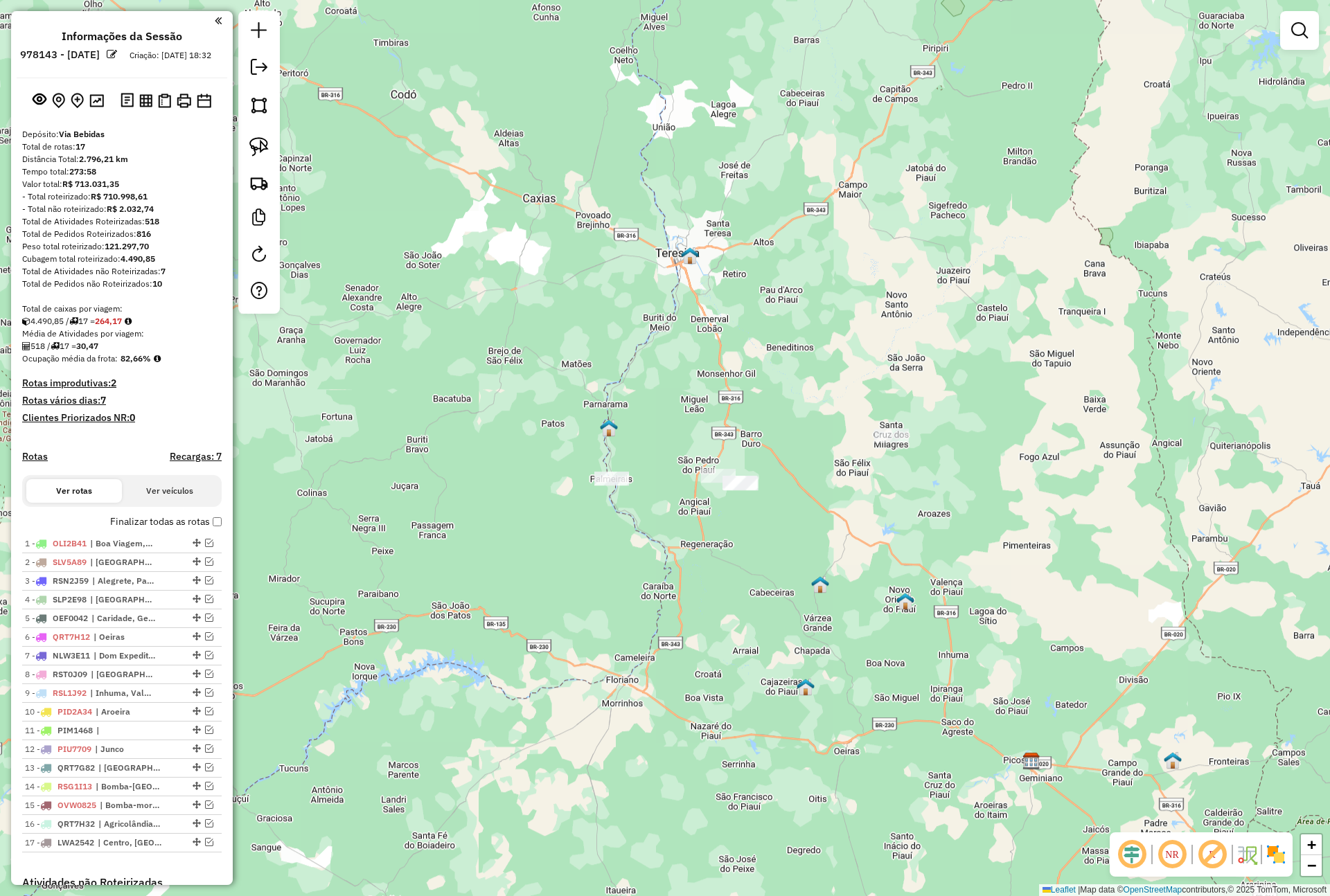
drag, startPoint x: 680, startPoint y: 563, endPoint x: 598, endPoint y: 322, distance: 254.6
click at [599, 325] on div "Janela de atendimento Grade de atendimento Capacidade Transportadoras Veículos …" at bounding box center [665, 448] width 1330 height 896
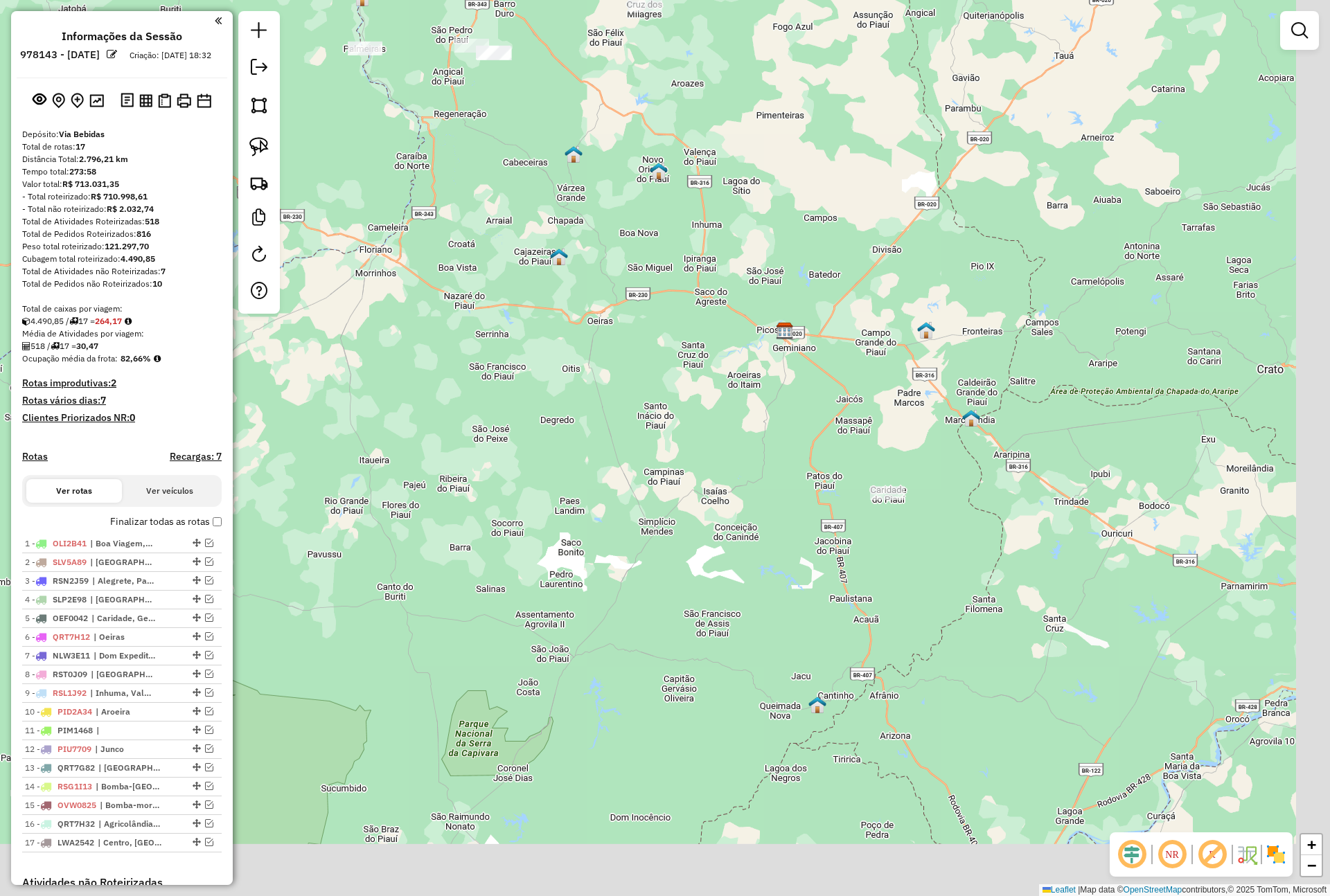
drag, startPoint x: 762, startPoint y: 539, endPoint x: 696, endPoint y: 463, distance: 100.7
click at [698, 465] on div "Janela de atendimento Grade de atendimento Capacidade Transportadoras Veículos …" at bounding box center [665, 448] width 1330 height 896
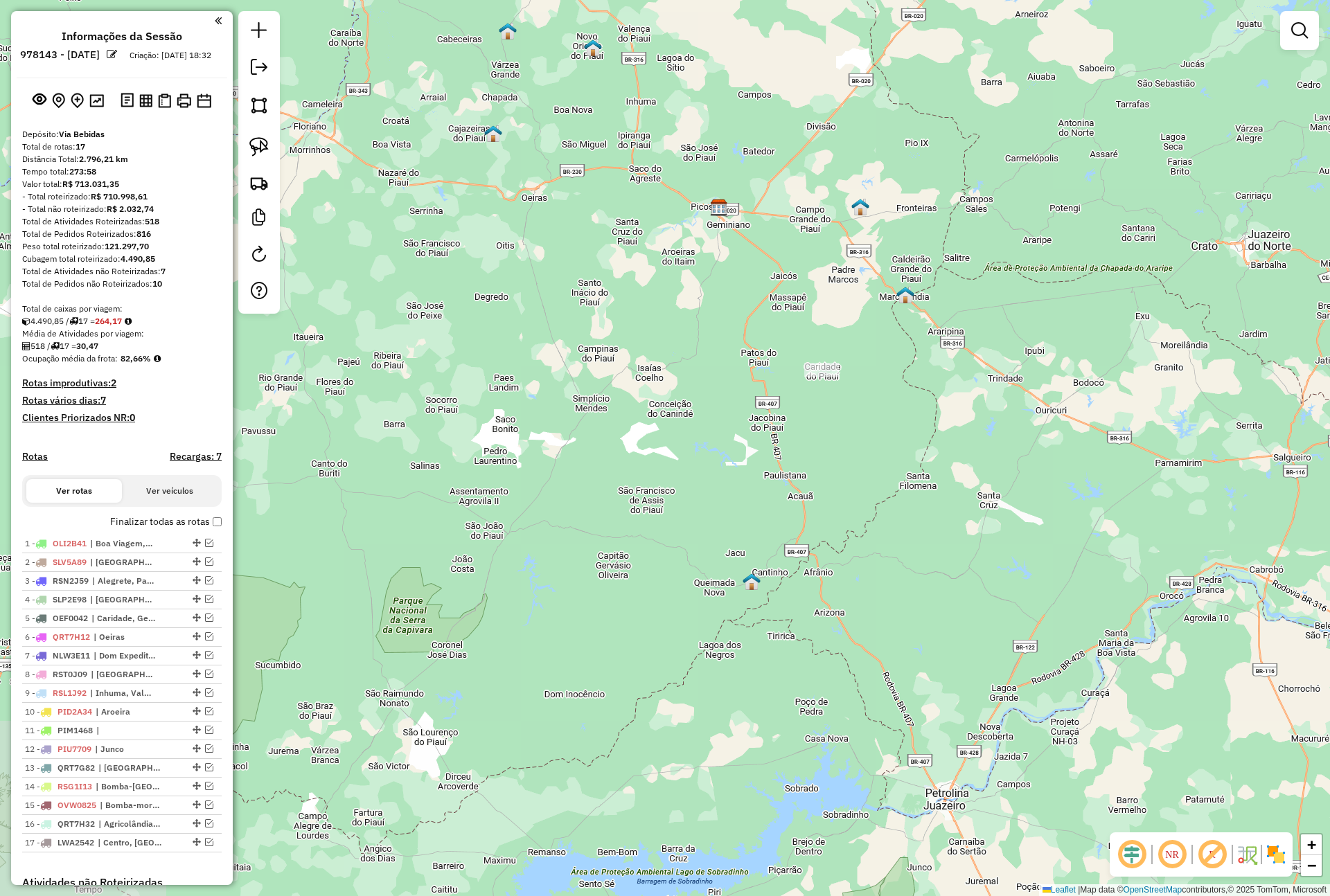
drag, startPoint x: 817, startPoint y: 616, endPoint x: 810, endPoint y: 573, distance: 43.6
click at [810, 575] on div "Janela de atendimento Grade de atendimento Capacidade Transportadoras Veículos …" at bounding box center [665, 448] width 1330 height 896
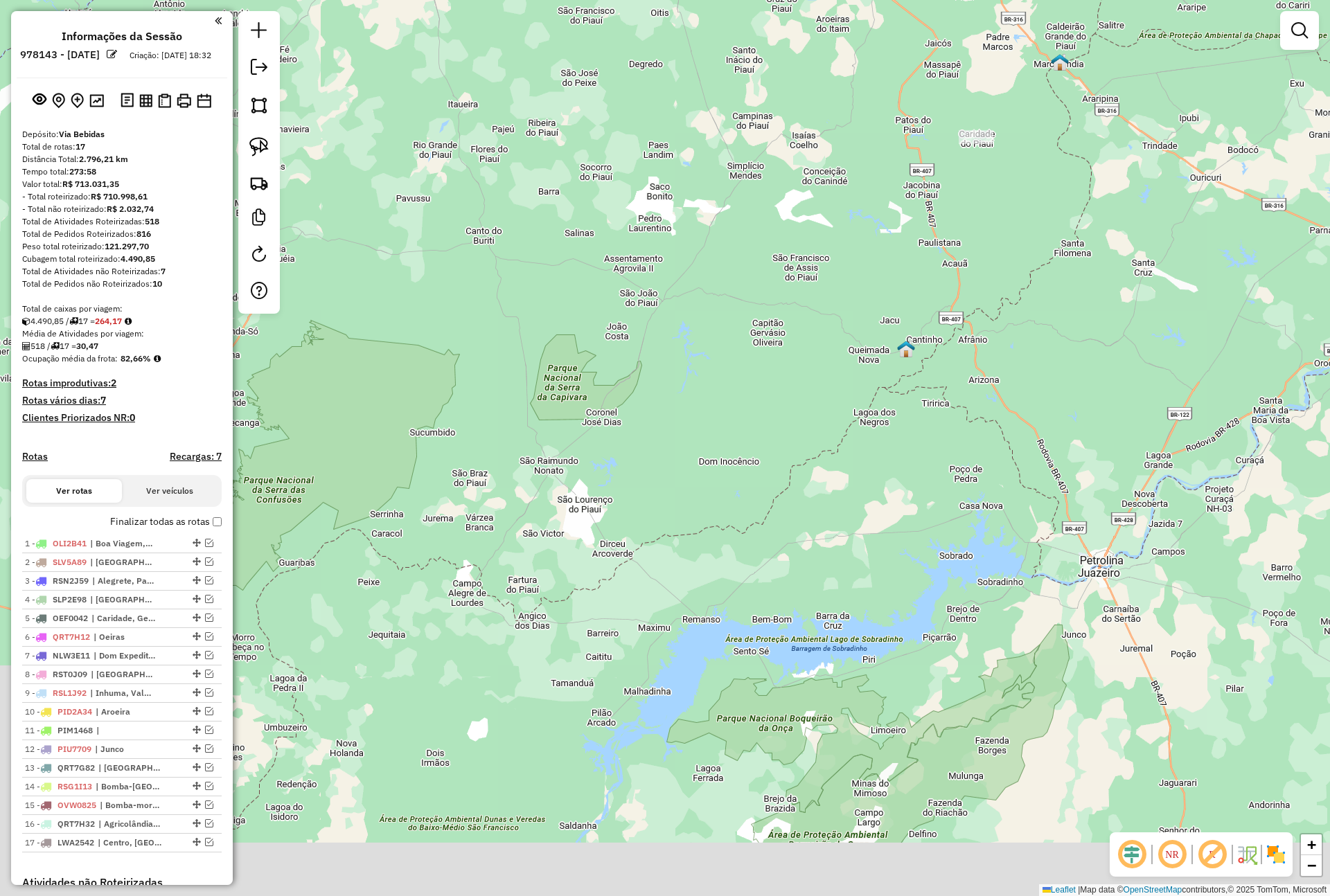
drag, startPoint x: 779, startPoint y: 654, endPoint x: 944, endPoint y: 451, distance: 261.6
click at [944, 451] on div "Janela de atendimento Grade de atendimento Capacidade Transportadoras Veículos …" at bounding box center [665, 448] width 1330 height 896
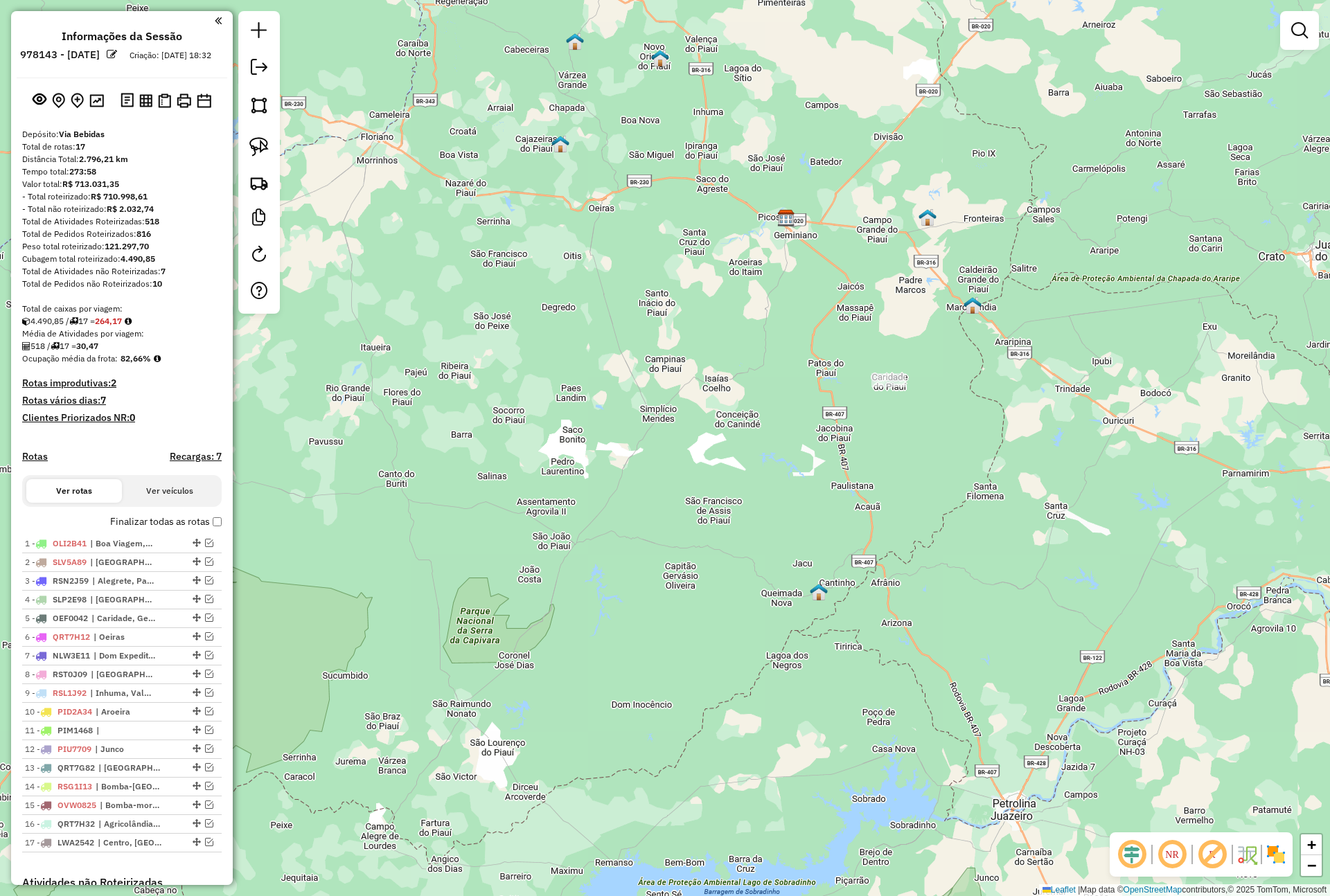
drag, startPoint x: 792, startPoint y: 501, endPoint x: 655, endPoint y: 811, distance: 338.9
click at [657, 810] on div "Janela de atendimento Grade de atendimento Capacidade Transportadoras Veículos …" at bounding box center [665, 448] width 1330 height 896
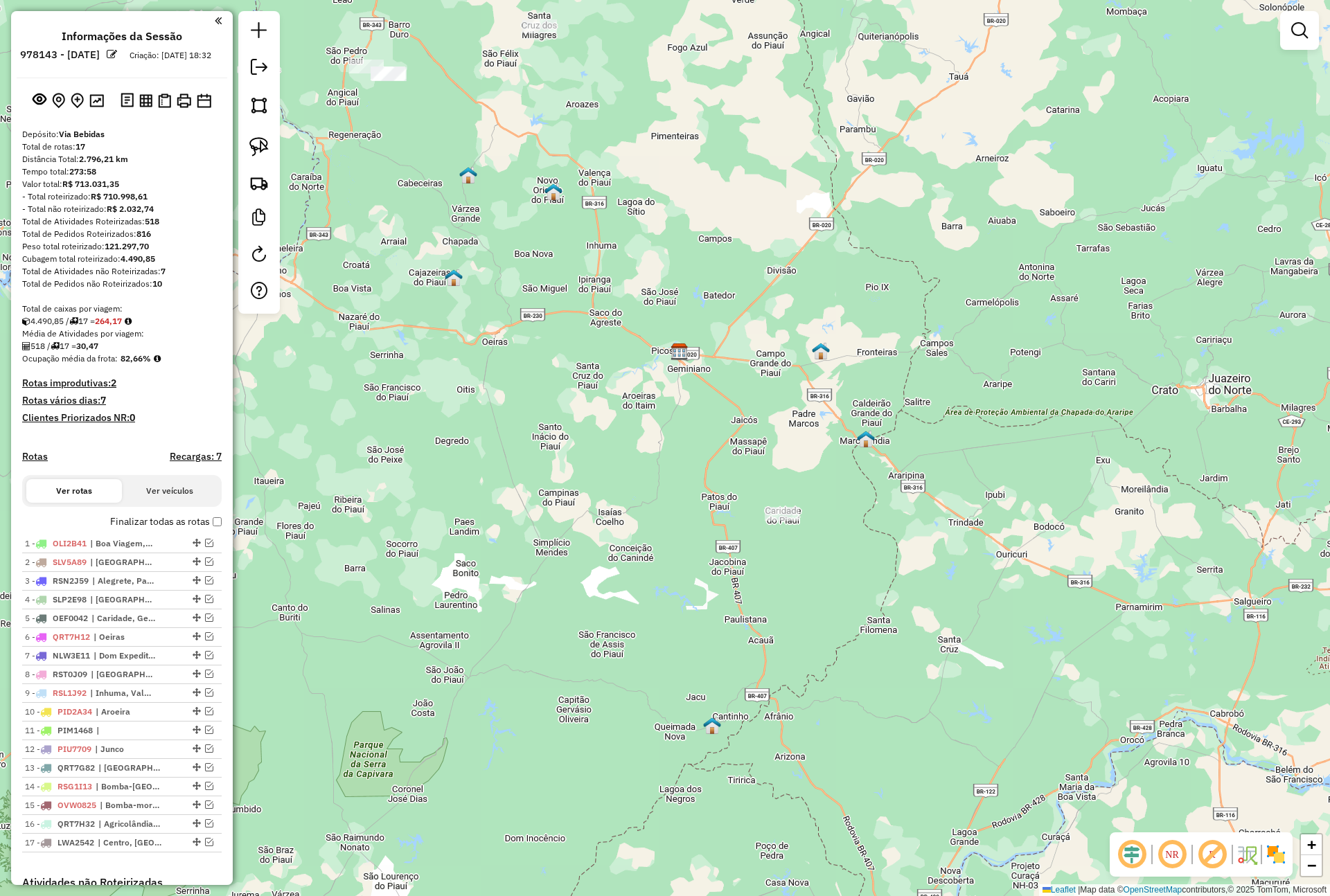
drag, startPoint x: 634, startPoint y: 528, endPoint x: 503, endPoint y: 645, distance: 175.6
click at [503, 645] on div "Janela de atendimento Grade de atendimento Capacidade Transportadoras Veículos …" at bounding box center [665, 448] width 1330 height 896
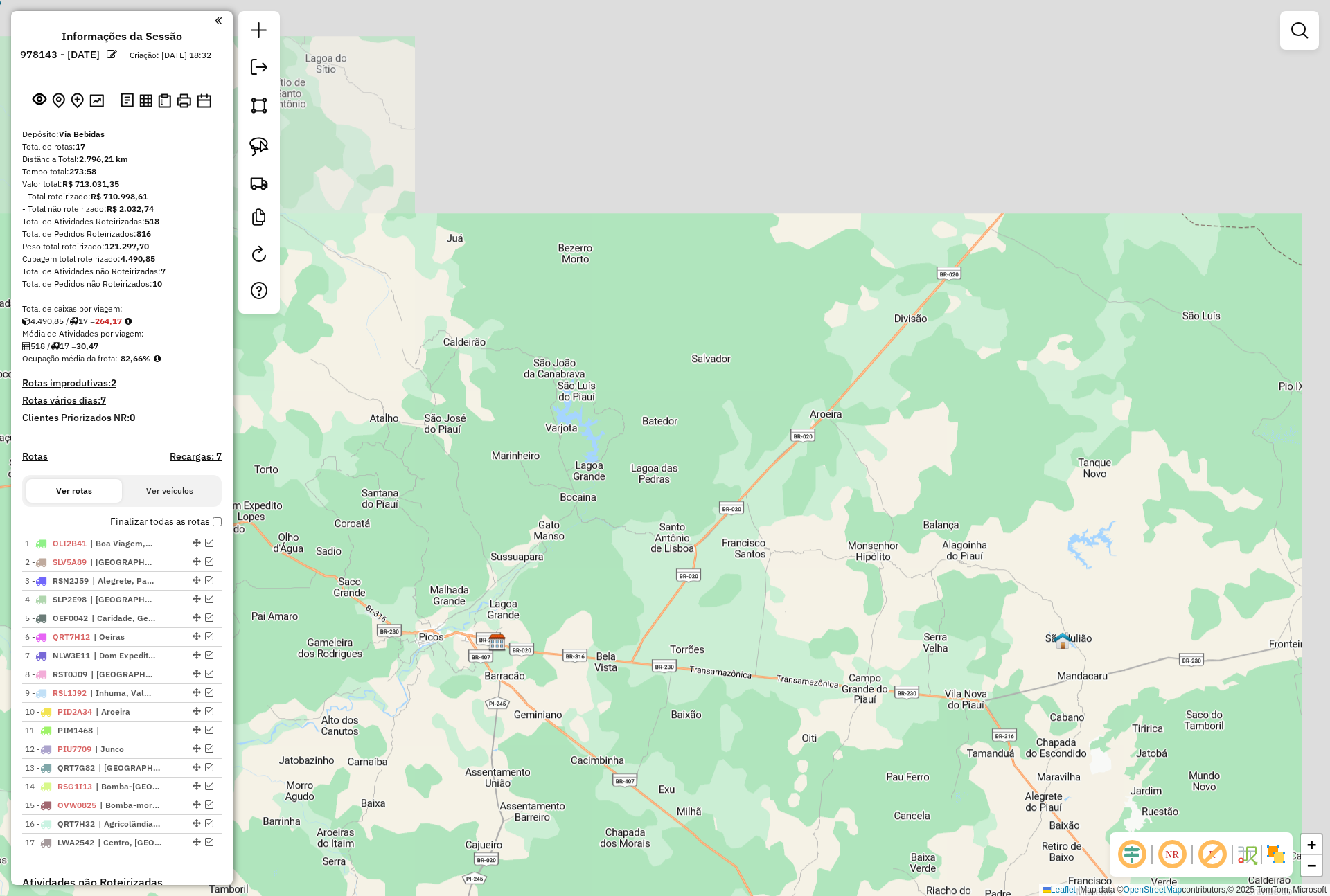
drag, startPoint x: 505, startPoint y: 455, endPoint x: 431, endPoint y: 692, distance: 248.3
click at [431, 692] on div "Janela de atendimento Grade de atendimento Capacidade Transportadoras Veículos …" at bounding box center [665, 448] width 1330 height 896
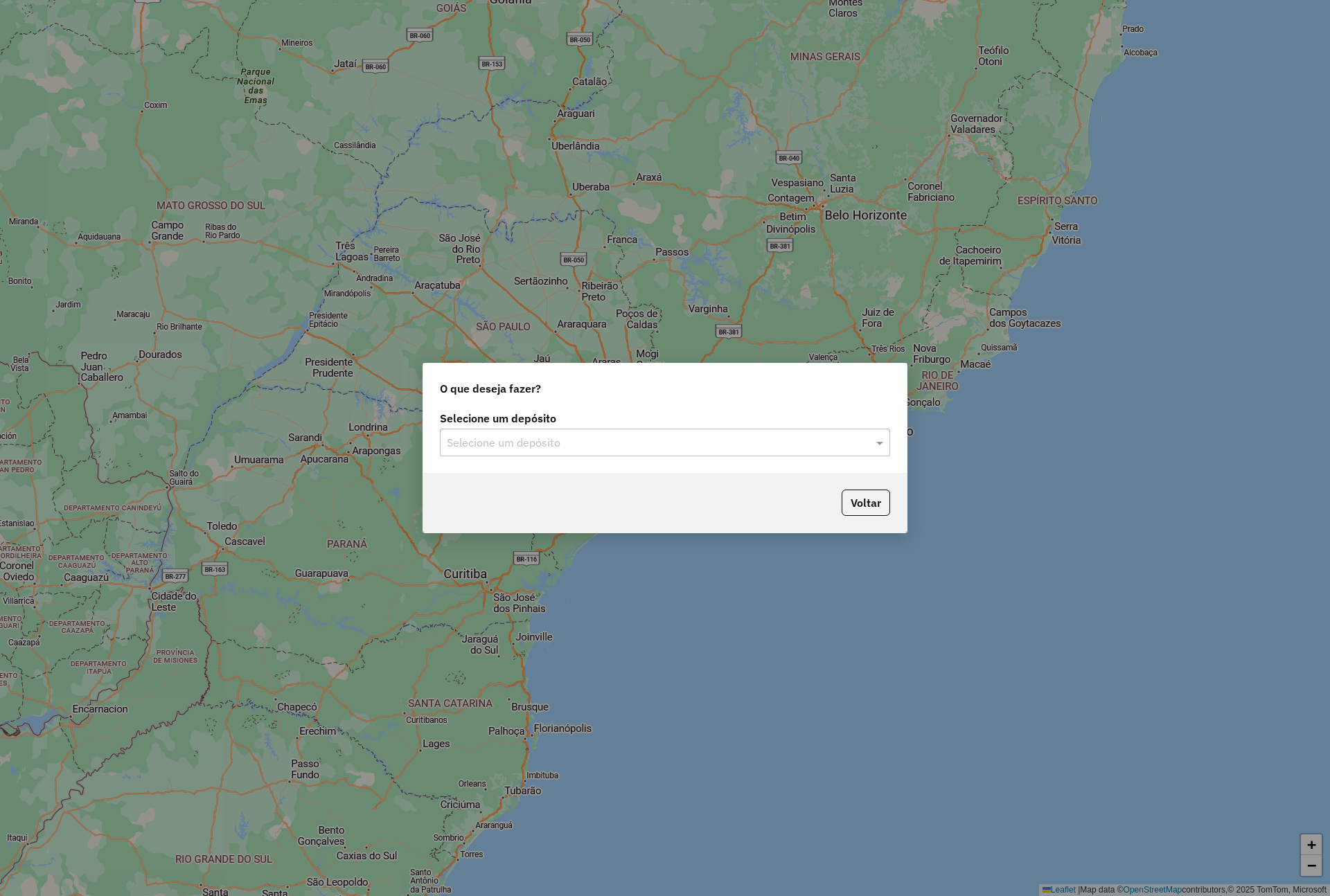
drag, startPoint x: 574, startPoint y: 440, endPoint x: 564, endPoint y: 455, distance: 18.0
click at [574, 439] on input "text" at bounding box center [650, 443] width 408 height 17
click at [546, 484] on div "Via Bebidas" at bounding box center [665, 482] width 448 height 23
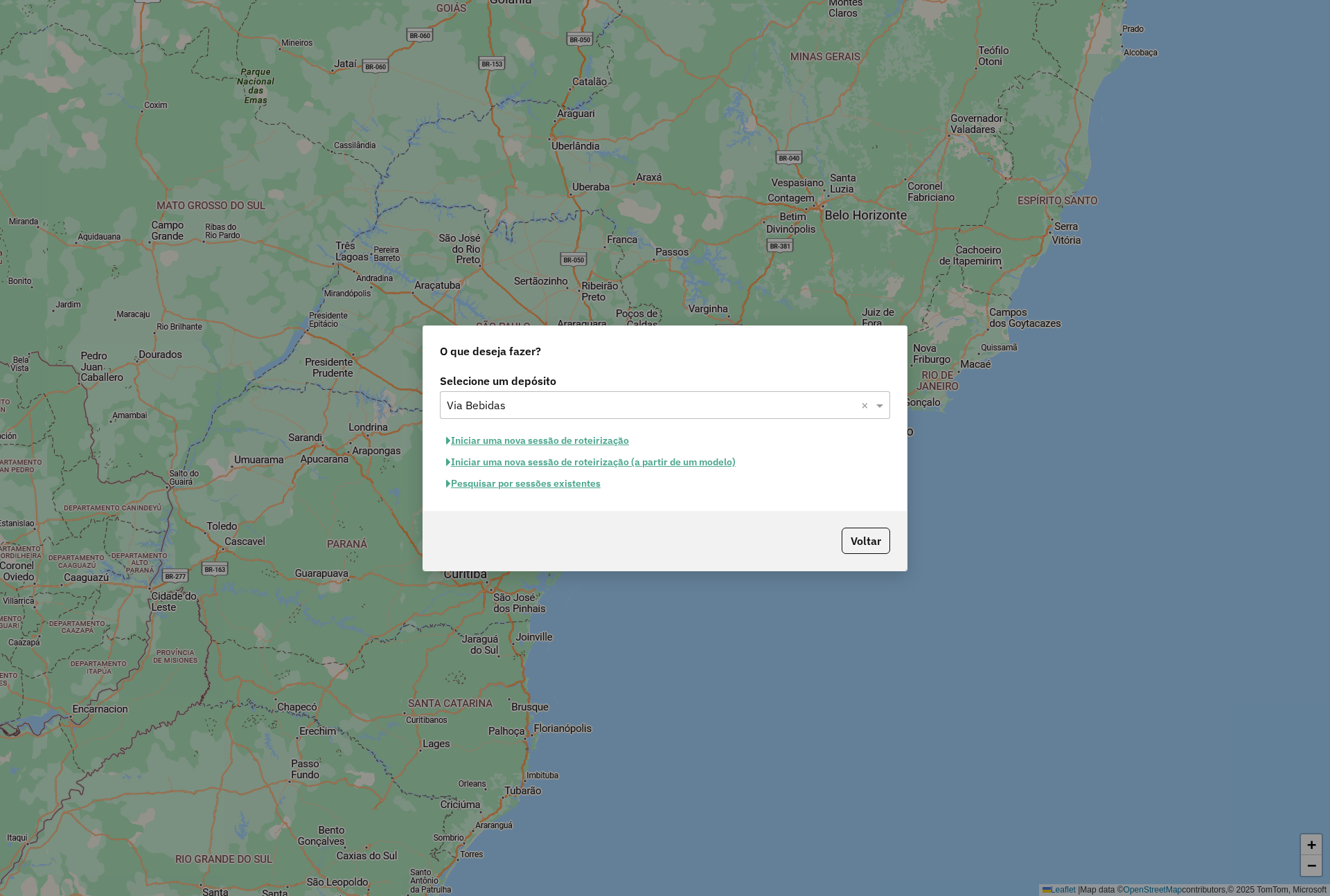
click at [548, 493] on button "Pesquisar por sessões existentes" at bounding box center [523, 483] width 167 height 22
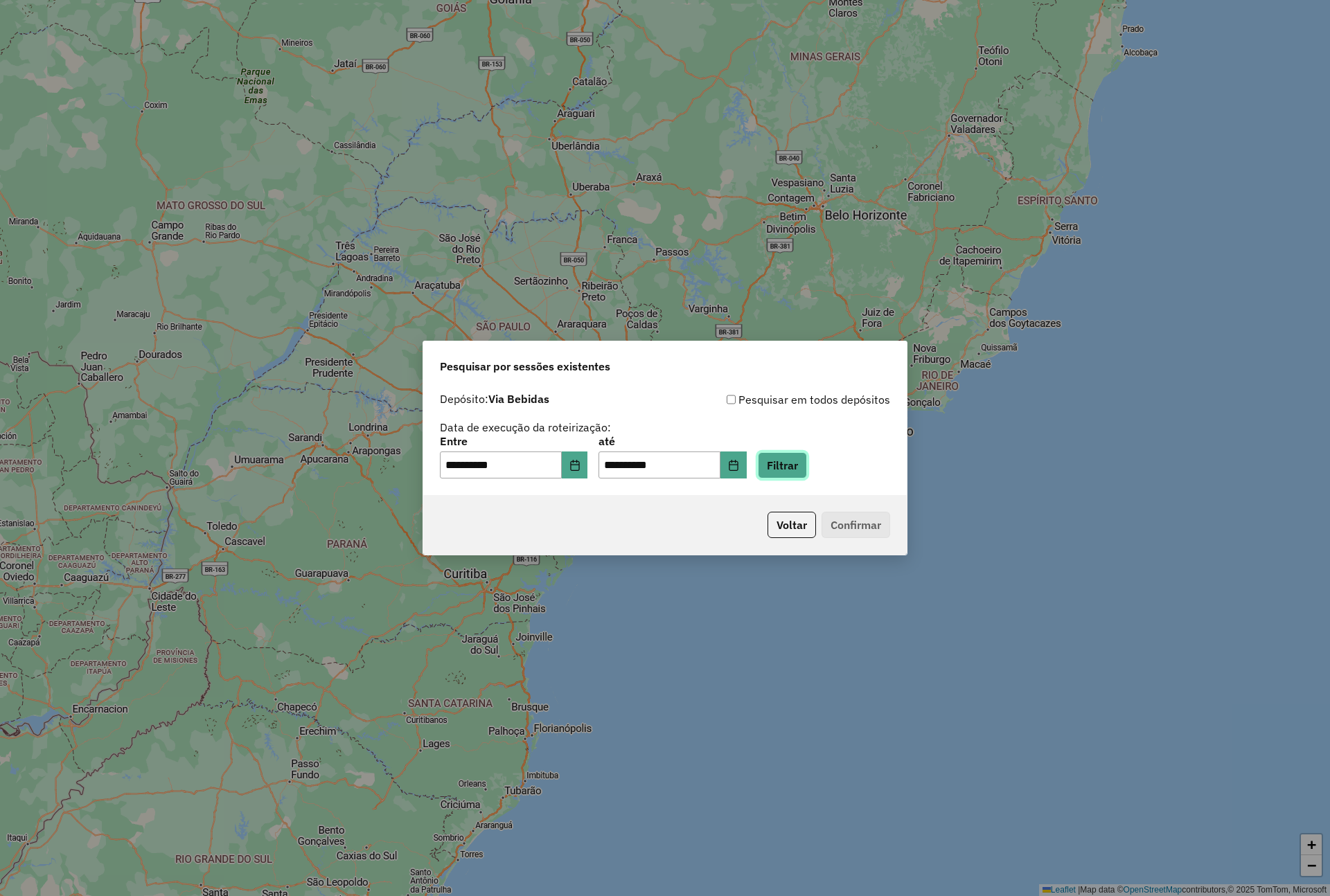
click at [799, 474] on button "Filtrar" at bounding box center [782, 465] width 49 height 26
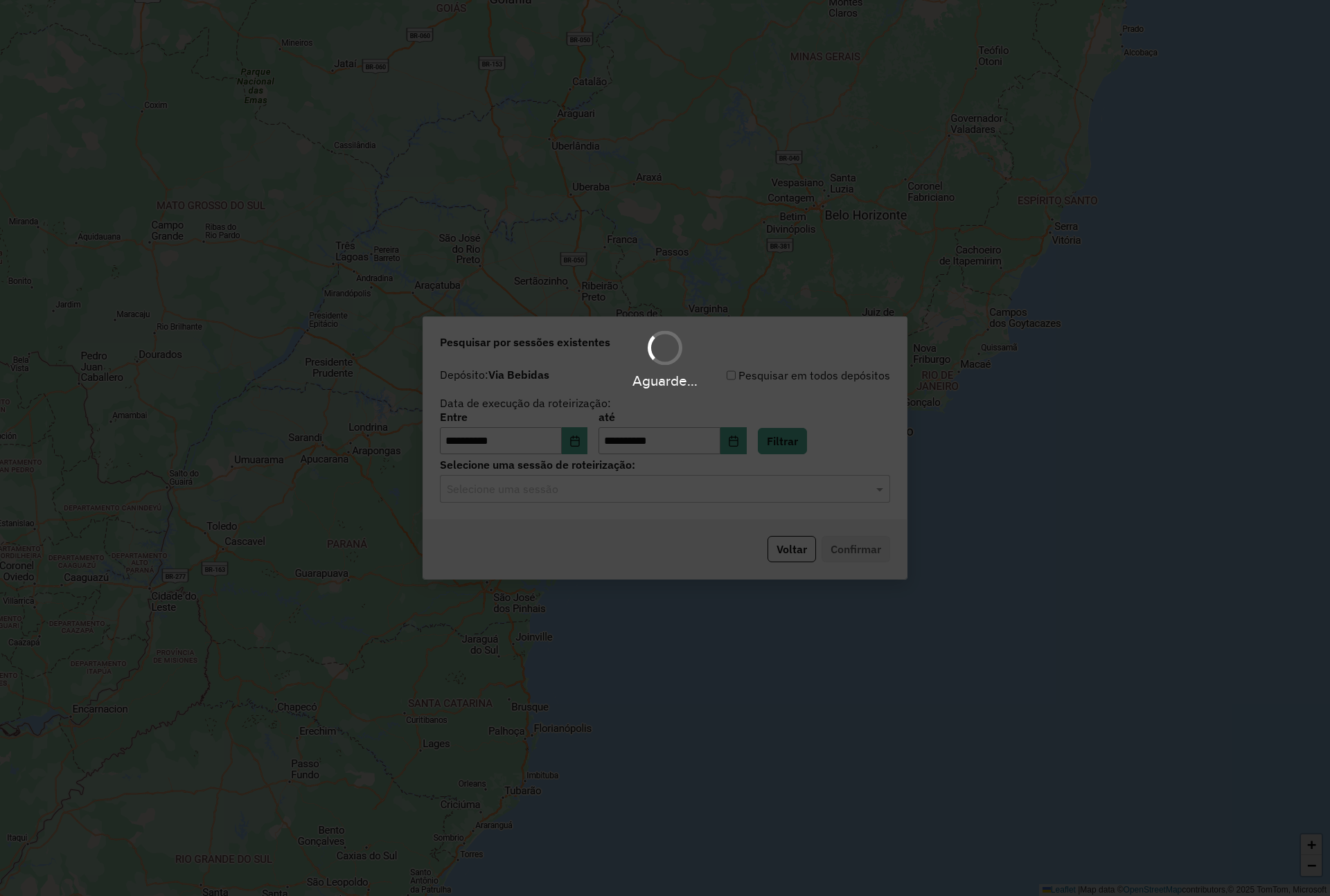
click at [701, 486] on input "text" at bounding box center [650, 490] width 408 height 17
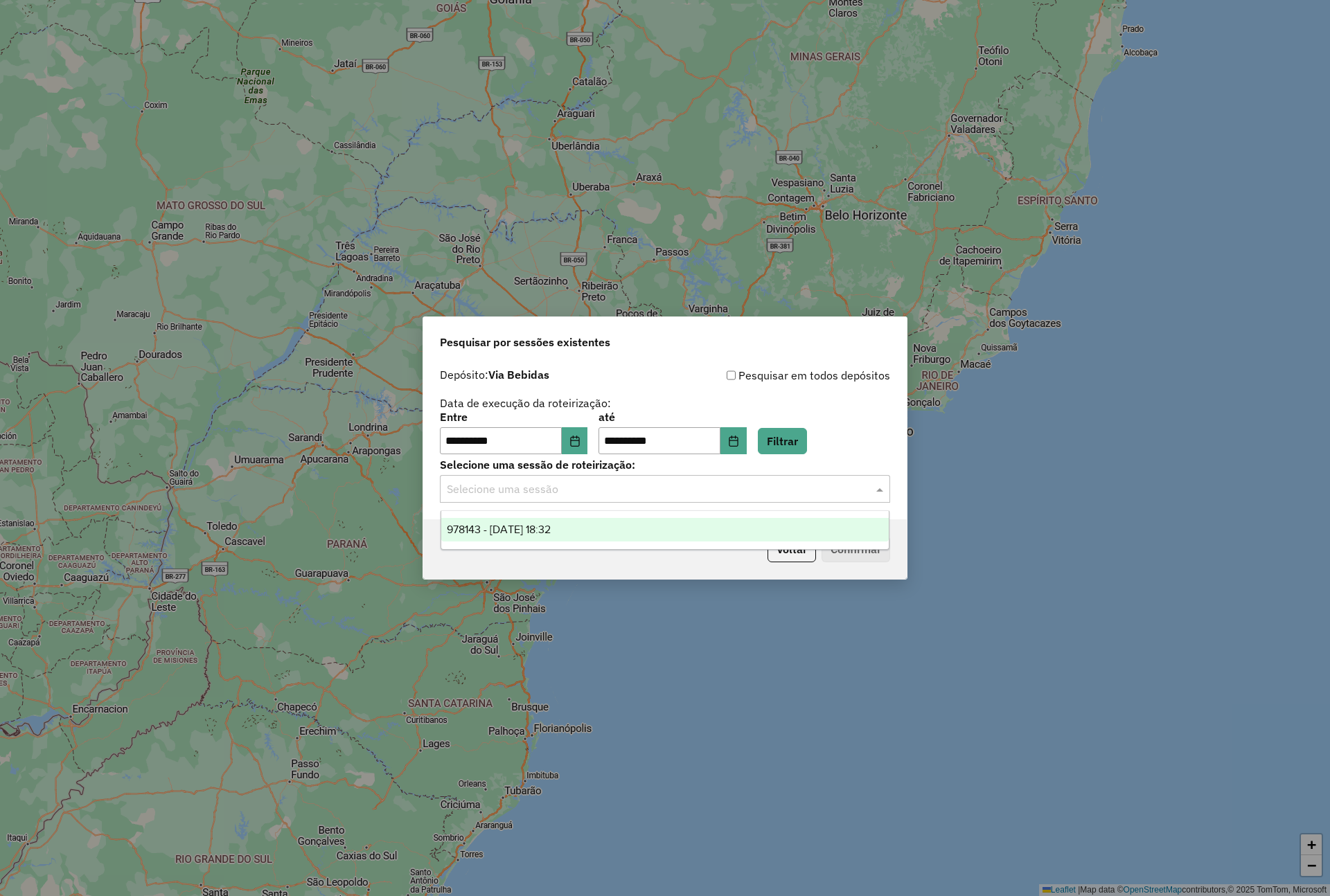
drag, startPoint x: 638, startPoint y: 528, endPoint x: 656, endPoint y: 536, distance: 19.7
click at [640, 528] on div "978143 - [DATE] 18:32" at bounding box center [665, 529] width 448 height 23
click at [841, 554] on button "Confirmar" at bounding box center [855, 549] width 69 height 26
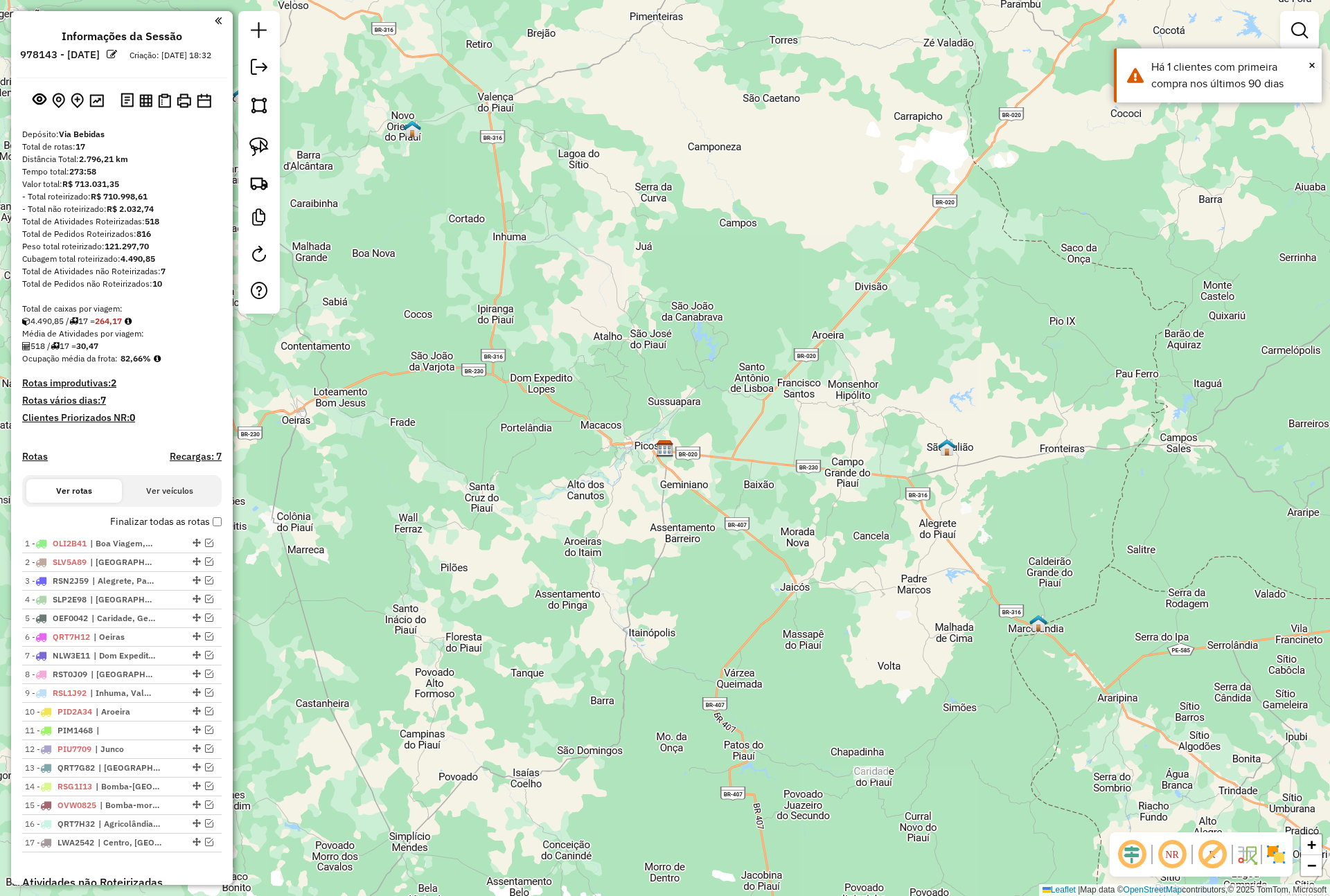
click at [304, 426] on div "Janela de atendimento Grade de atendimento Capacidade Transportadoras Veículos …" at bounding box center [665, 448] width 1330 height 896
click at [202, 528] on label "Finalizar todas as rotas" at bounding box center [165, 521] width 112 height 14
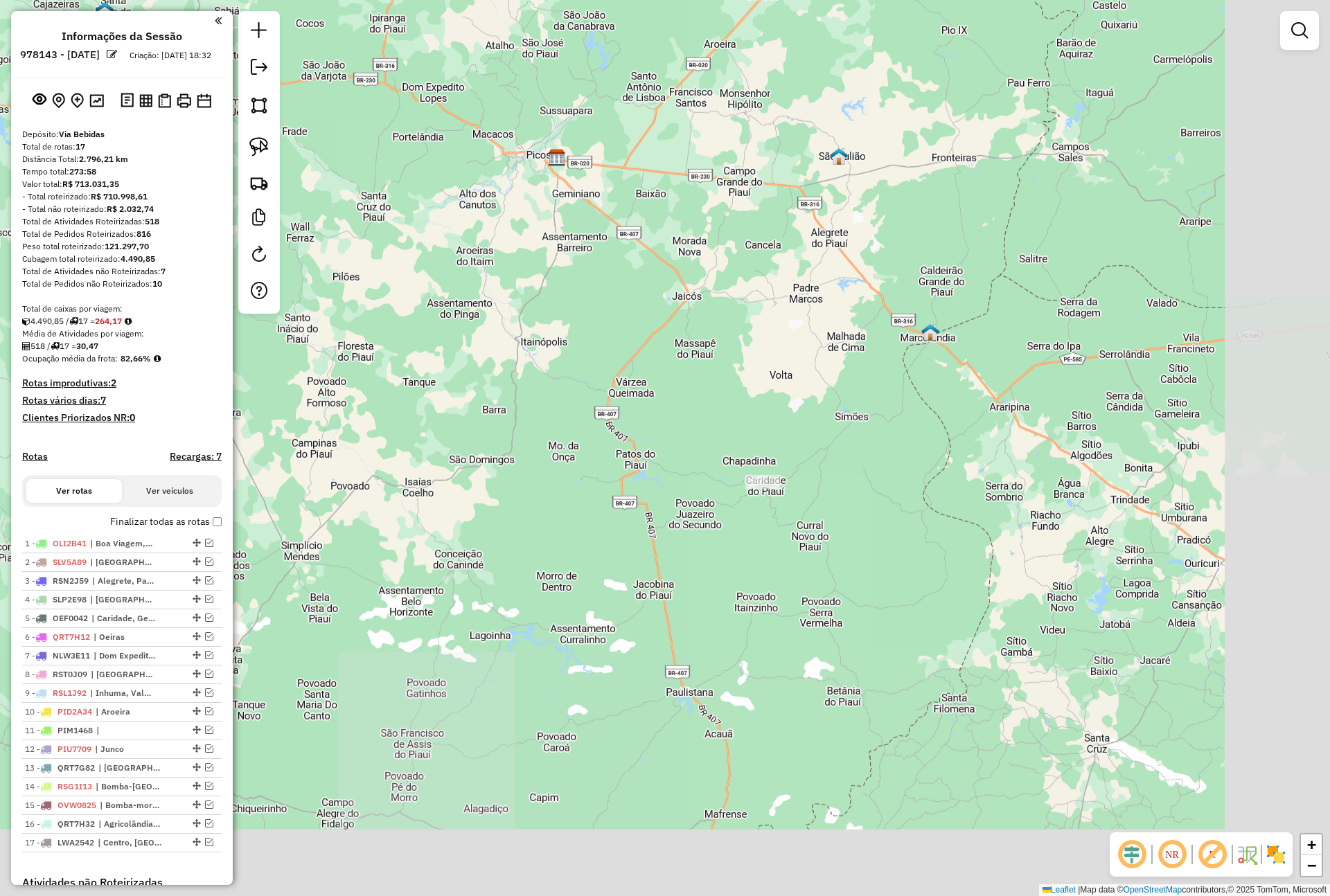
drag, startPoint x: 588, startPoint y: 577, endPoint x: 480, endPoint y: 286, distance: 310.4
click at [480, 286] on div "Janela de atendimento Grade de atendimento Capacidade Transportadoras Veículos …" at bounding box center [665, 448] width 1330 height 896
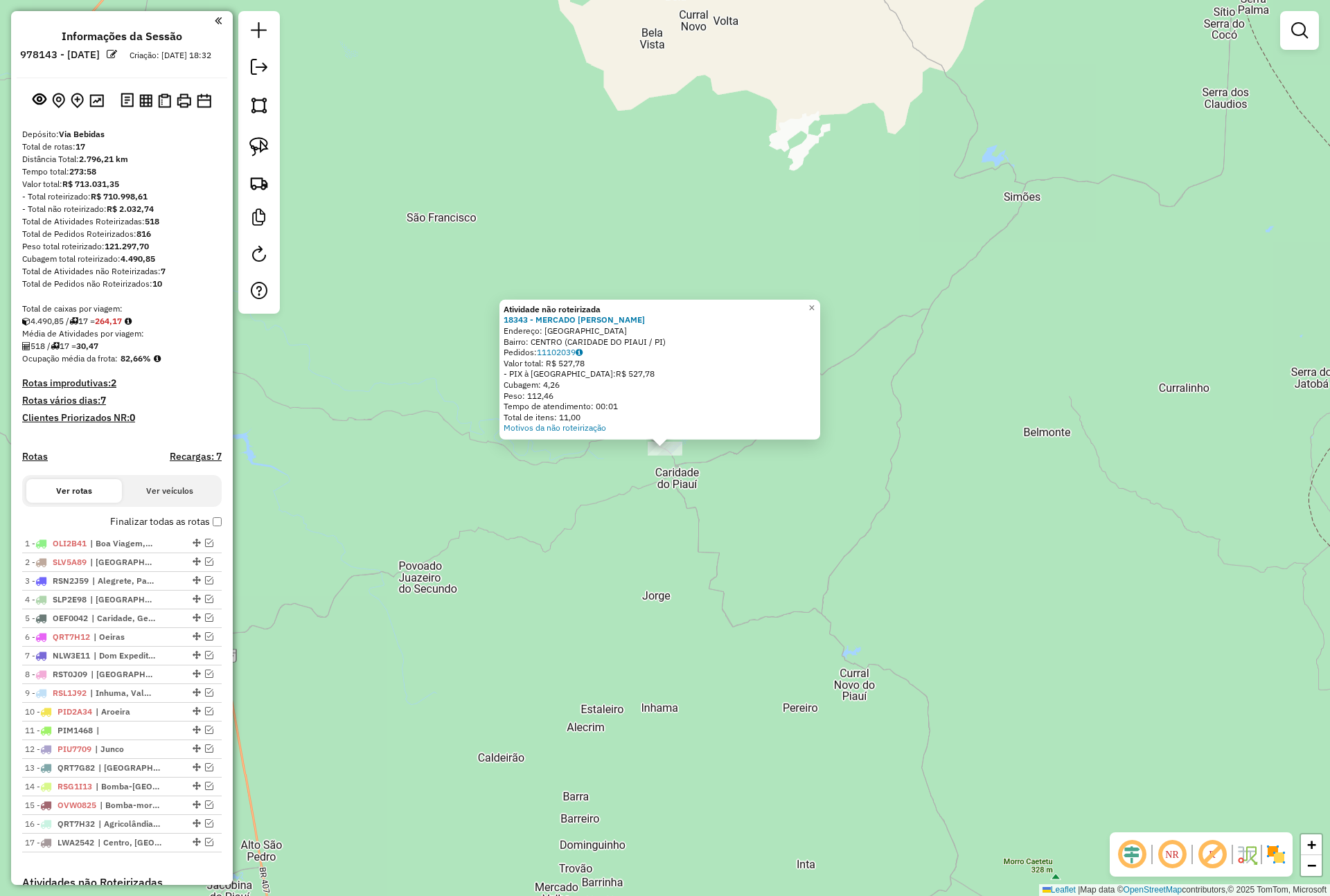
click at [945, 337] on div "Atividade não roteirizada 18343 - MERCADO SaO JOSE Endereço: Vila Sao Jose SN B…" at bounding box center [665, 448] width 1330 height 896
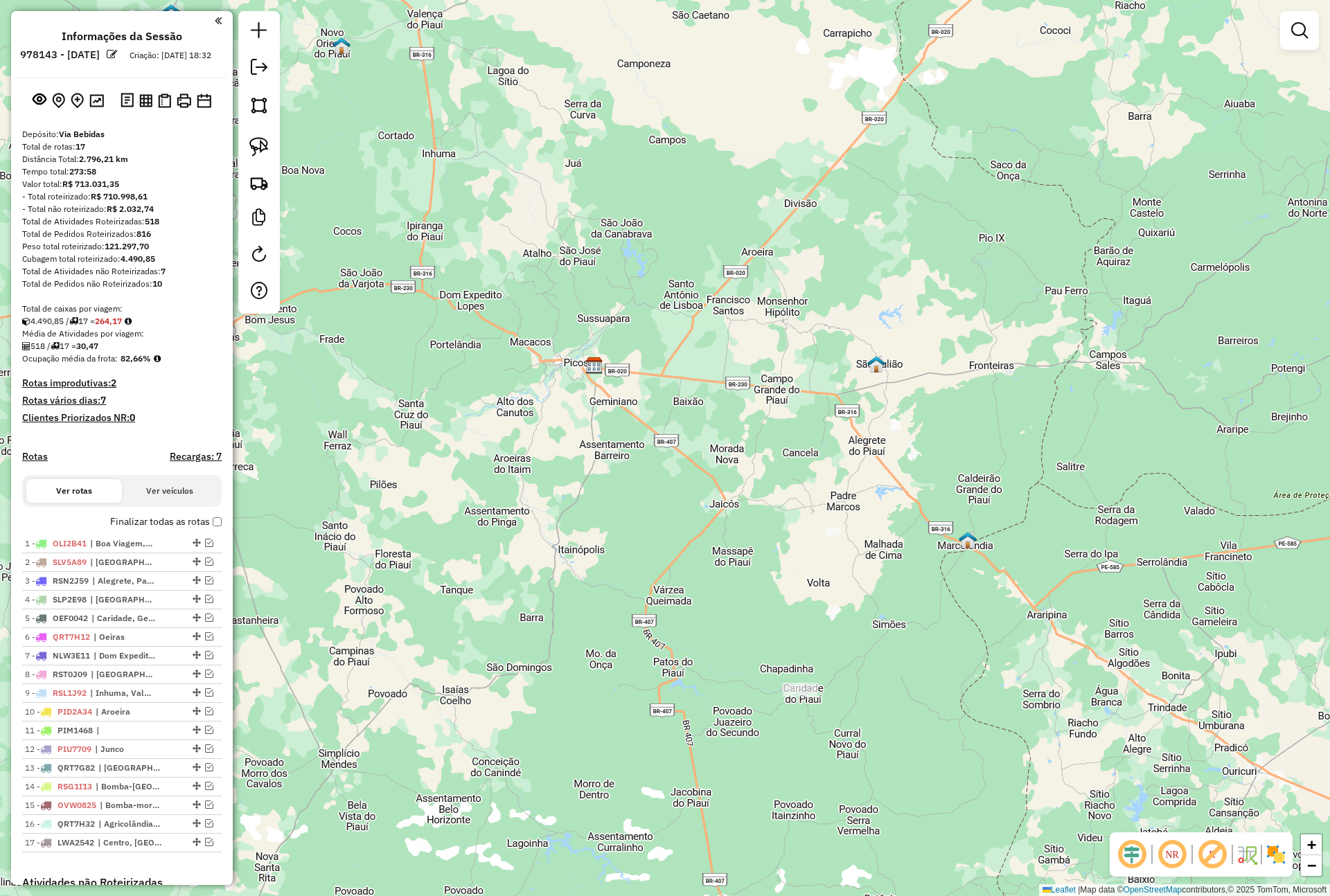
drag, startPoint x: 607, startPoint y: 354, endPoint x: 695, endPoint y: 607, distance: 267.9
click at [695, 607] on div "Janela de atendimento Grade de atendimento Capacidade Transportadoras Veículos …" at bounding box center [665, 448] width 1330 height 896
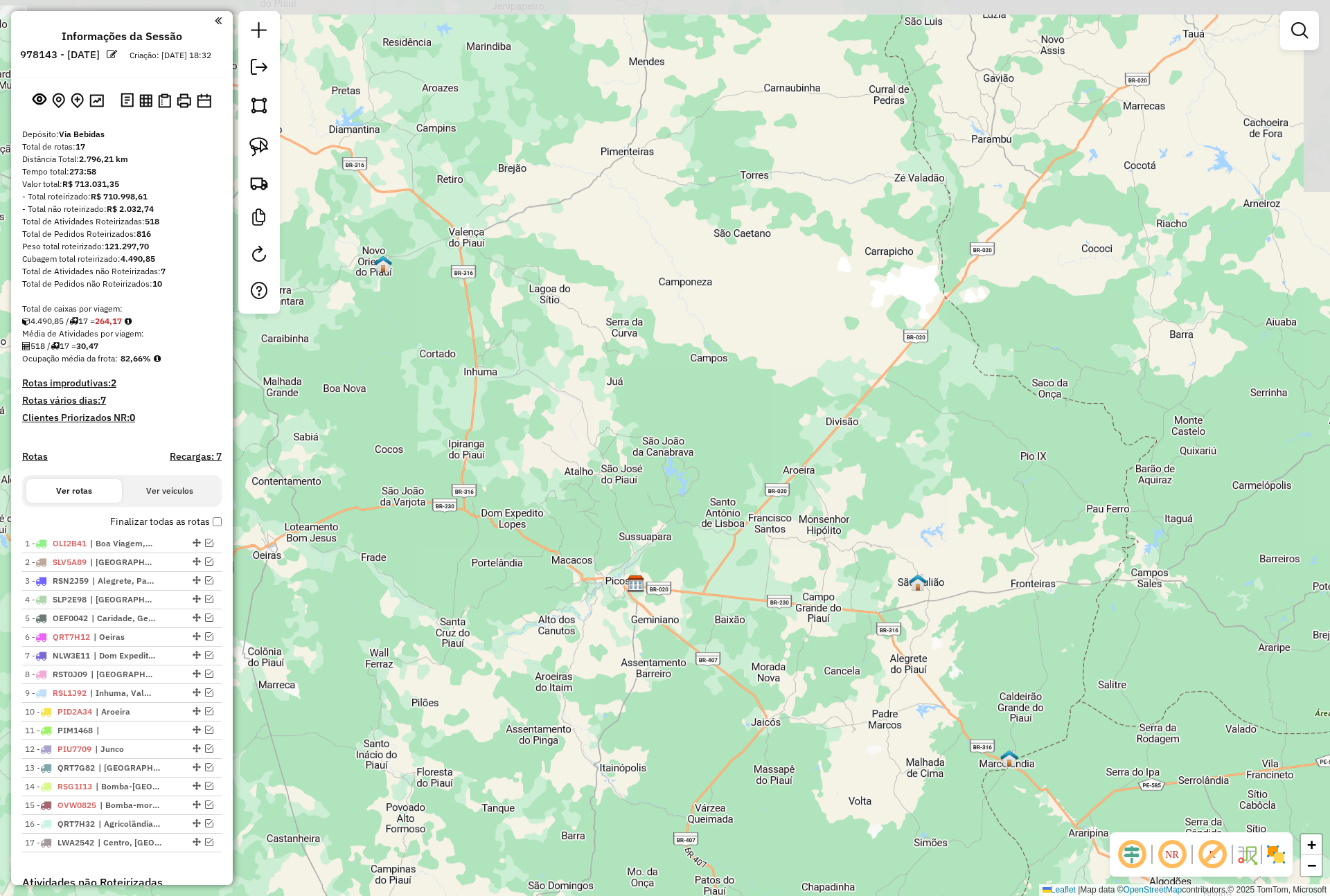
drag, startPoint x: 559, startPoint y: 429, endPoint x: 601, endPoint y: 646, distance: 221.0
click at [601, 646] on div "Janela de atendimento Grade de atendimento Capacidade Transportadoras Veículos …" at bounding box center [665, 448] width 1330 height 896
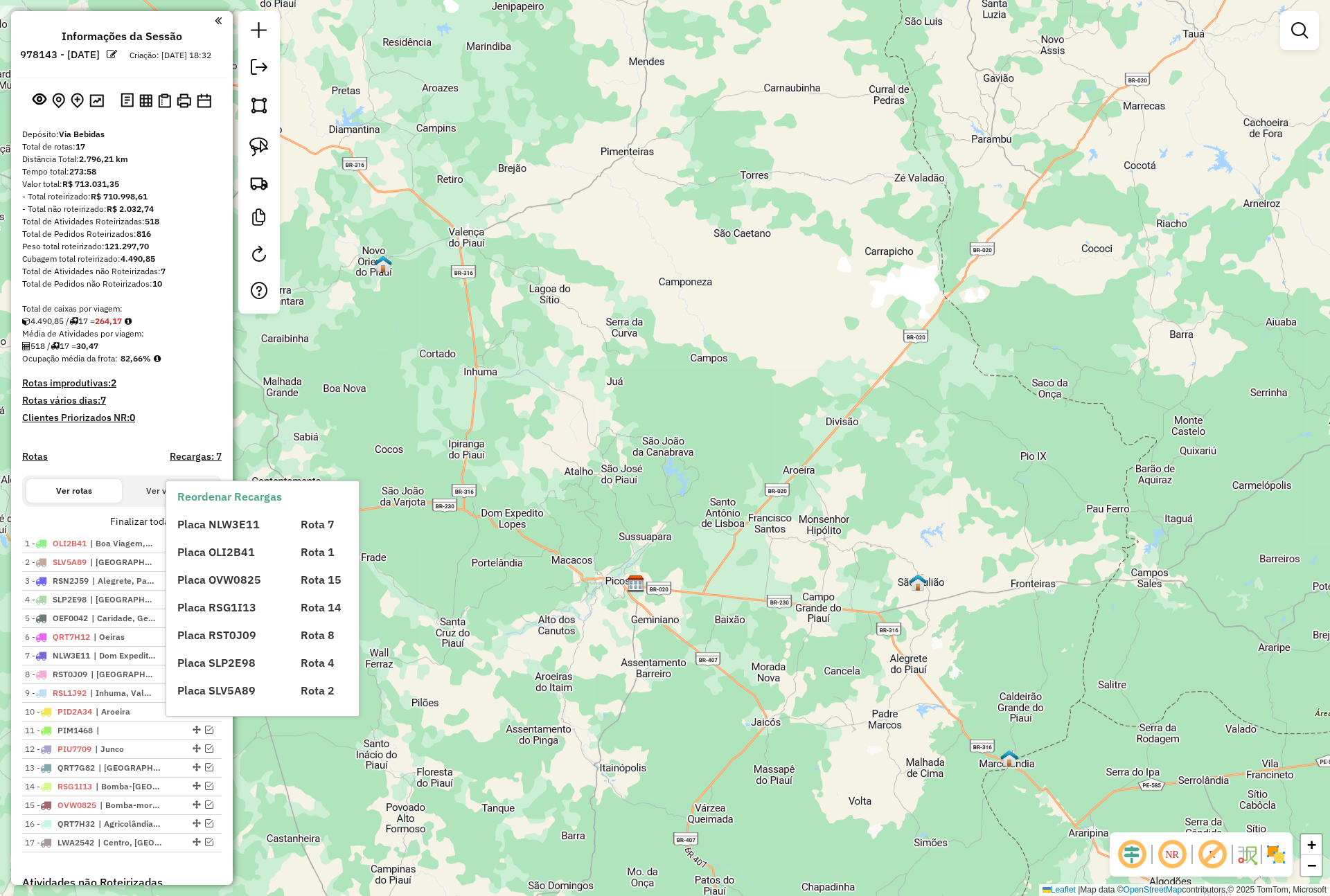
click at [208, 528] on span "Placa NLW3E11" at bounding box center [219, 524] width 83 height 14
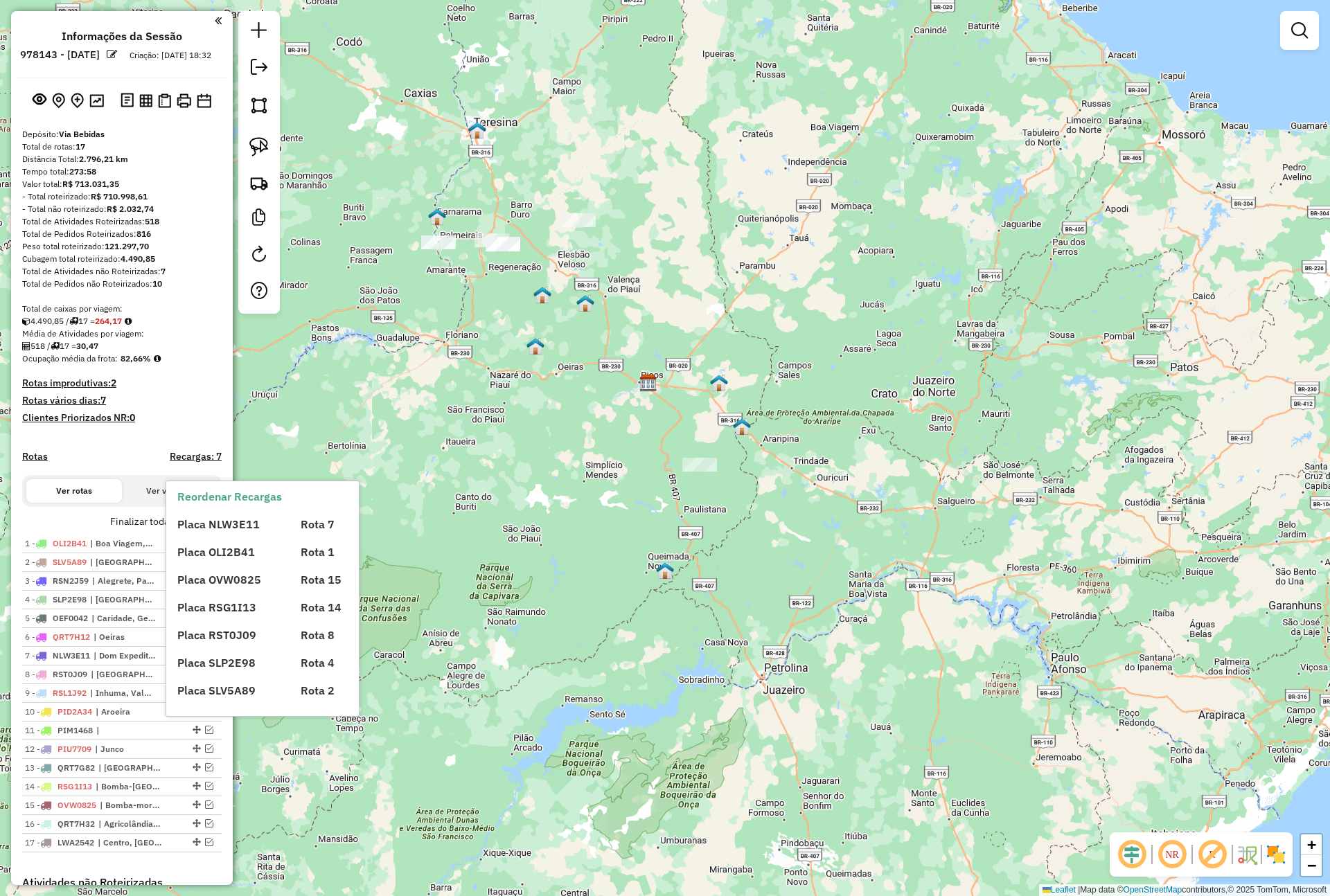
click at [208, 532] on div "Placa NLW3E11 Rota 7 Placa OLI2B41 Rota 1 Placa OVW0825 Rota 15 Placa RSG1I13 R…" at bounding box center [274, 601] width 194 height 194
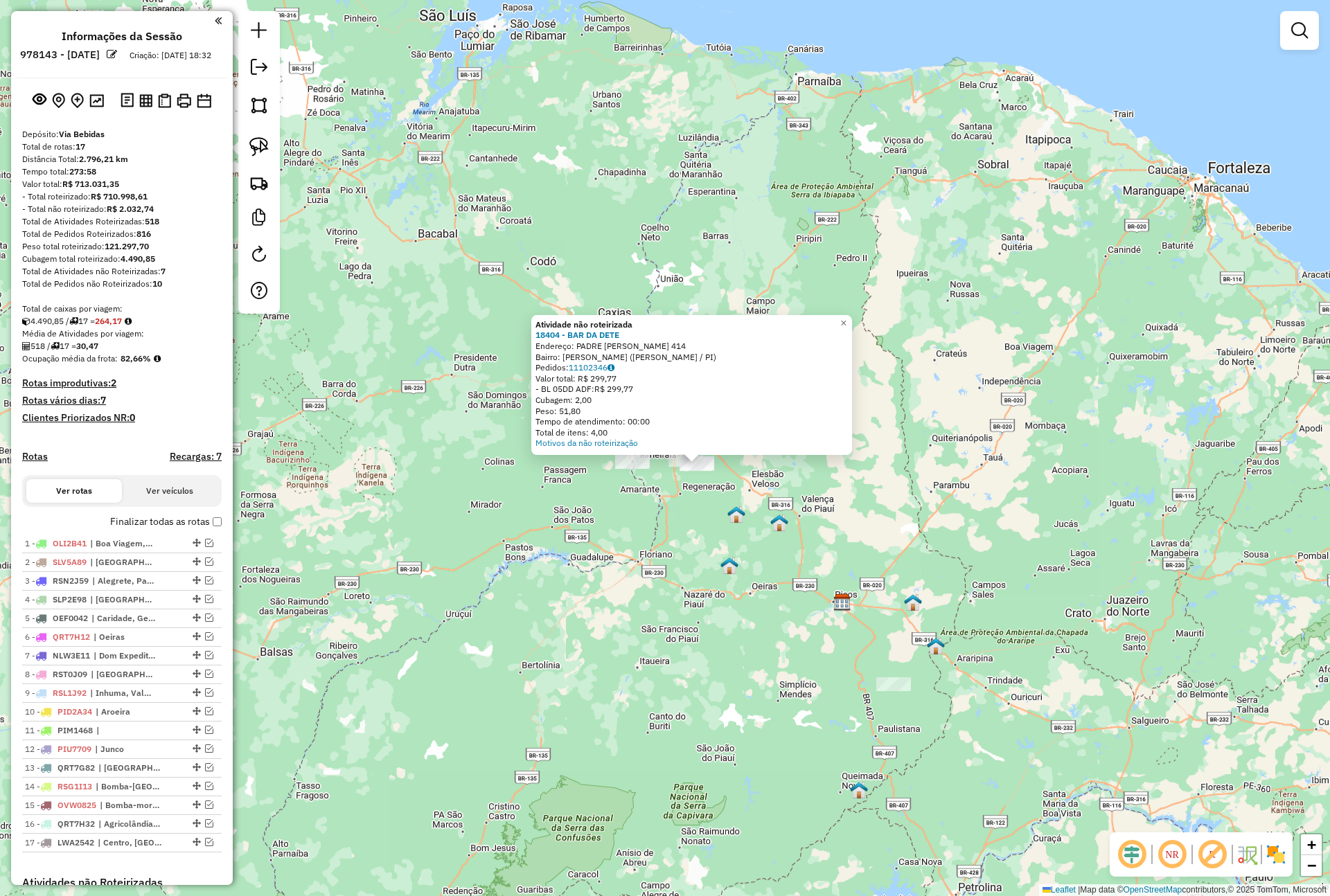
click at [711, 268] on div "Atividade não roteirizada 18404 - BAR DA DETE Endereço: PADRE BORGES 414 Bairro…" at bounding box center [665, 448] width 1330 height 896
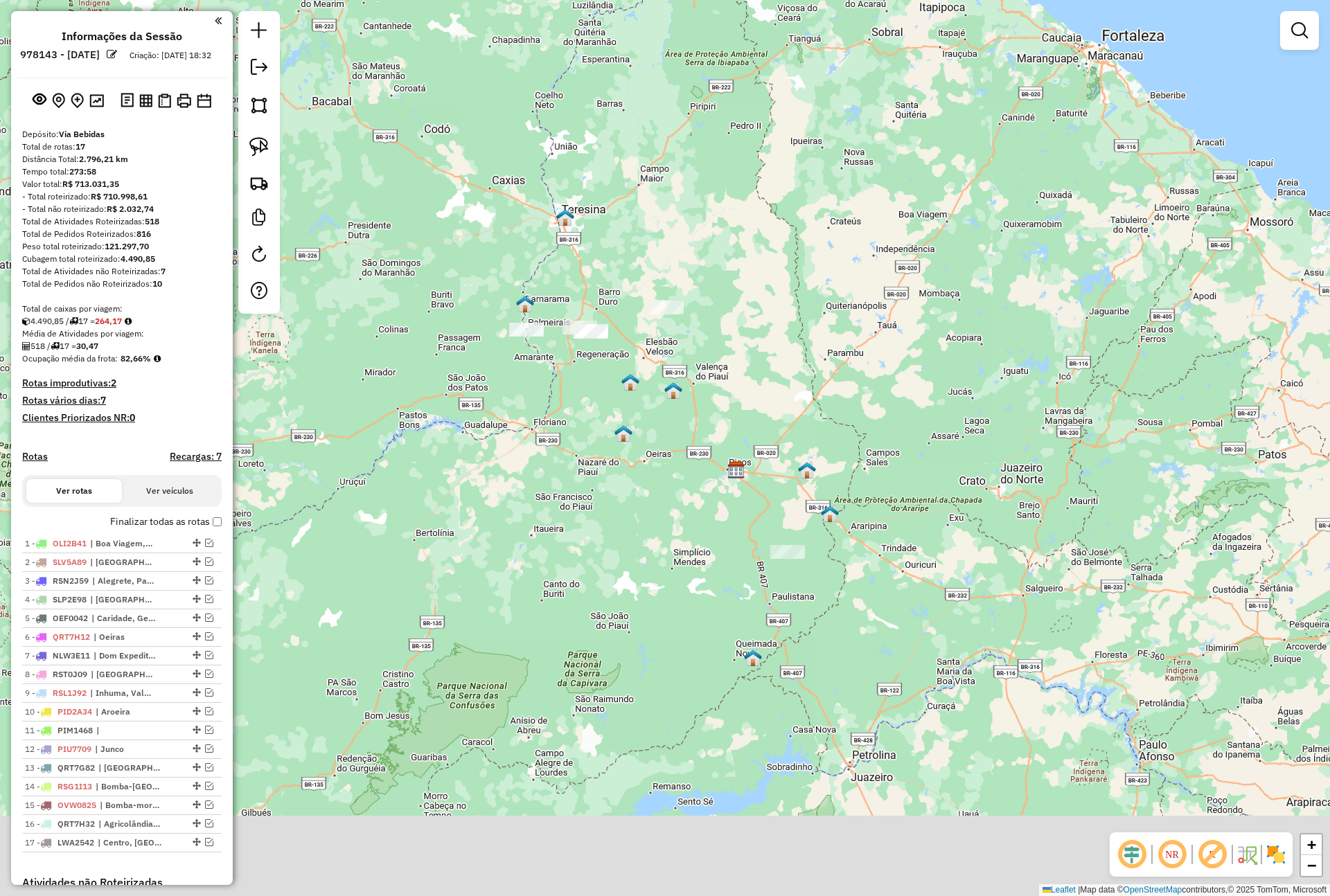
drag, startPoint x: 856, startPoint y: 561, endPoint x: 723, endPoint y: 390, distance: 216.6
click at [727, 397] on div "Janela de atendimento Grade de atendimento Capacidade Transportadoras Veículos …" at bounding box center [665, 448] width 1330 height 896
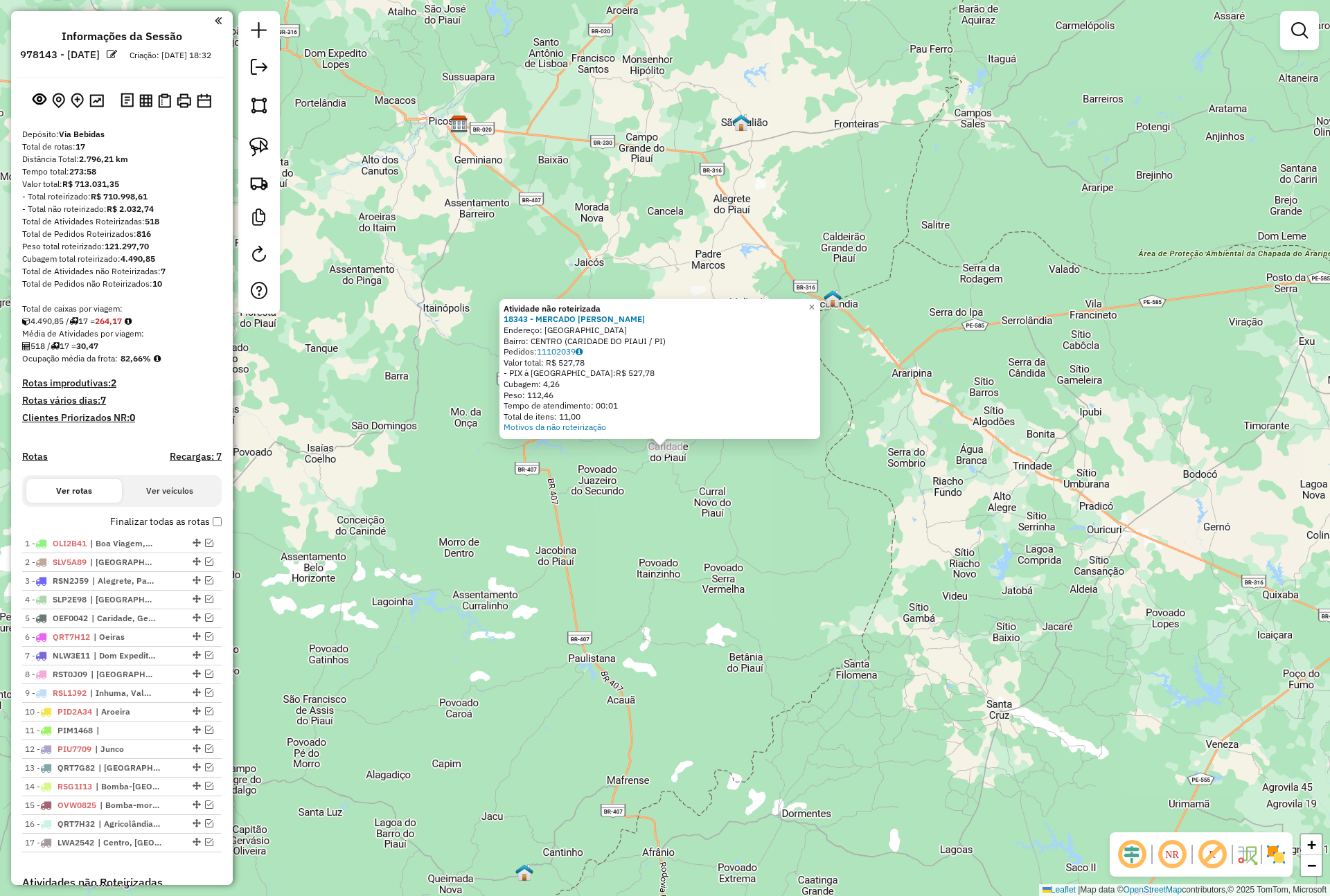
click at [655, 474] on div "Atividade não roteirizada 18343 - MERCADO SaO JOSE Endereço: Vila Sao Jose SN B…" at bounding box center [665, 448] width 1330 height 896
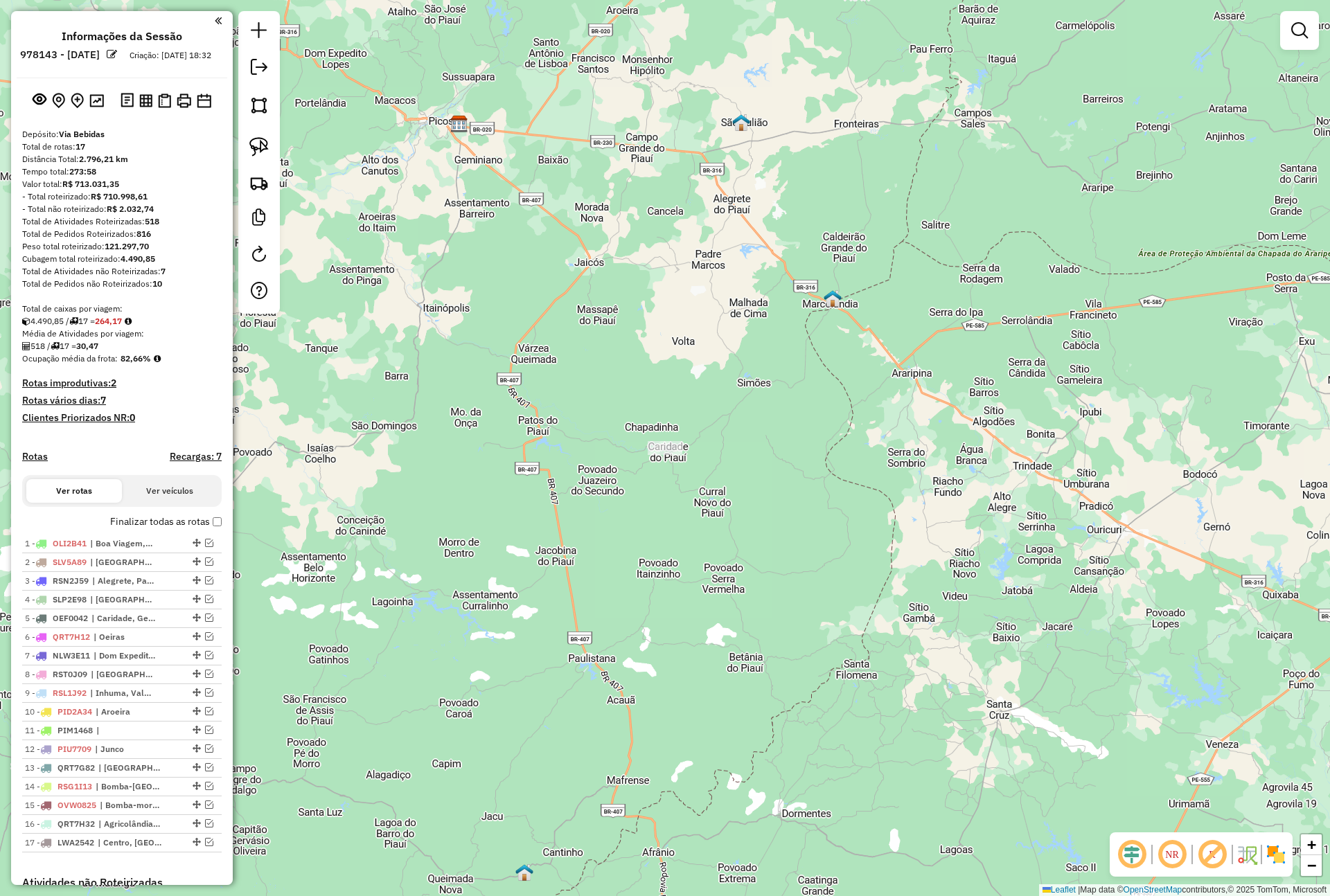
click at [194, 529] on label "Finalizar todas as rotas" at bounding box center [165, 521] width 112 height 14
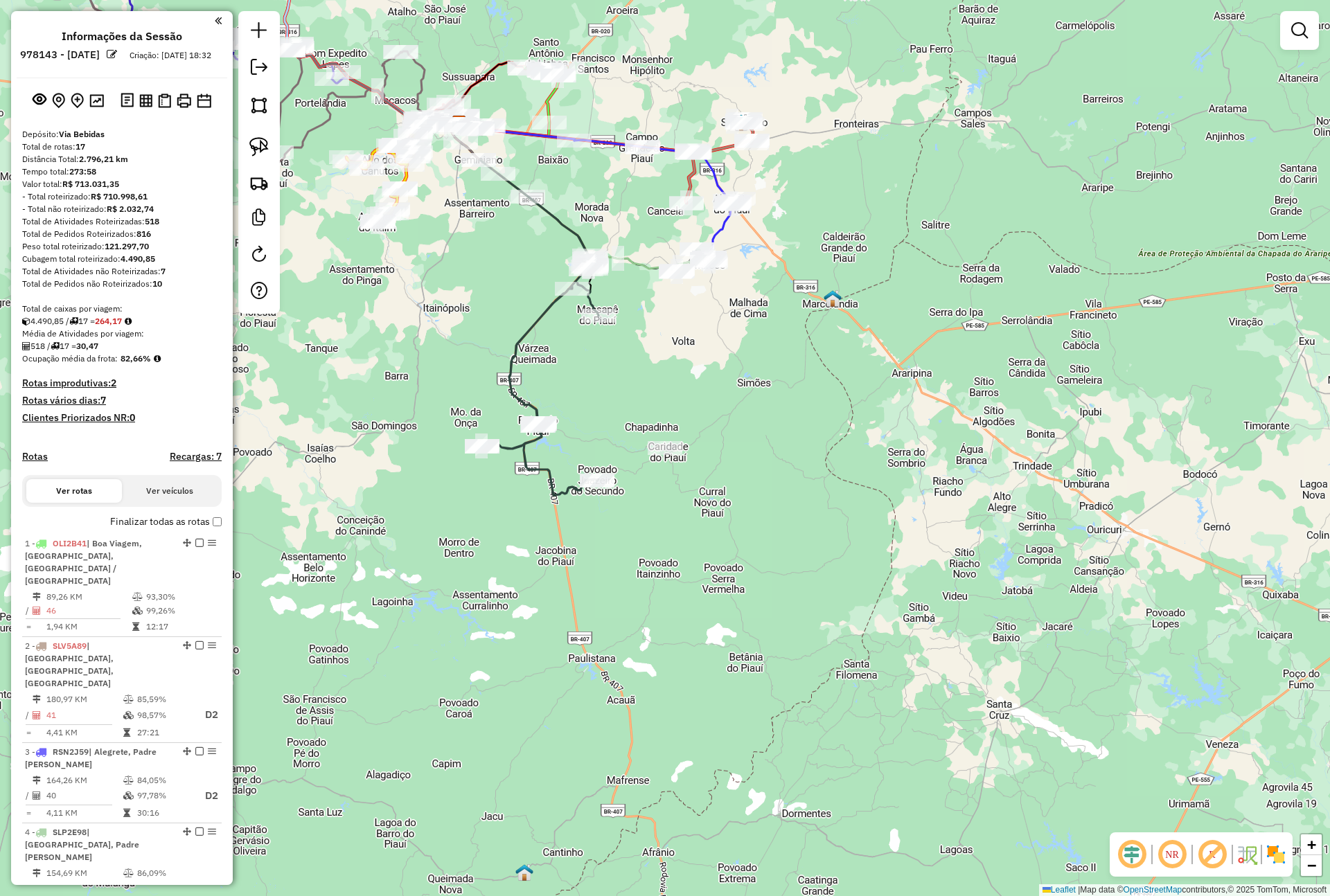
click at [195, 529] on label "Finalizar todas as rotas" at bounding box center [165, 521] width 112 height 14
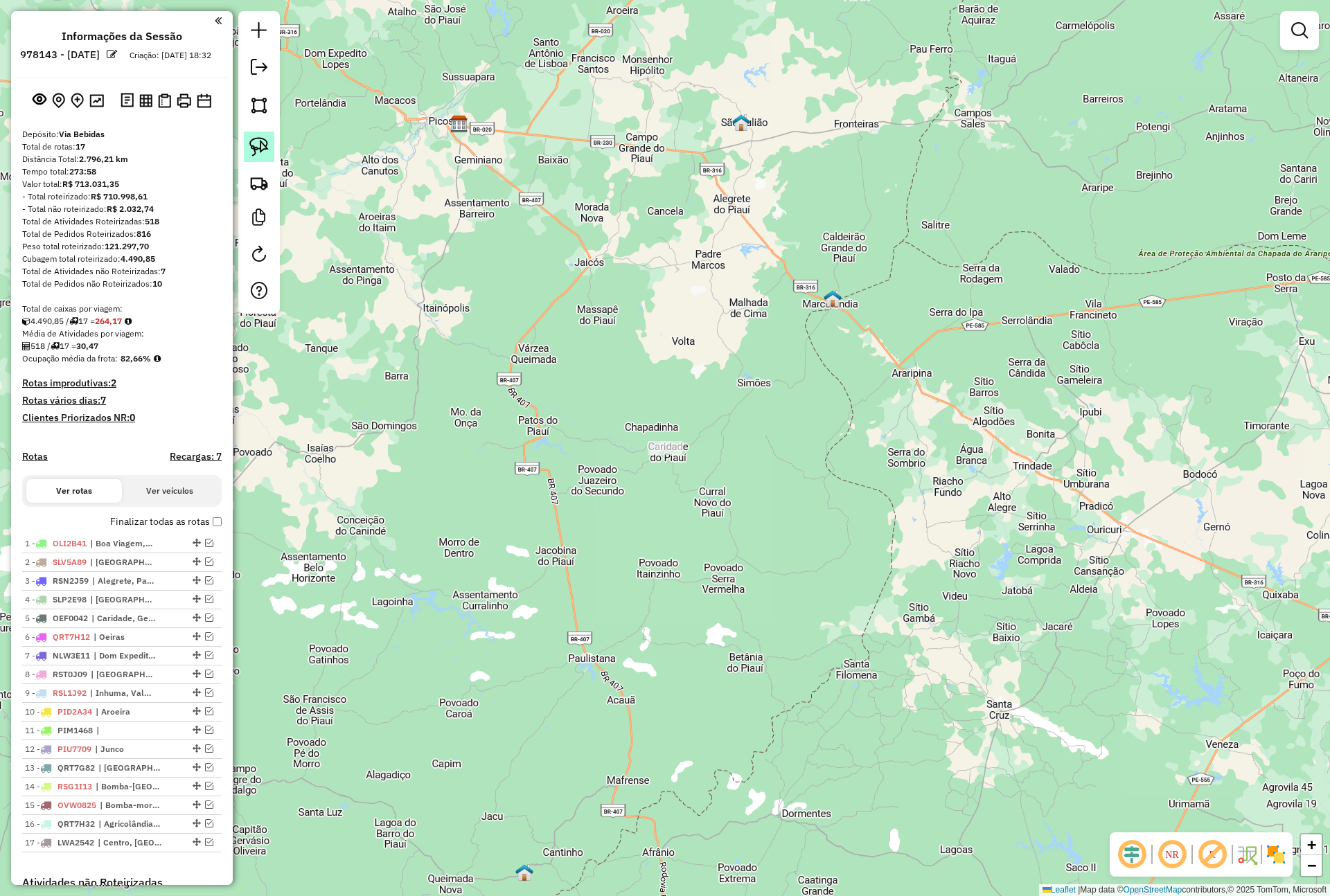
click at [270, 147] on link at bounding box center [259, 146] width 30 height 30
drag, startPoint x: 643, startPoint y: 429, endPoint x: 707, endPoint y: 477, distance: 80.0
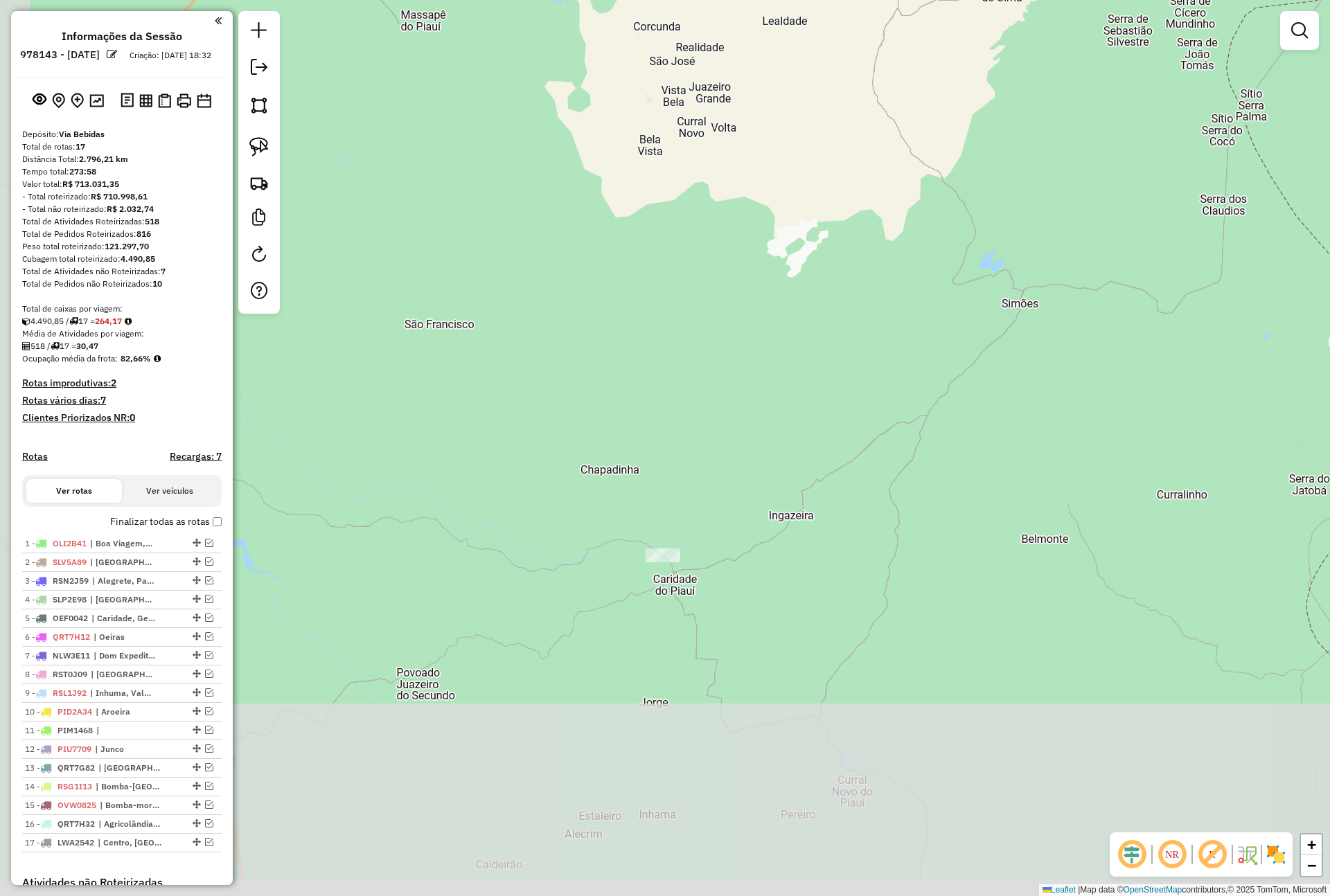
drag, startPoint x: 784, startPoint y: 722, endPoint x: 871, endPoint y: 465, distance: 271.3
click at [871, 465] on div "Janela de atendimento Grade de atendimento Capacidade Transportadoras Veículos …" at bounding box center [665, 448] width 1330 height 896
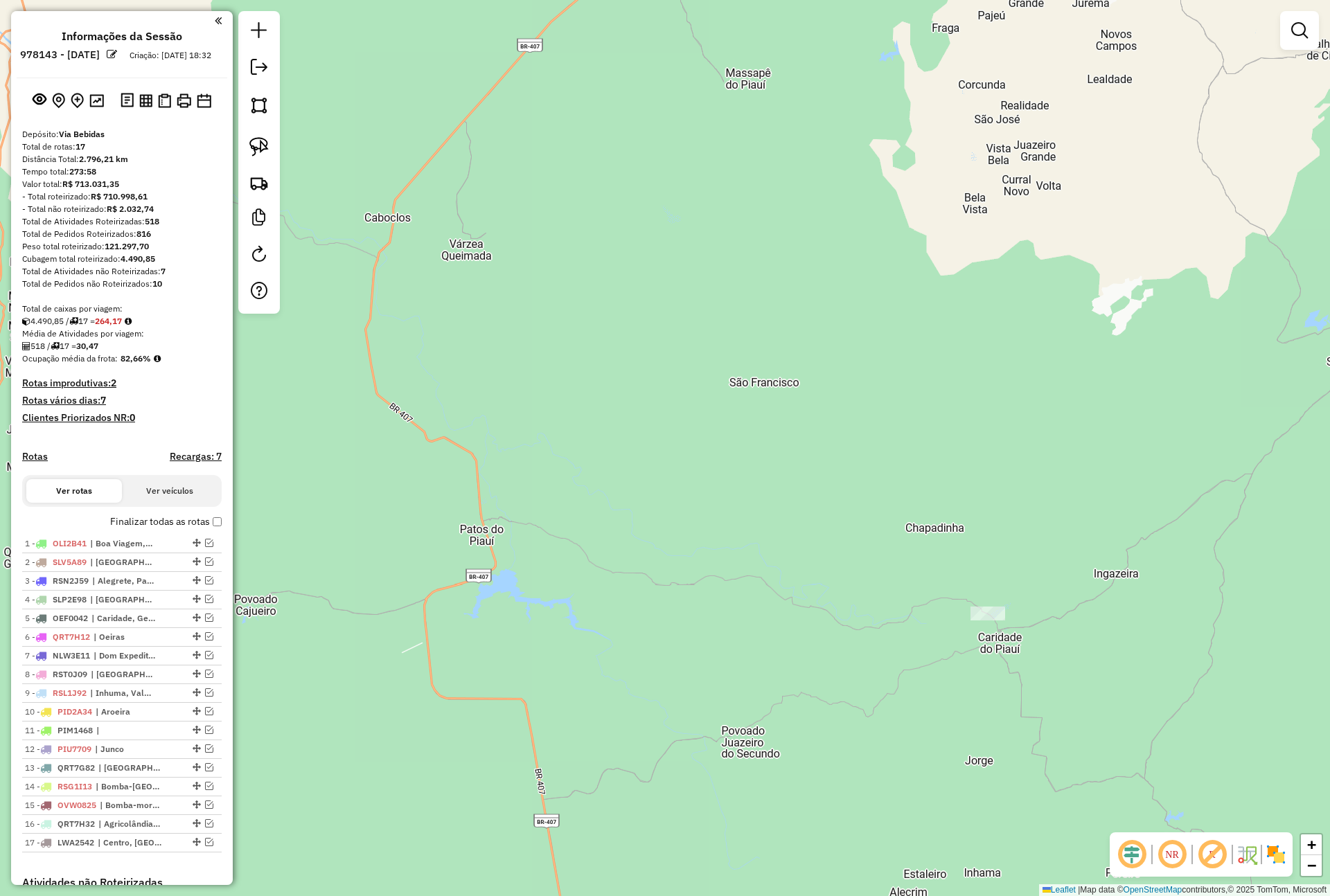
drag, startPoint x: 558, startPoint y: 637, endPoint x: 859, endPoint y: 739, distance: 317.8
click at [859, 739] on div "Janela de atendimento Grade de atendimento Capacidade Transportadoras Veículos …" at bounding box center [665, 448] width 1330 height 896
click at [179, 463] on h4 "Recargas: 7" at bounding box center [195, 456] width 52 height 12
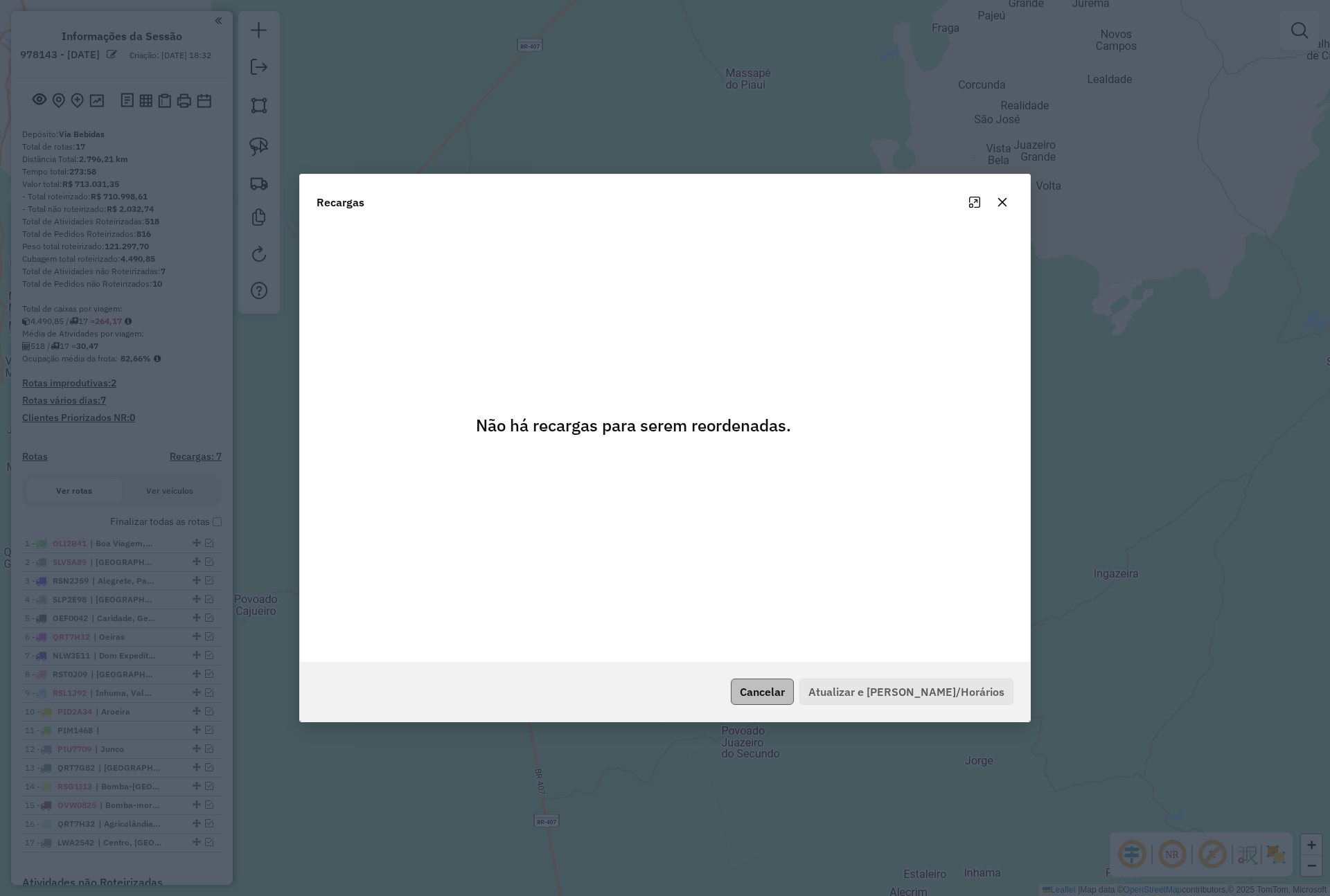
click at [793, 693] on button "Cancelar" at bounding box center [761, 691] width 63 height 26
